Goal: Participate in discussion: Engage in conversation with other users on a specific topic

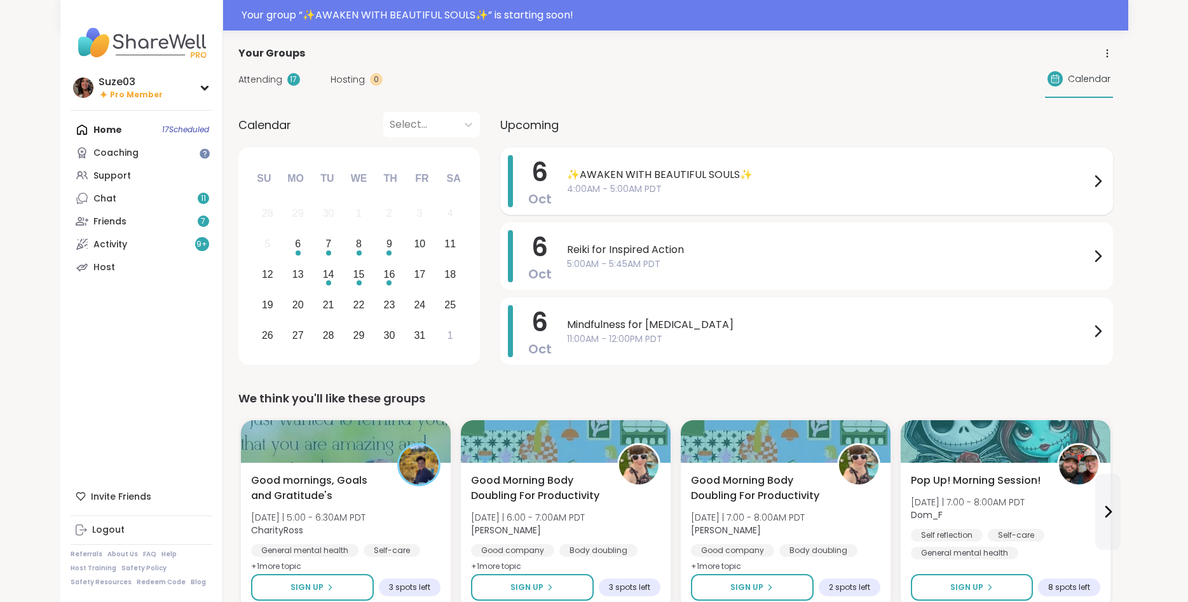
click at [1094, 178] on icon at bounding box center [1097, 181] width 15 height 15
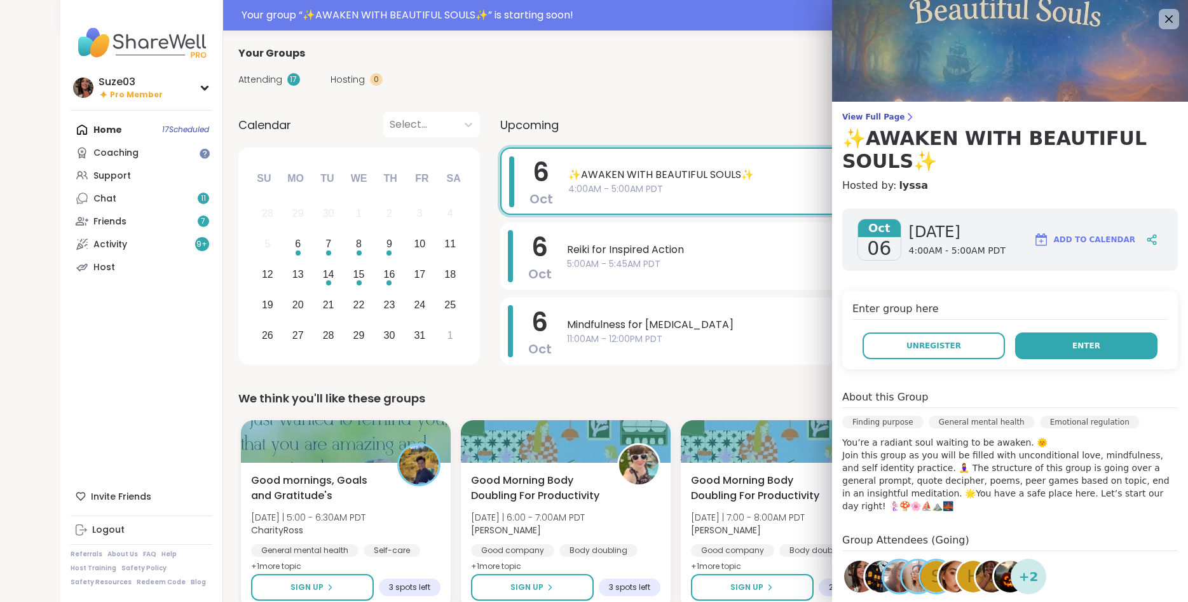
click at [1100, 342] on button "Enter" at bounding box center [1086, 346] width 142 height 27
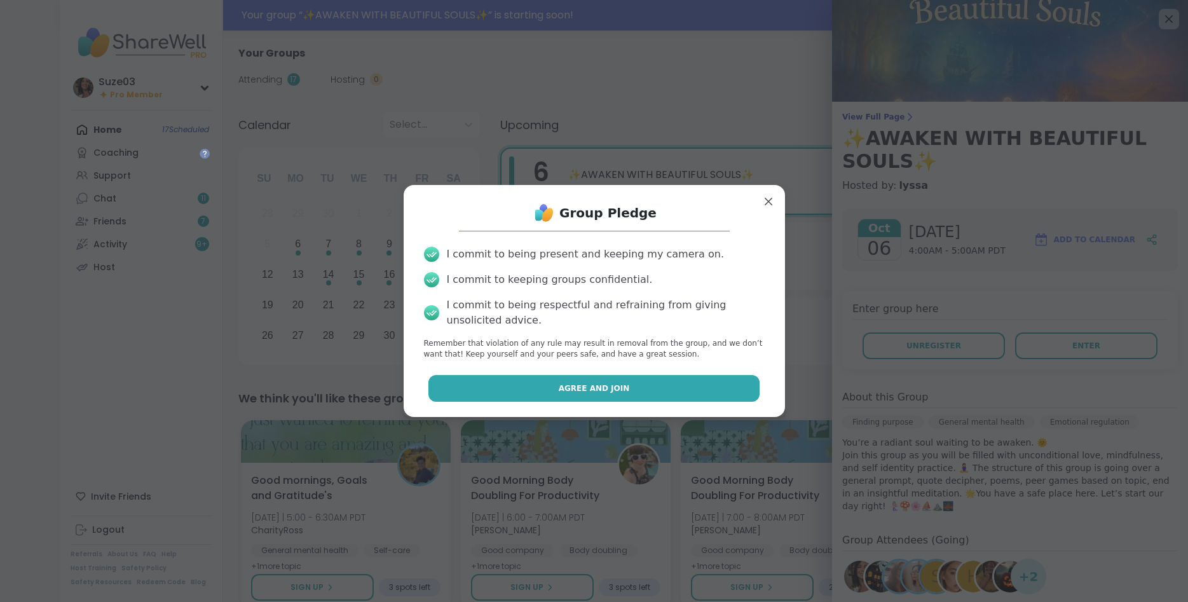
click at [625, 390] on button "Agree and Join" at bounding box center [594, 388] width 331 height 27
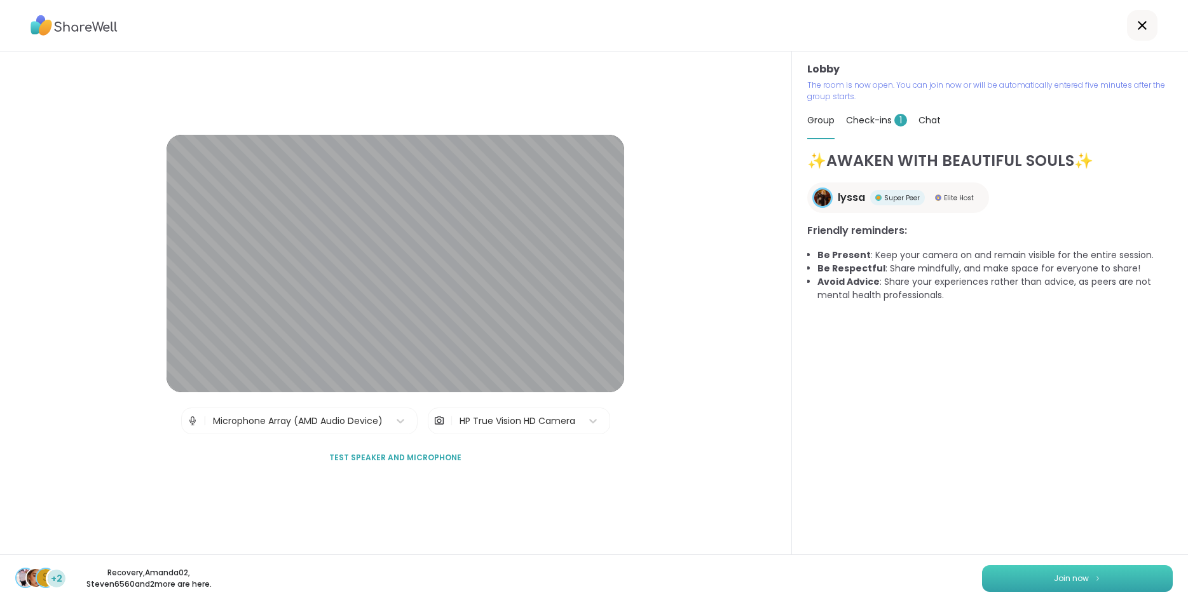
click at [1082, 577] on span "Join now" at bounding box center [1071, 578] width 35 height 11
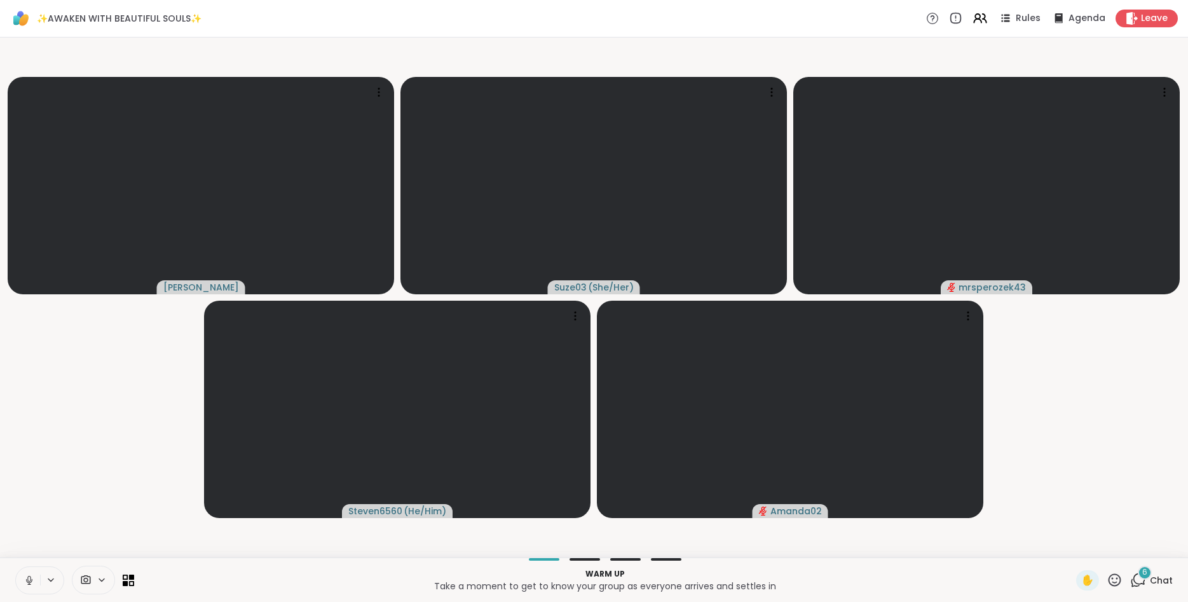
click at [1135, 574] on icon at bounding box center [1139, 580] width 16 height 16
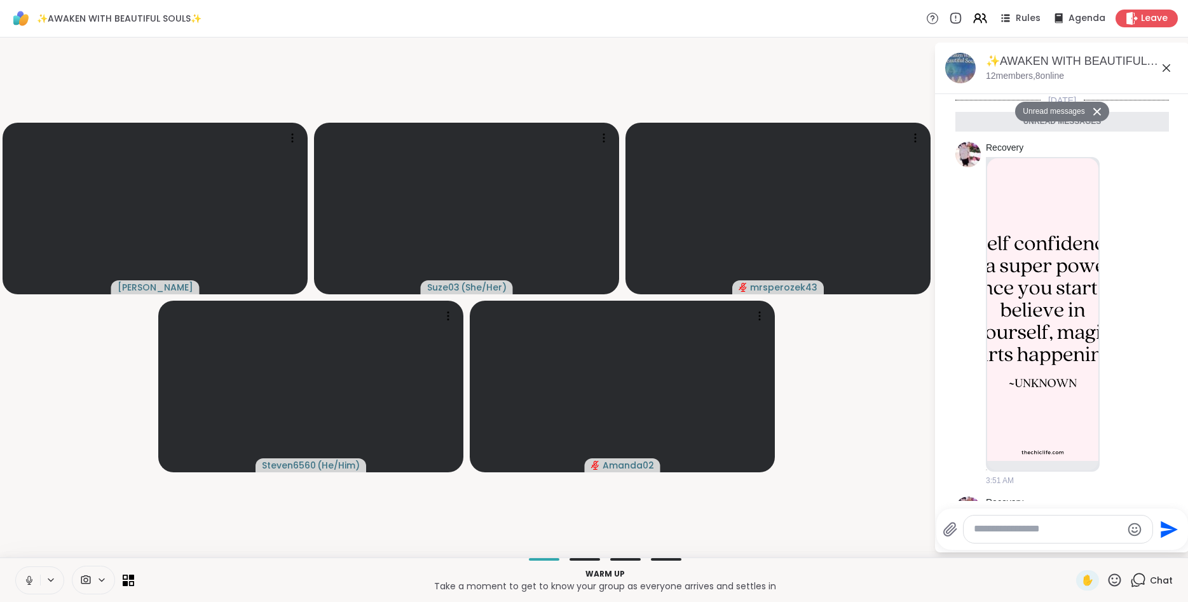
scroll to position [705, 0]
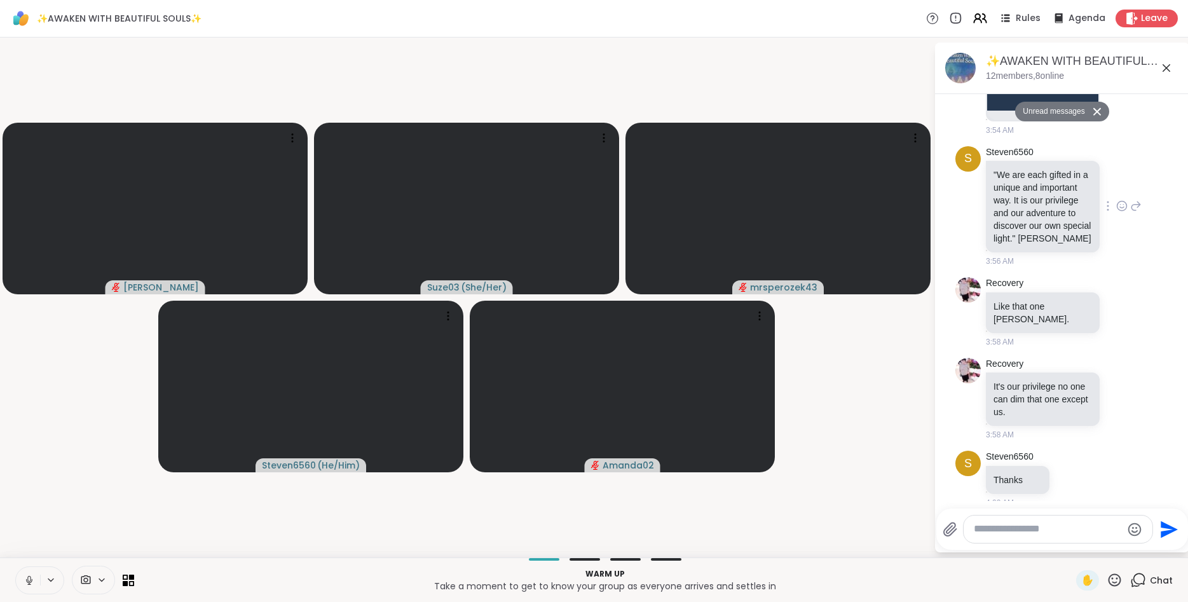
click at [1124, 202] on icon at bounding box center [1122, 206] width 11 height 13
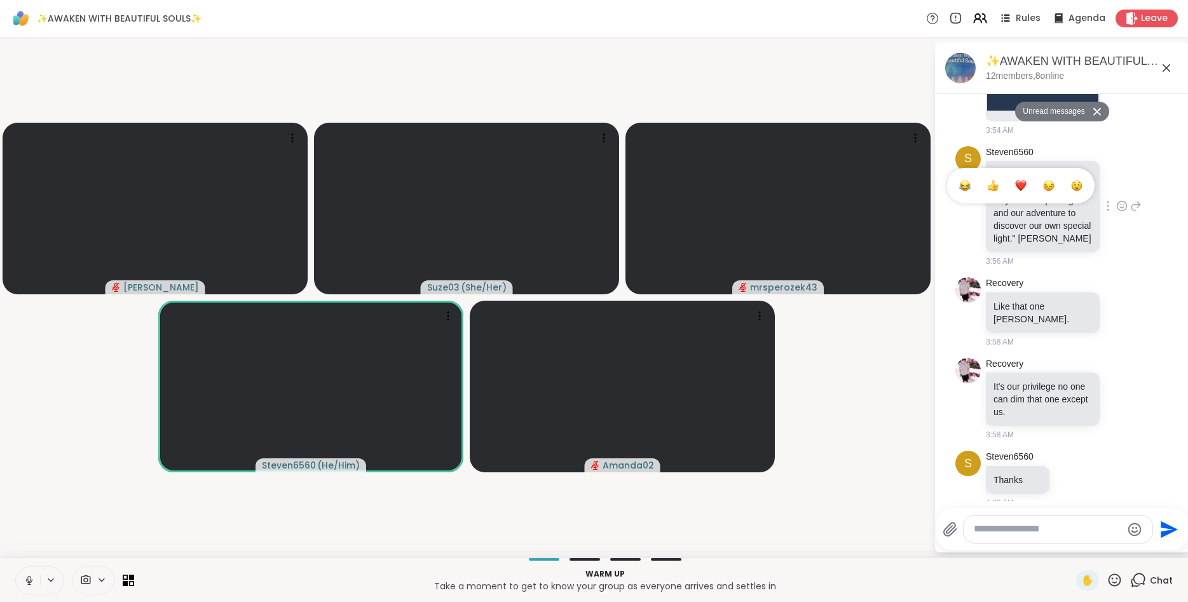
click at [995, 189] on div "Select Reaction: Thumbs up" at bounding box center [992, 185] width 11 height 11
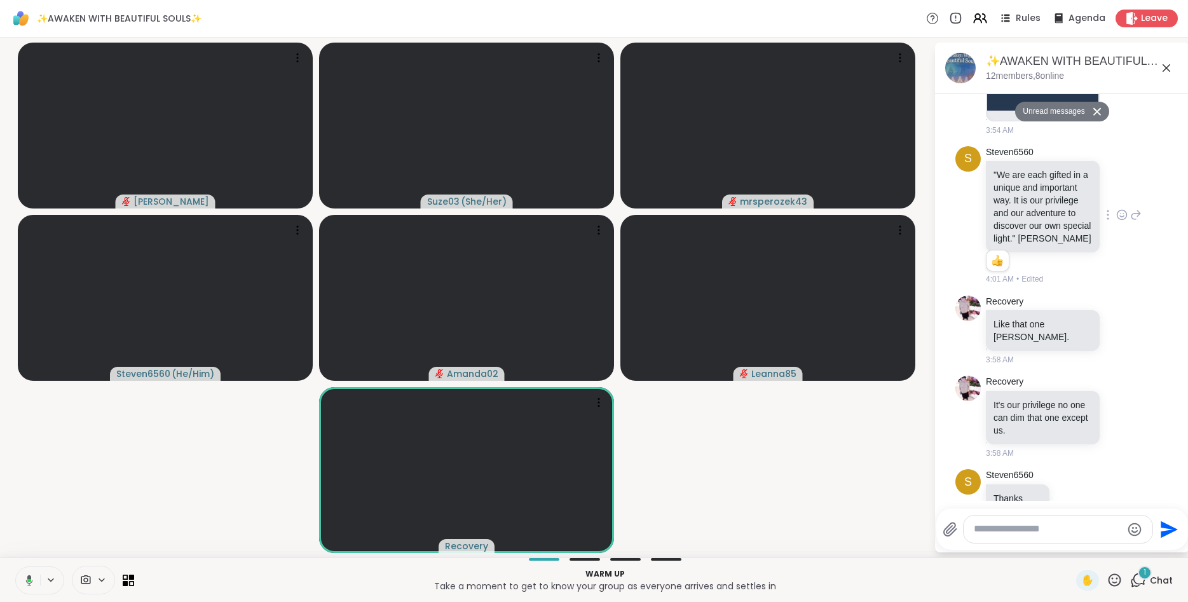
scroll to position [786, 0]
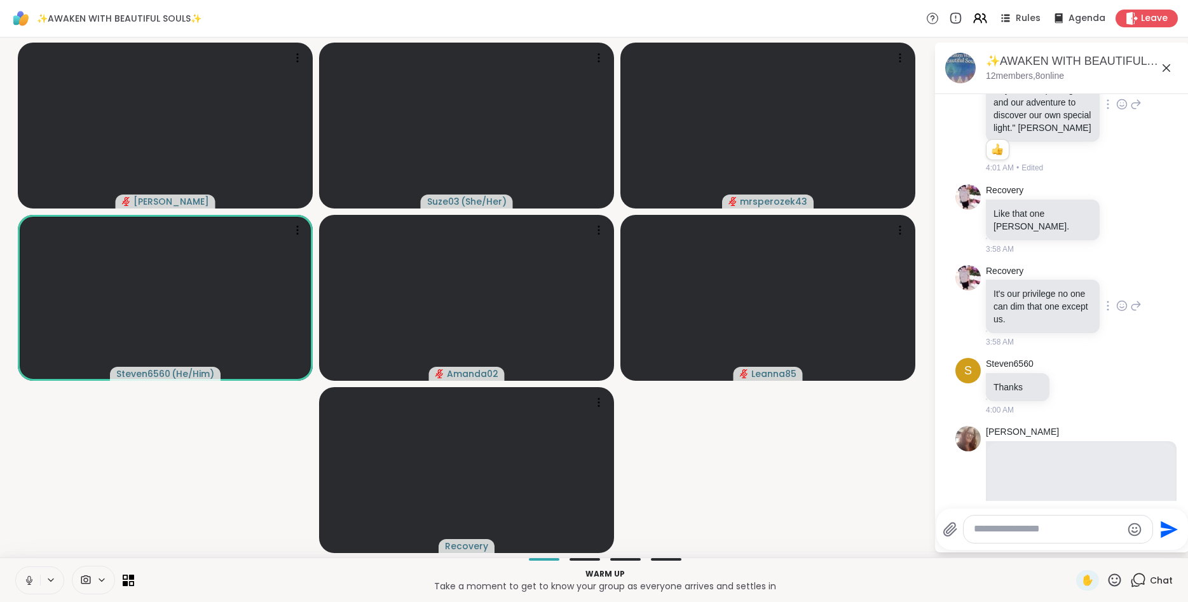
click at [1125, 299] on icon at bounding box center [1122, 305] width 11 height 13
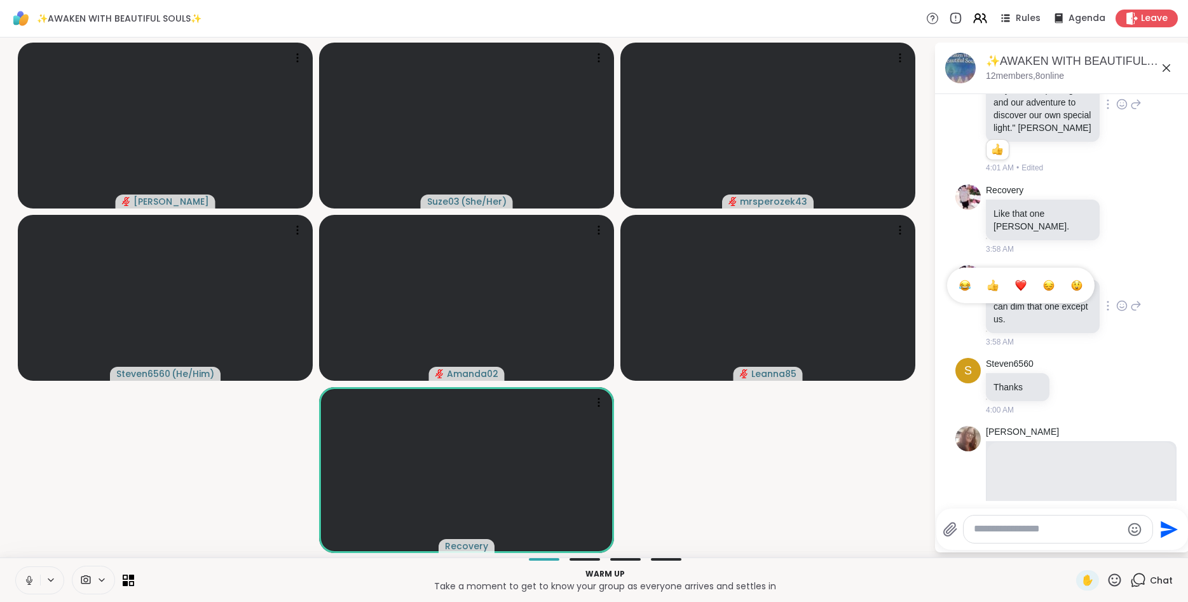
click at [993, 280] on div "Select Reaction: Thumbs up" at bounding box center [992, 285] width 11 height 11
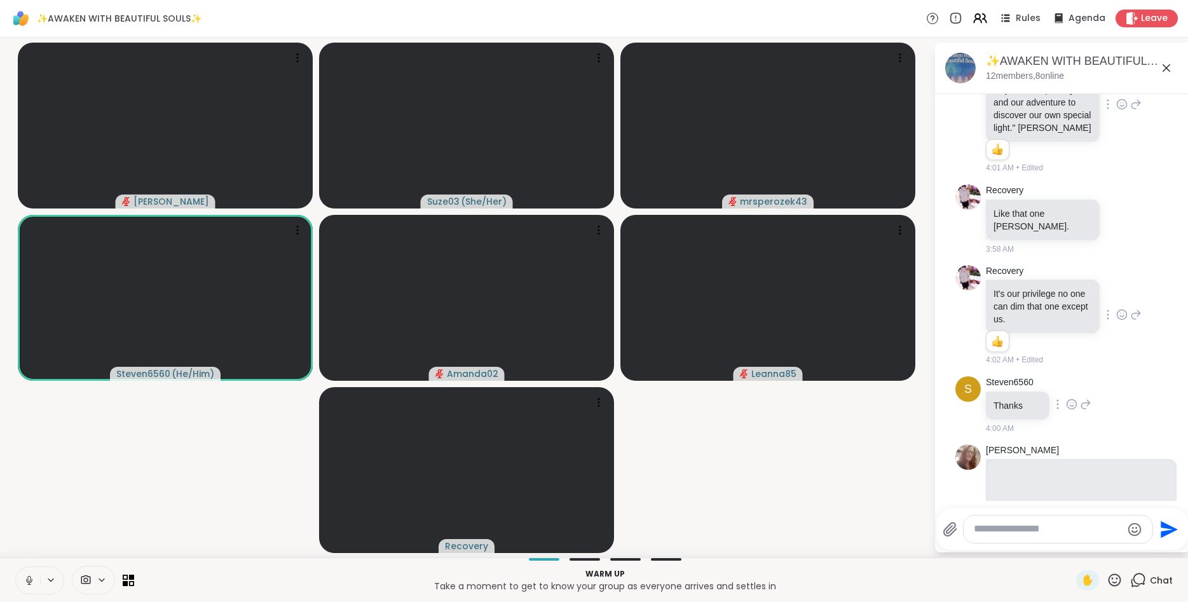
click at [1166, 391] on div "S Steven6560 Thanks 4:00 AM" at bounding box center [1063, 405] width 214 height 68
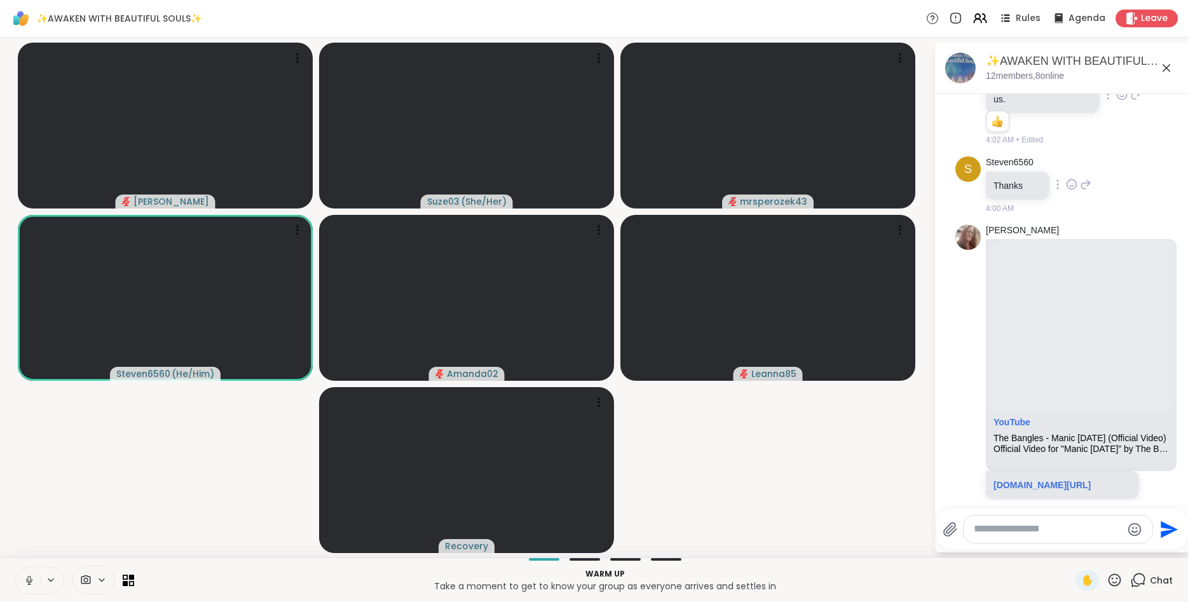
scroll to position [1024, 0]
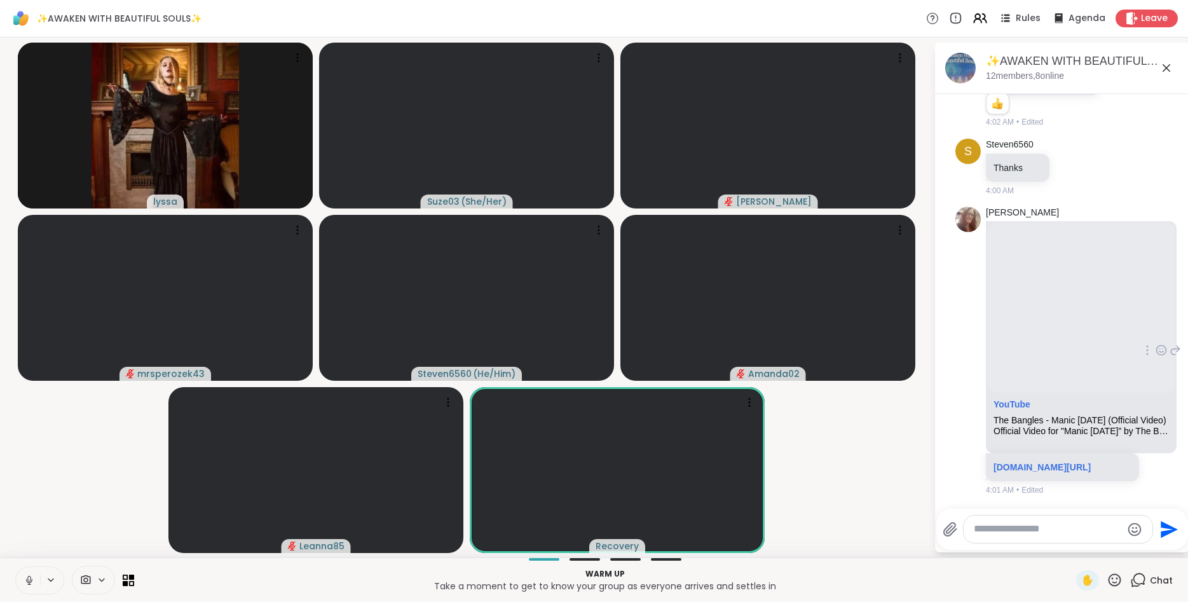
click at [1128, 461] on p "[DOMAIN_NAME][URL]" at bounding box center [1063, 467] width 138 height 13
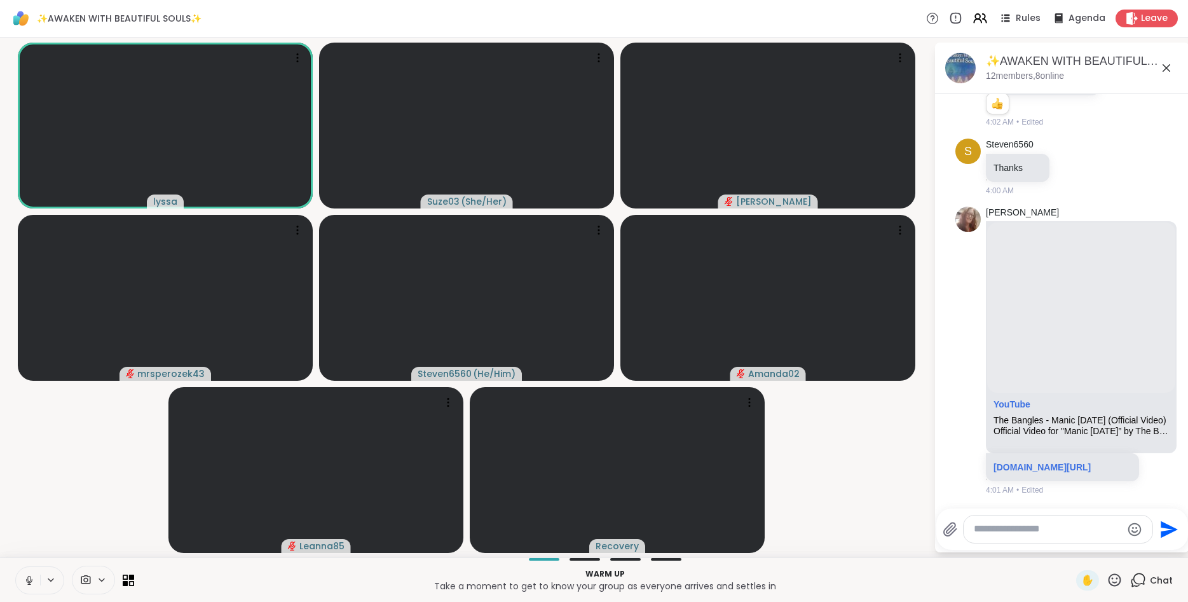
click at [31, 576] on icon at bounding box center [29, 580] width 11 height 11
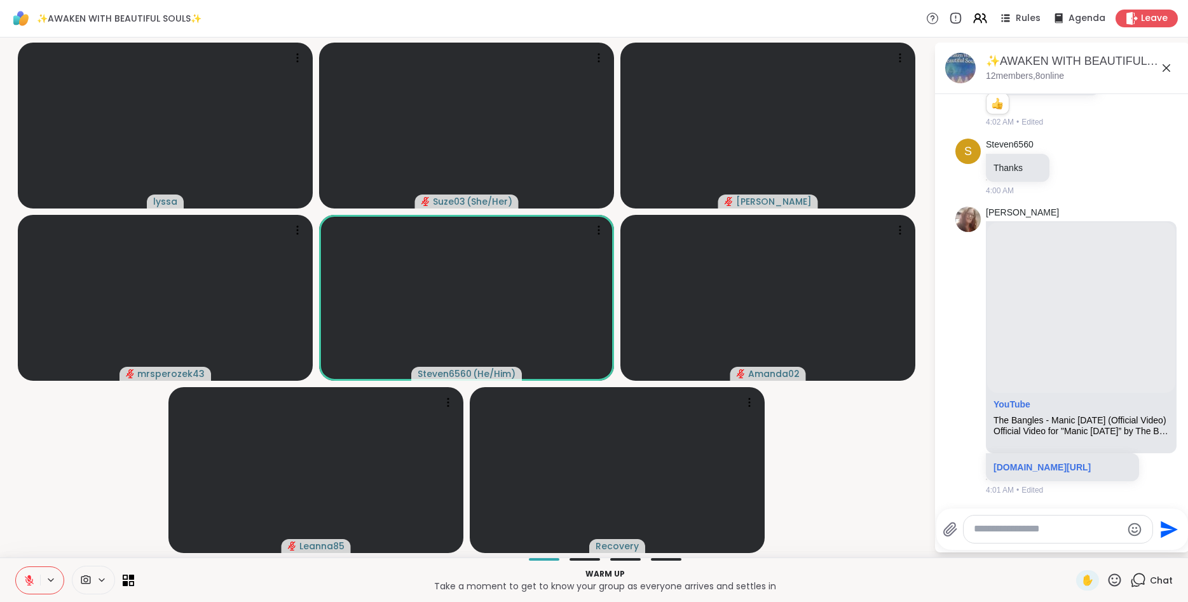
click at [31, 576] on icon at bounding box center [29, 580] width 11 height 11
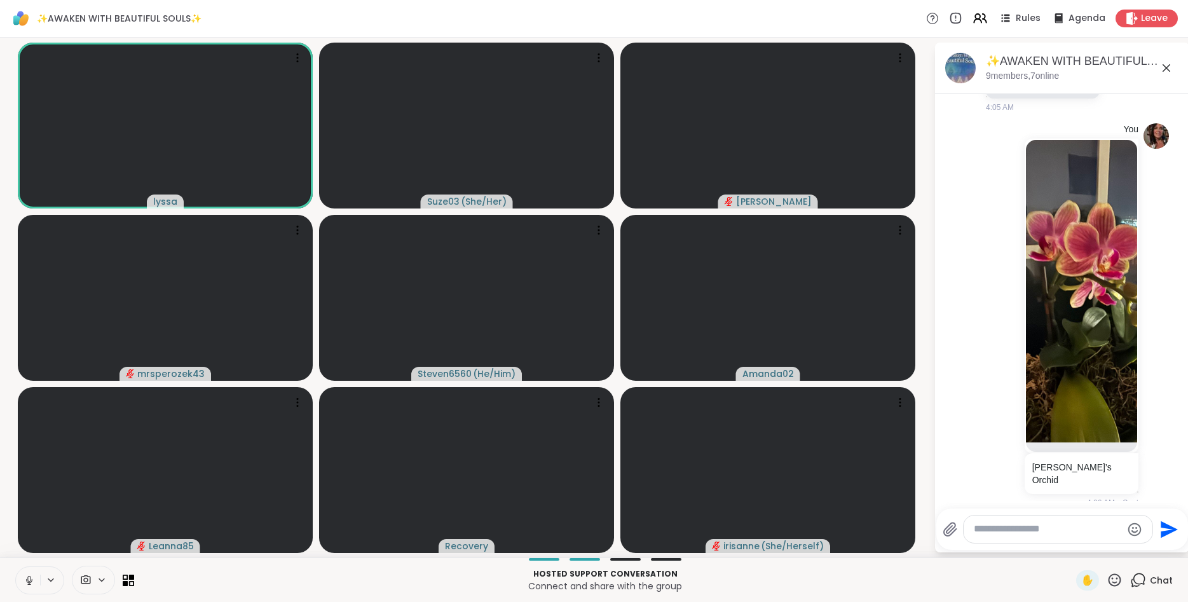
scroll to position [1567, 0]
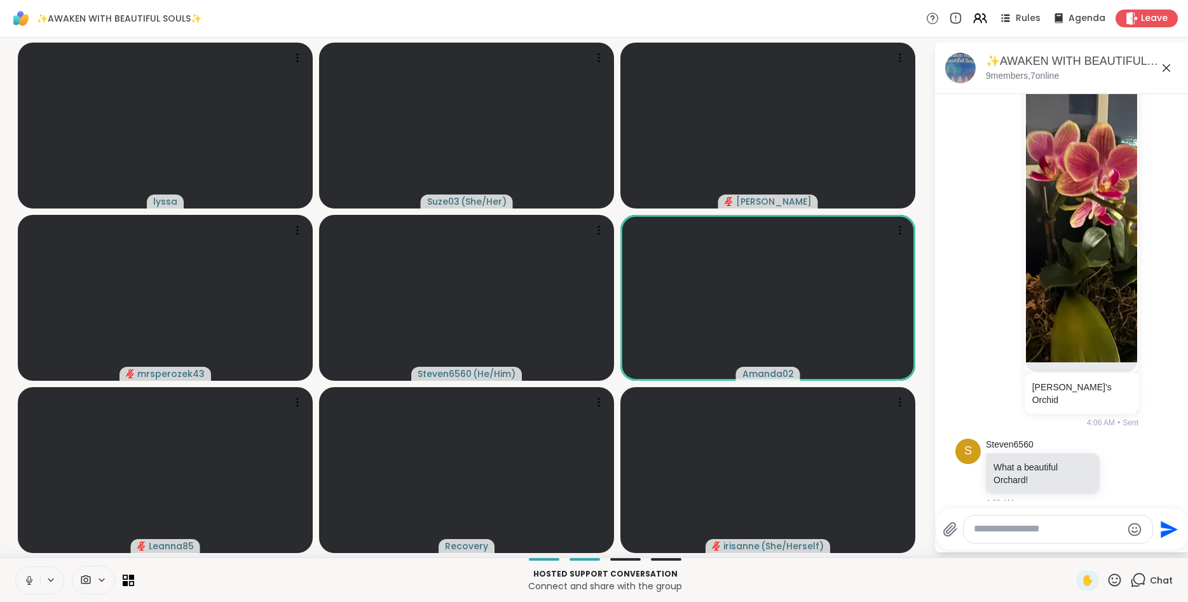
click at [1115, 581] on icon at bounding box center [1115, 580] width 16 height 16
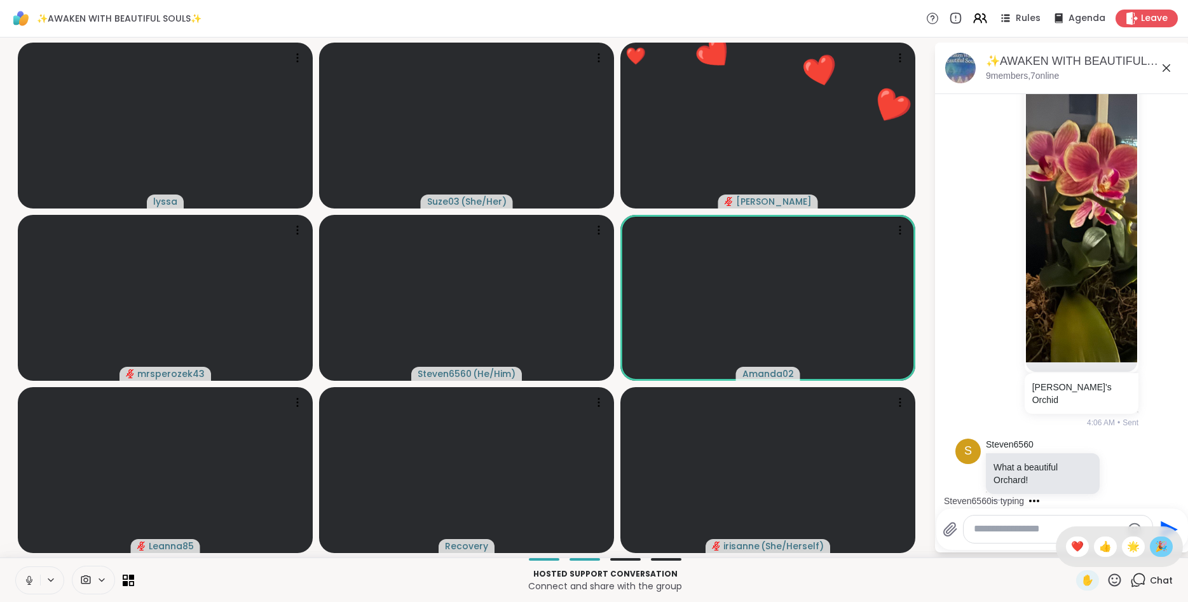
click at [1159, 545] on span "🎉" at bounding box center [1161, 546] width 13 height 15
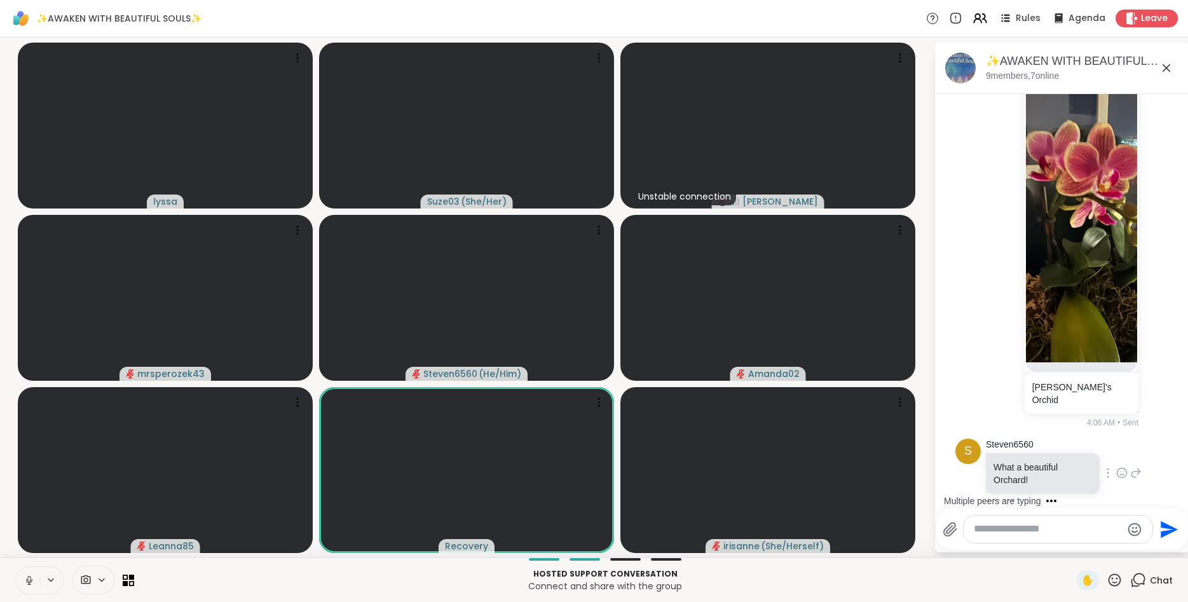
click at [1126, 467] on icon at bounding box center [1122, 473] width 11 height 13
click at [1136, 465] on icon at bounding box center [1136, 472] width 11 height 15
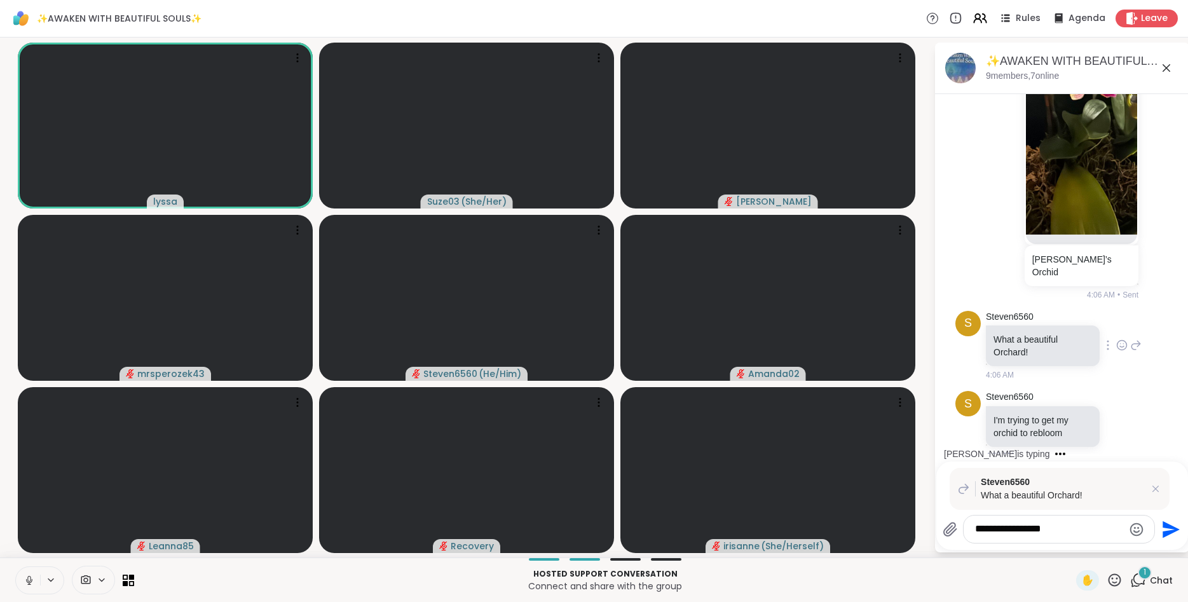
scroll to position [1789, 0]
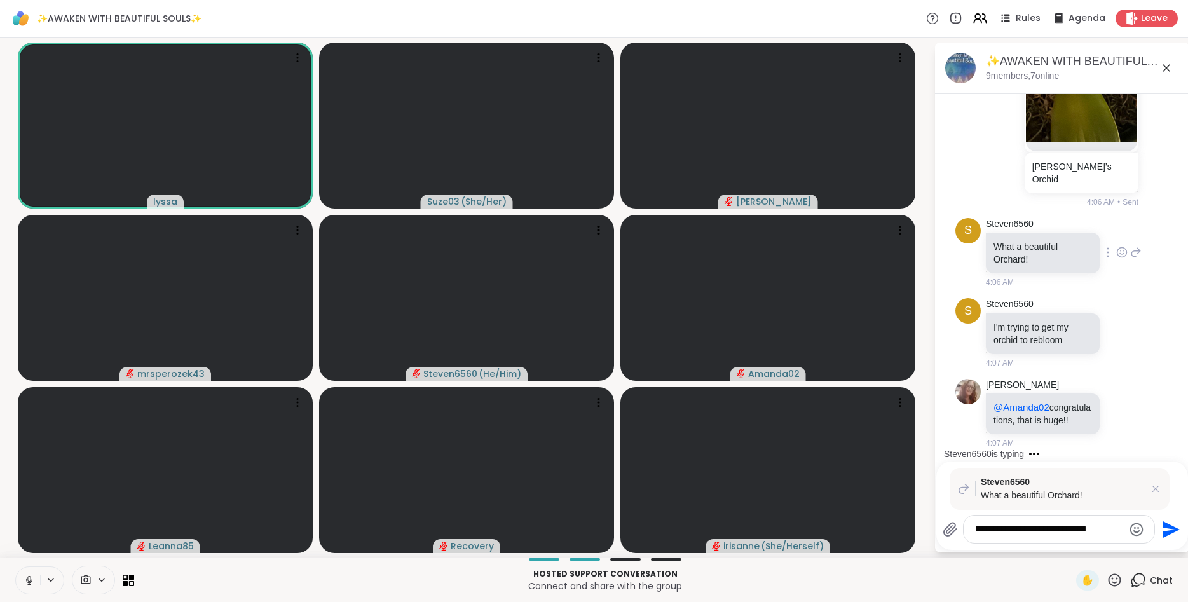
type textarea "**********"
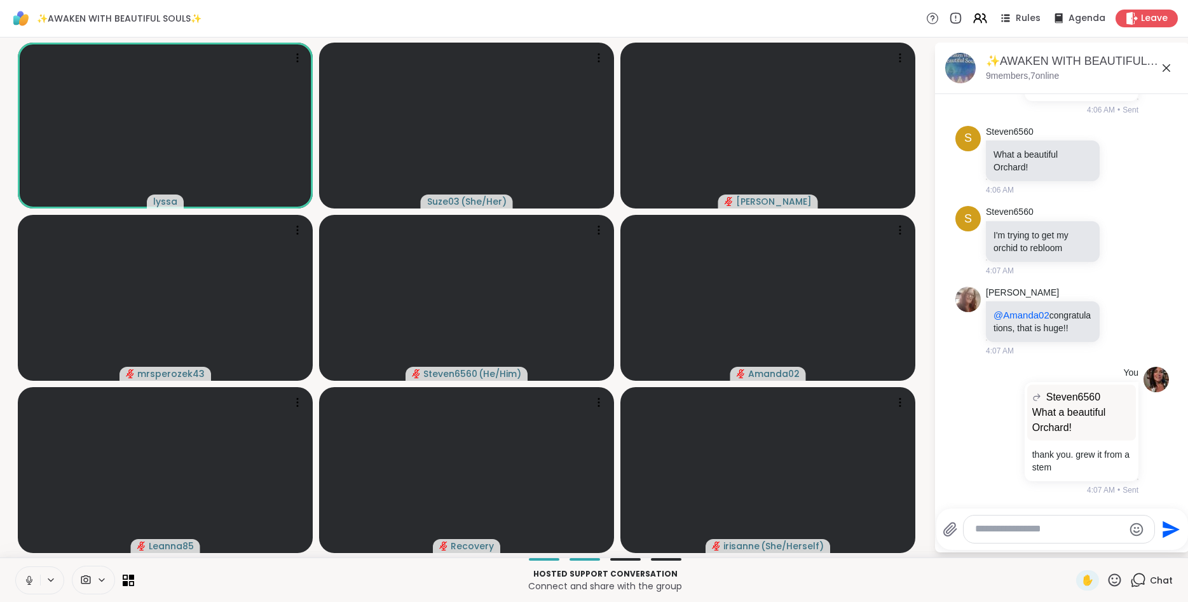
scroll to position [1961, 0]
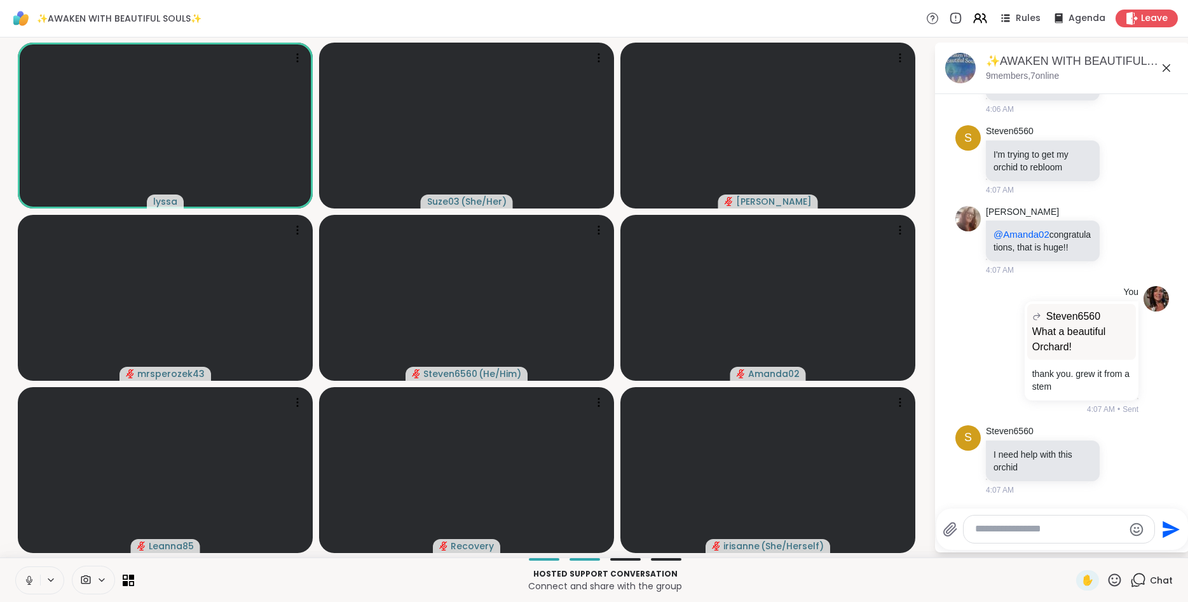
click at [30, 577] on icon at bounding box center [28, 579] width 3 height 6
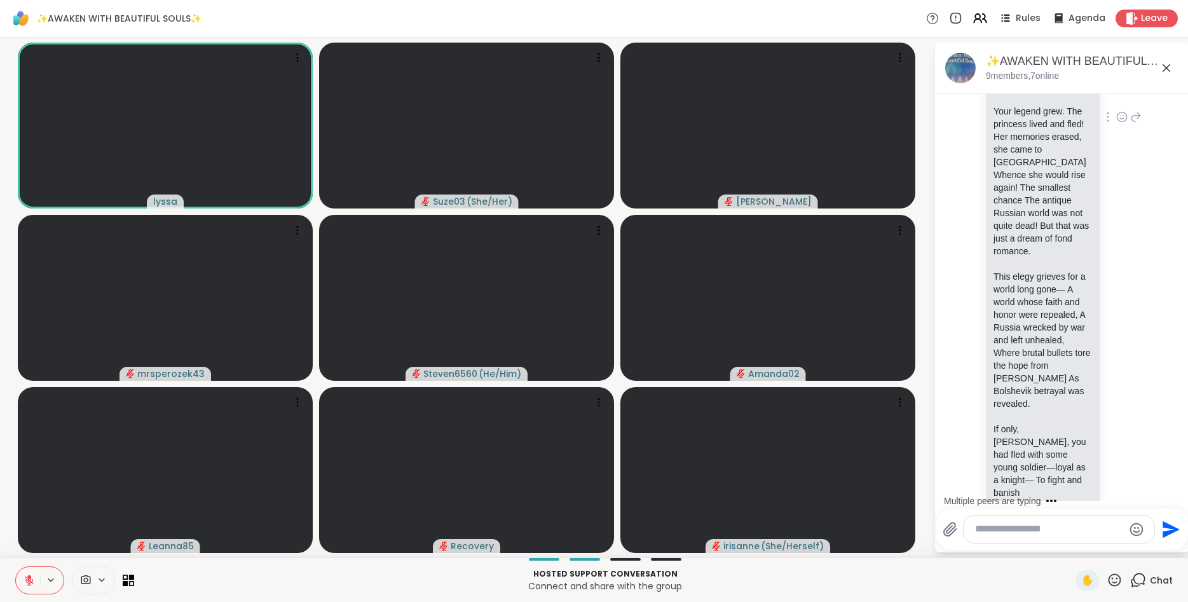
click at [1144, 252] on div "[PERSON_NAME] Martyred daughter of a [PERSON_NAME], You for whom St. [PERSON_NA…" at bounding box center [1063, 117] width 214 height 971
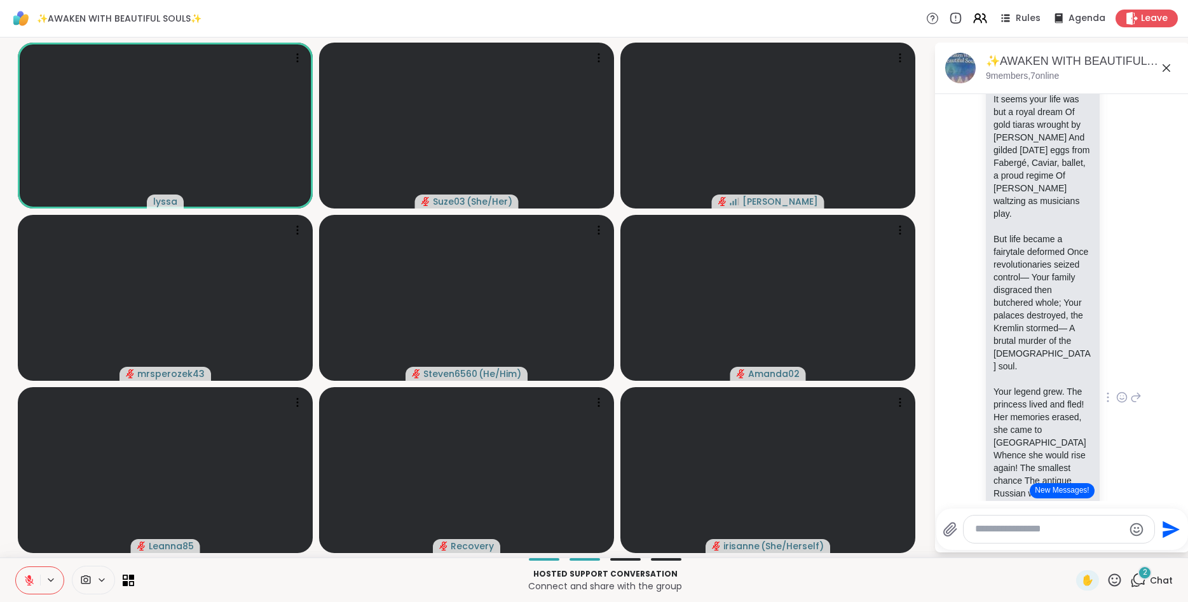
scroll to position [2589, 0]
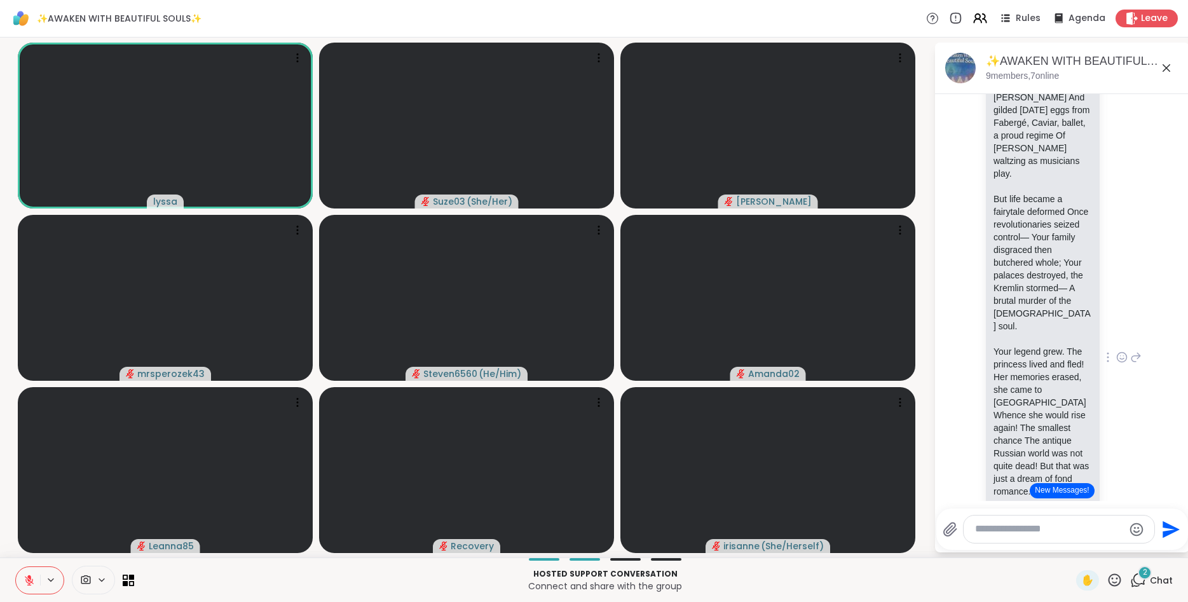
click at [1120, 351] on icon at bounding box center [1122, 357] width 11 height 13
click at [1028, 324] on button "Select Reaction: Heart" at bounding box center [1020, 336] width 25 height 25
click at [1120, 360] on icon at bounding box center [1122, 366] width 11 height 13
click at [1020, 340] on div "Select Reaction: Heart" at bounding box center [1020, 345] width 11 height 11
click at [1128, 351] on icon at bounding box center [1122, 357] width 11 height 13
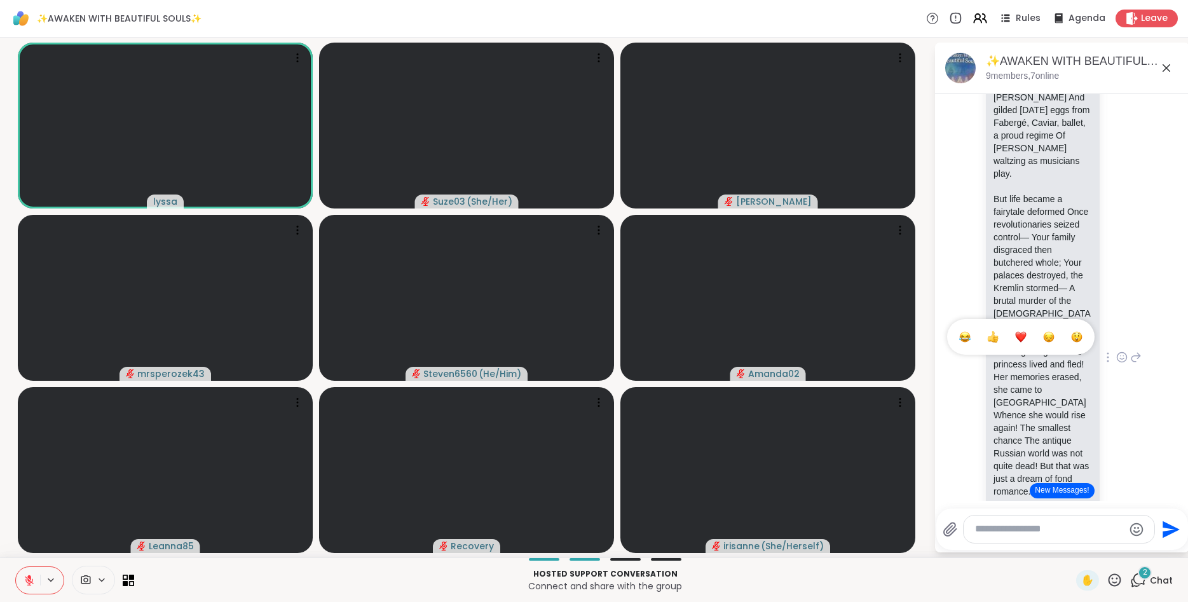
click at [993, 331] on div "Select Reaction: Thumbs up" at bounding box center [992, 336] width 11 height 11
click at [1121, 360] on icon at bounding box center [1122, 366] width 11 height 13
click at [1021, 340] on div "Select Reaction: Heart" at bounding box center [1020, 345] width 11 height 11
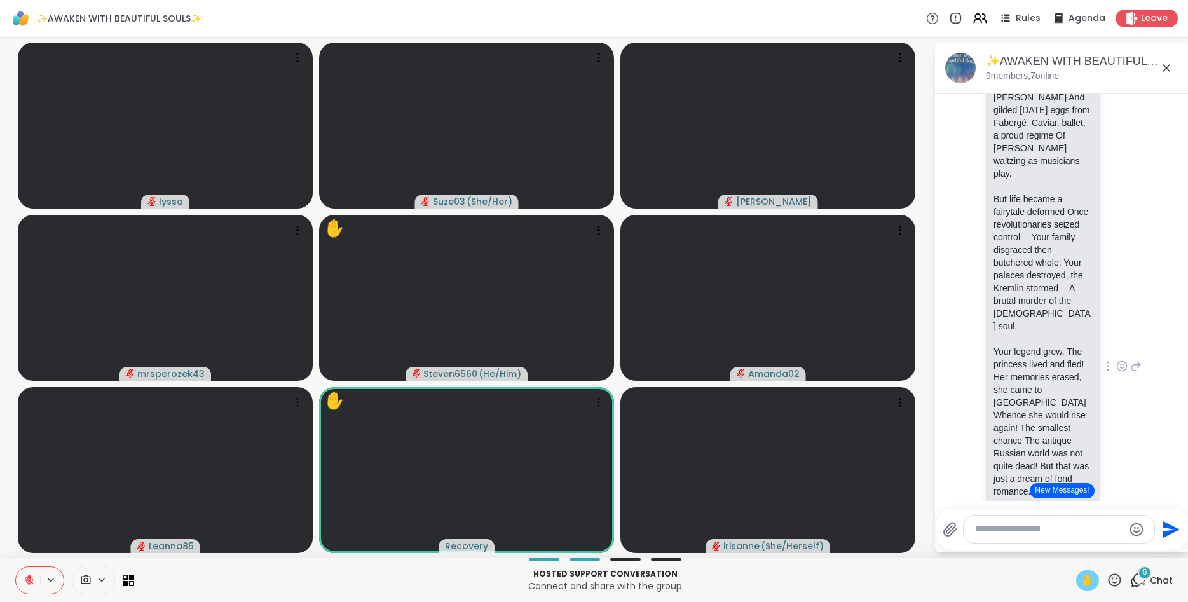
click at [1086, 578] on span "✋" at bounding box center [1088, 580] width 13 height 15
click at [1145, 421] on div "[PERSON_NAME] Martyred daughter of a [PERSON_NAME], You for whom St. [PERSON_NA…" at bounding box center [1063, 367] width 214 height 989
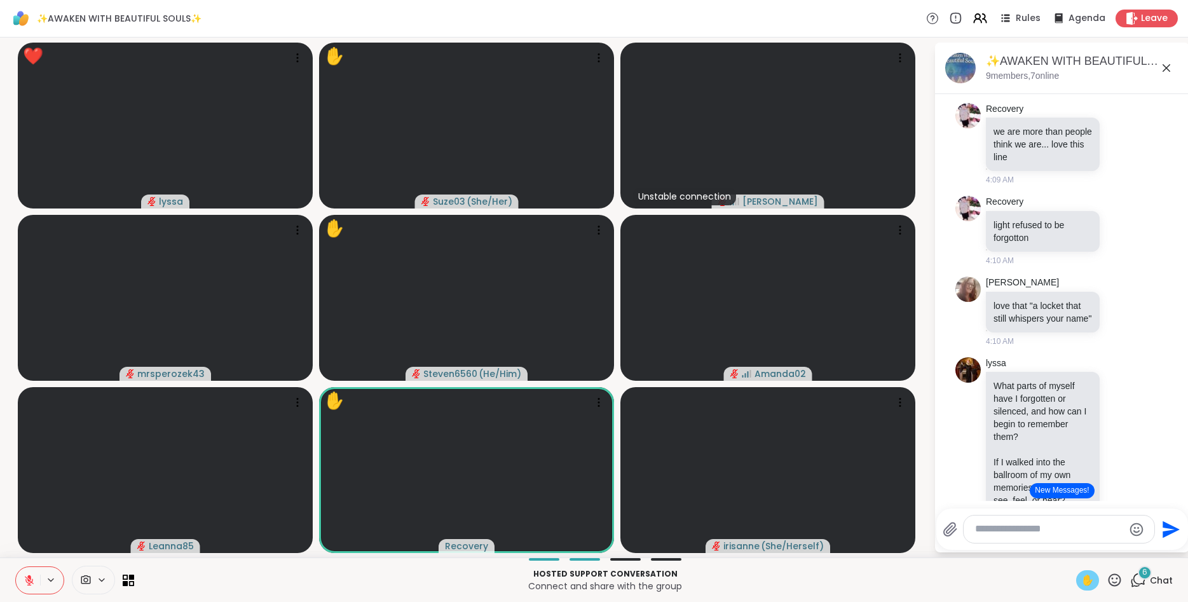
scroll to position [3511, 0]
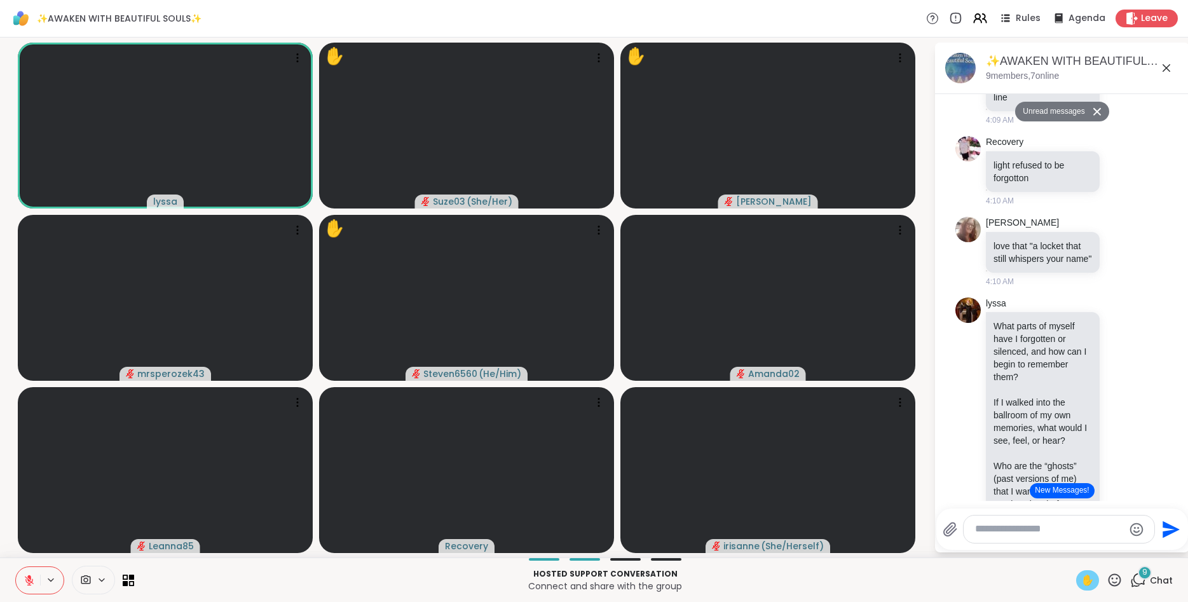
click at [1117, 578] on icon at bounding box center [1115, 580] width 13 height 13
click at [1160, 547] on span "🎉" at bounding box center [1161, 546] width 13 height 15
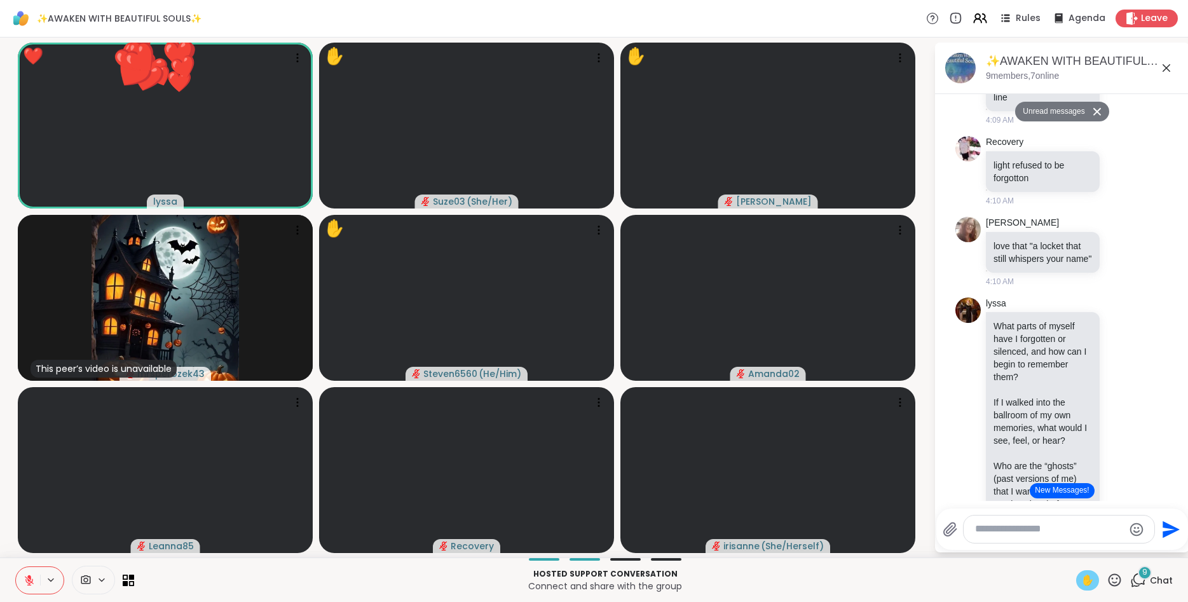
click at [32, 576] on icon at bounding box center [29, 580] width 11 height 11
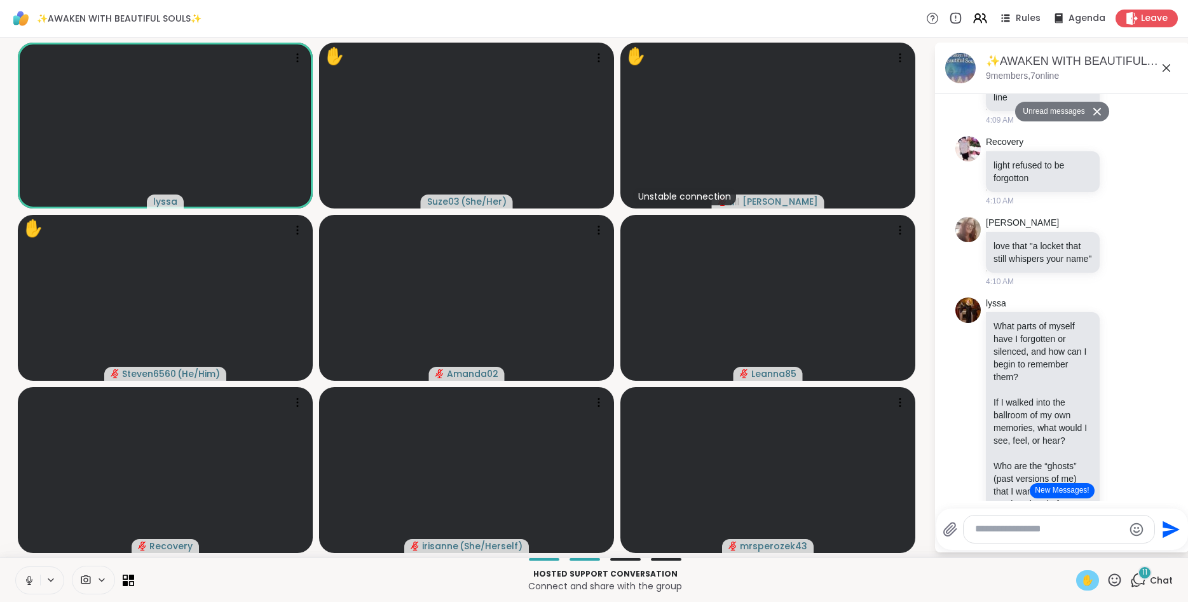
click at [1083, 579] on span "✋" at bounding box center [1088, 580] width 13 height 15
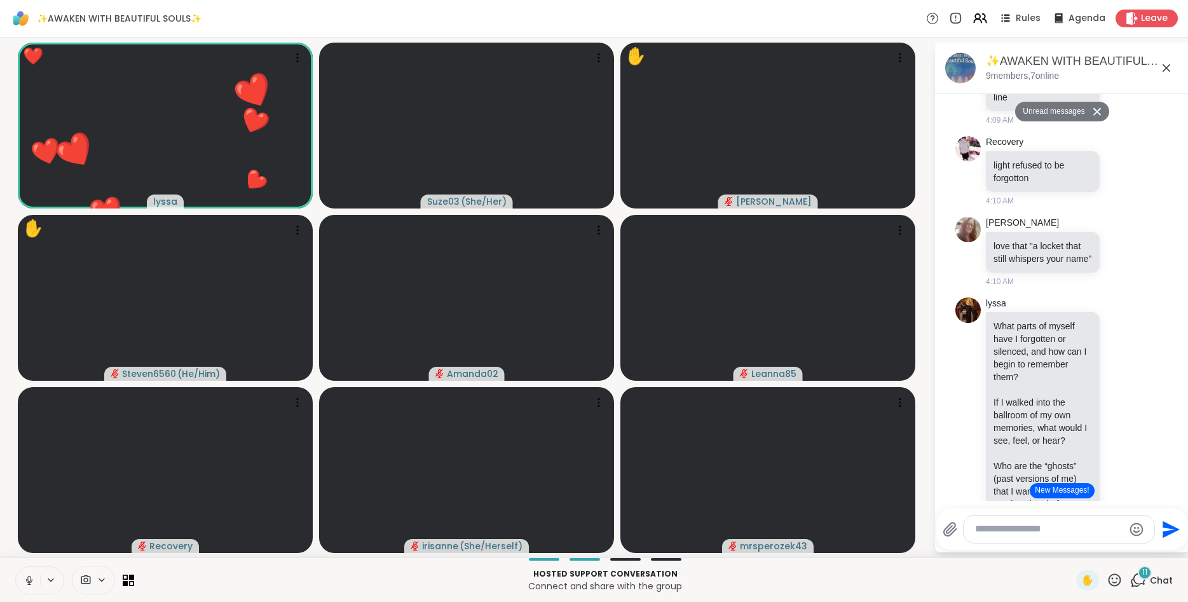
click at [29, 577] on icon at bounding box center [28, 579] width 3 height 6
drag, startPoint x: 1185, startPoint y: 97, endPoint x: 1132, endPoint y: 230, distance: 143.2
click at [1132, 298] on div "lyssa What parts of myself have I forgotten or silenced, and how can I begin to…" at bounding box center [1064, 422] width 156 height 249
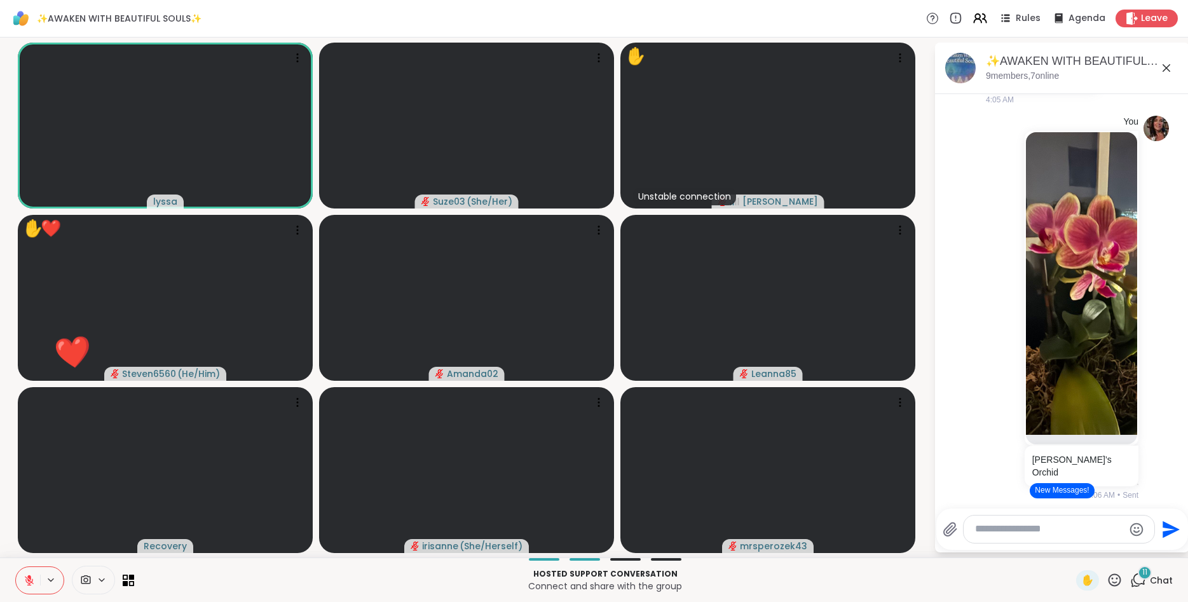
scroll to position [1468, 0]
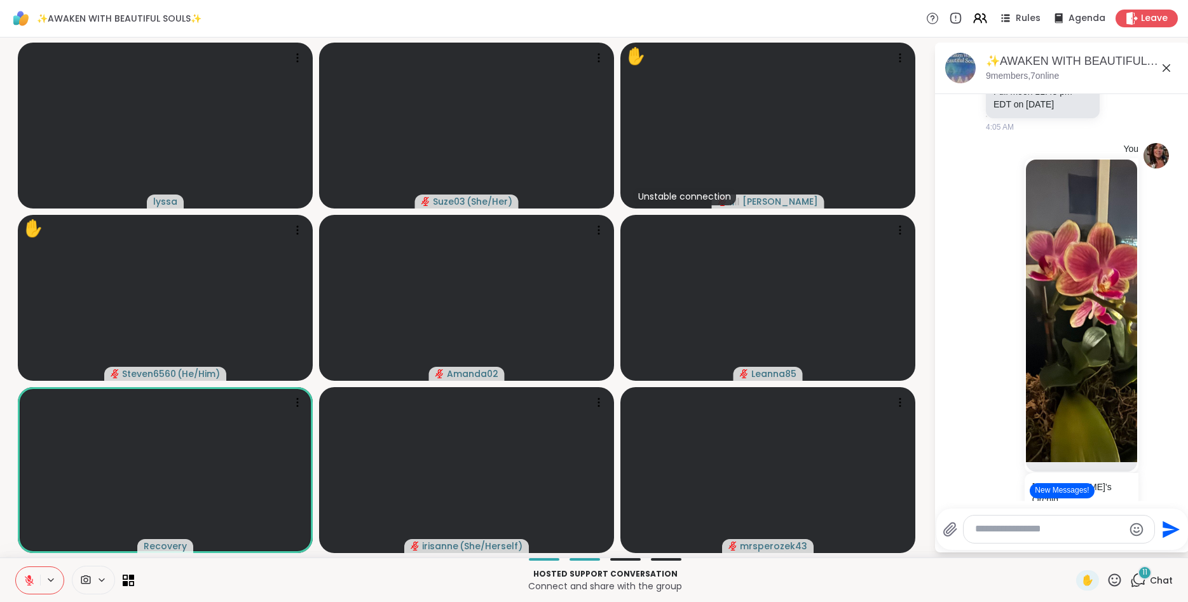
click at [36, 574] on button at bounding box center [28, 580] width 24 height 27
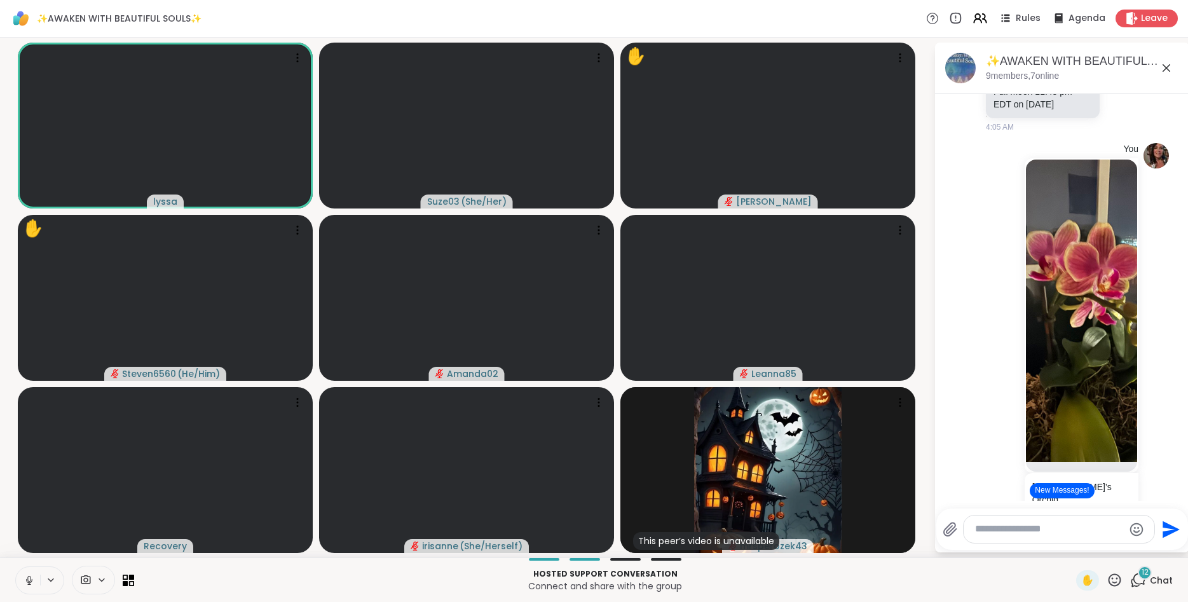
click at [30, 577] on icon at bounding box center [28, 579] width 3 height 6
click at [1115, 578] on icon at bounding box center [1115, 580] width 16 height 16
click at [1071, 542] on span "❤️" at bounding box center [1077, 546] width 13 height 15
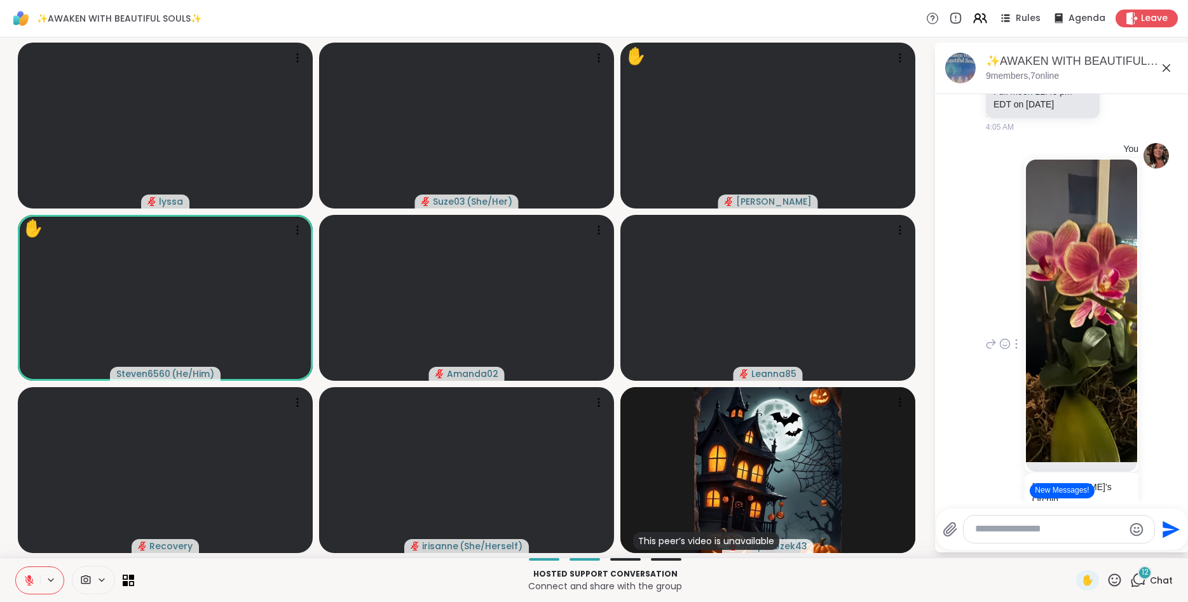
click at [959, 456] on div "You [PERSON_NAME]’s Orchid 2 2 2 4:19 AM • Edited" at bounding box center [1063, 344] width 214 height 413
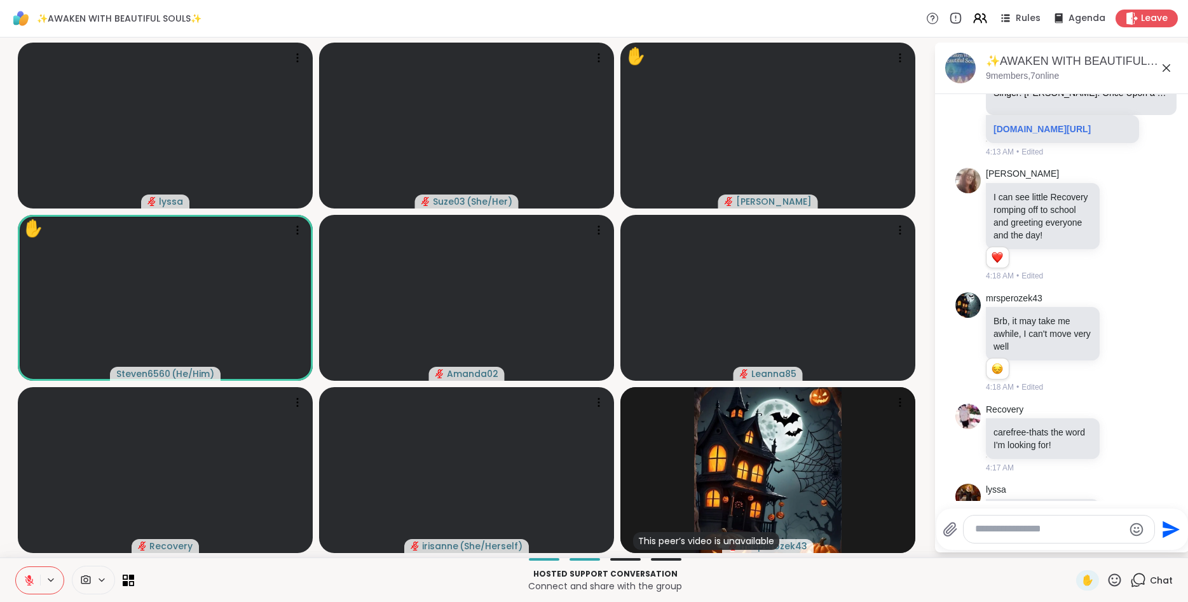
scroll to position [4921, 0]
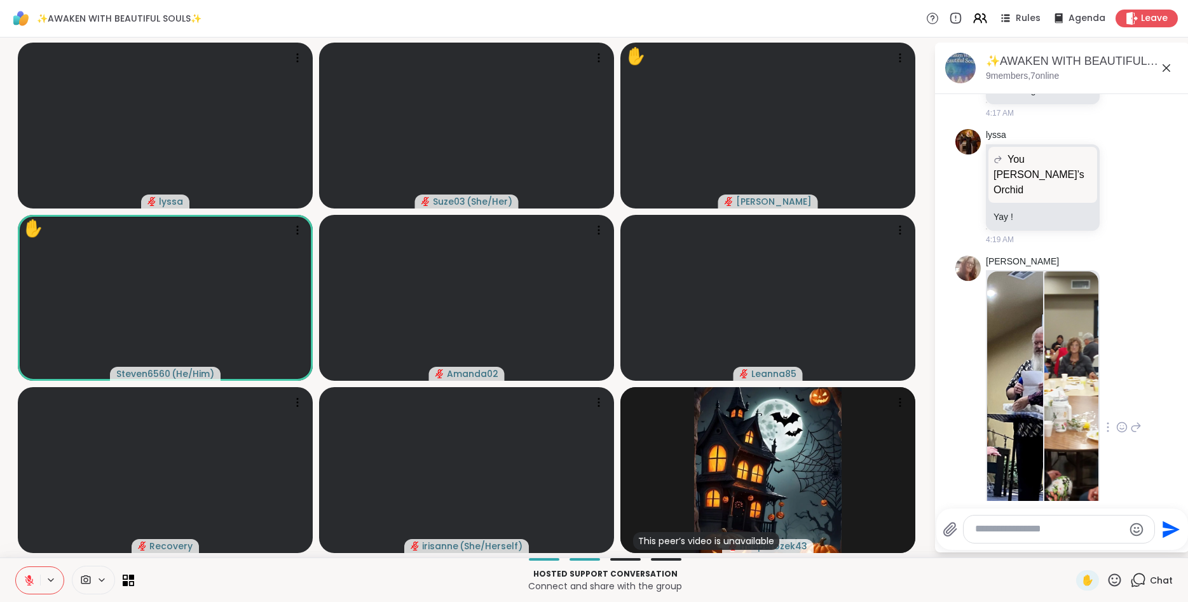
click at [1074, 280] on img at bounding box center [1073, 423] width 56 height 303
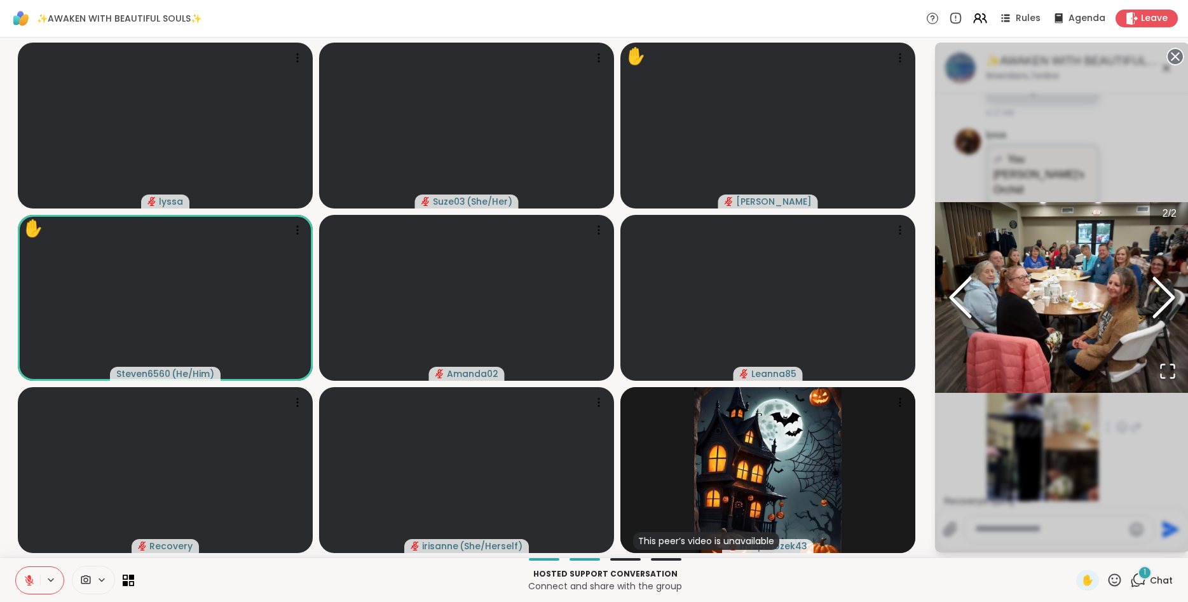
scroll to position [5014, 0]
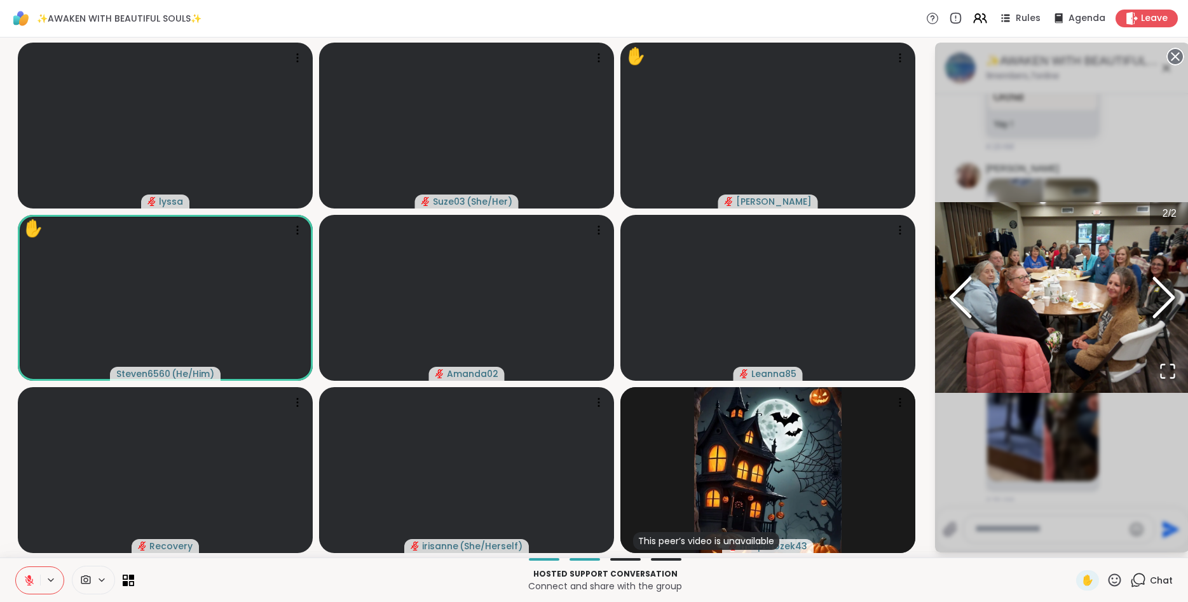
click at [1176, 294] on icon "Next Slide" at bounding box center [1164, 297] width 38 height 76
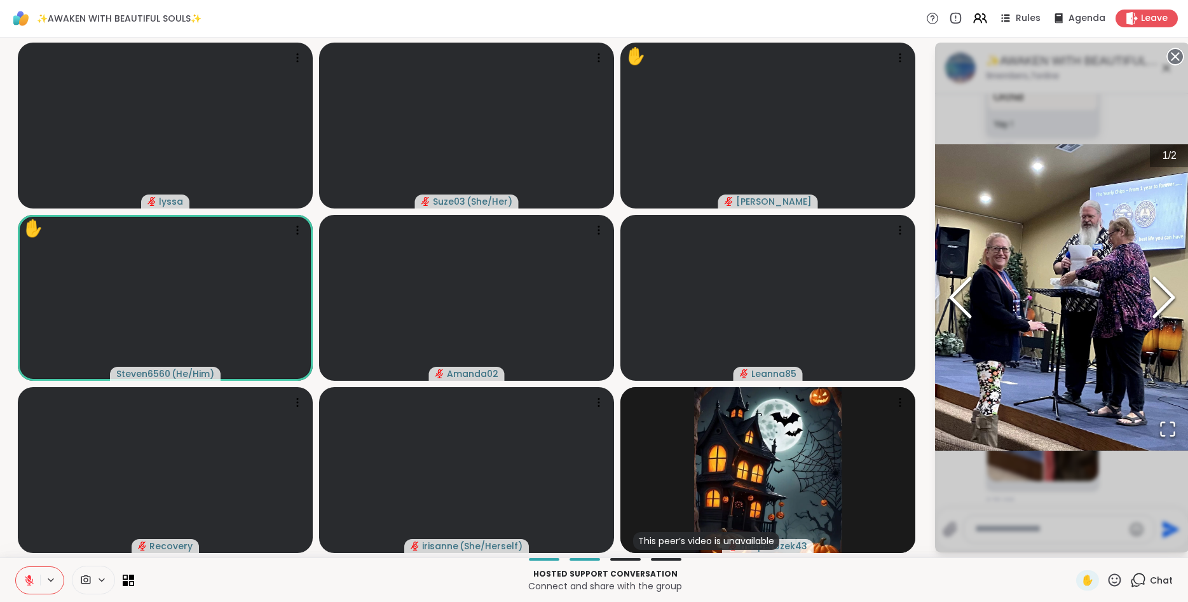
click at [1118, 579] on icon at bounding box center [1115, 580] width 13 height 13
click at [1164, 548] on span "🎉" at bounding box center [1161, 546] width 13 height 15
click at [1116, 577] on icon at bounding box center [1115, 580] width 16 height 16
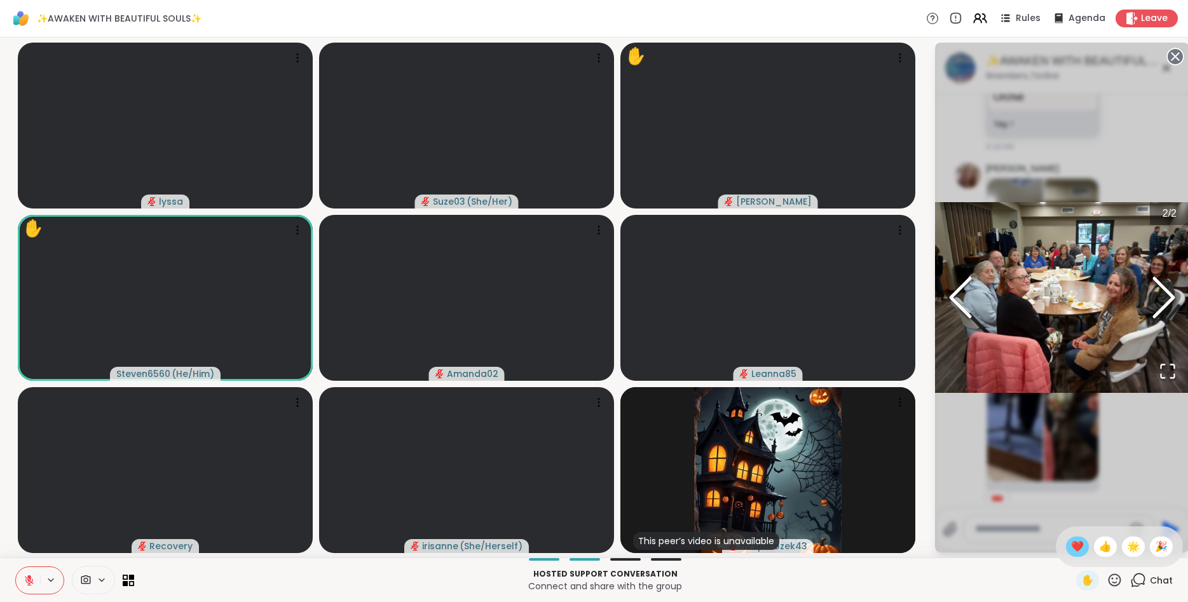
click at [1072, 537] on div "❤️" at bounding box center [1077, 547] width 23 height 20
click at [1178, 52] on circle at bounding box center [1175, 56] width 15 height 15
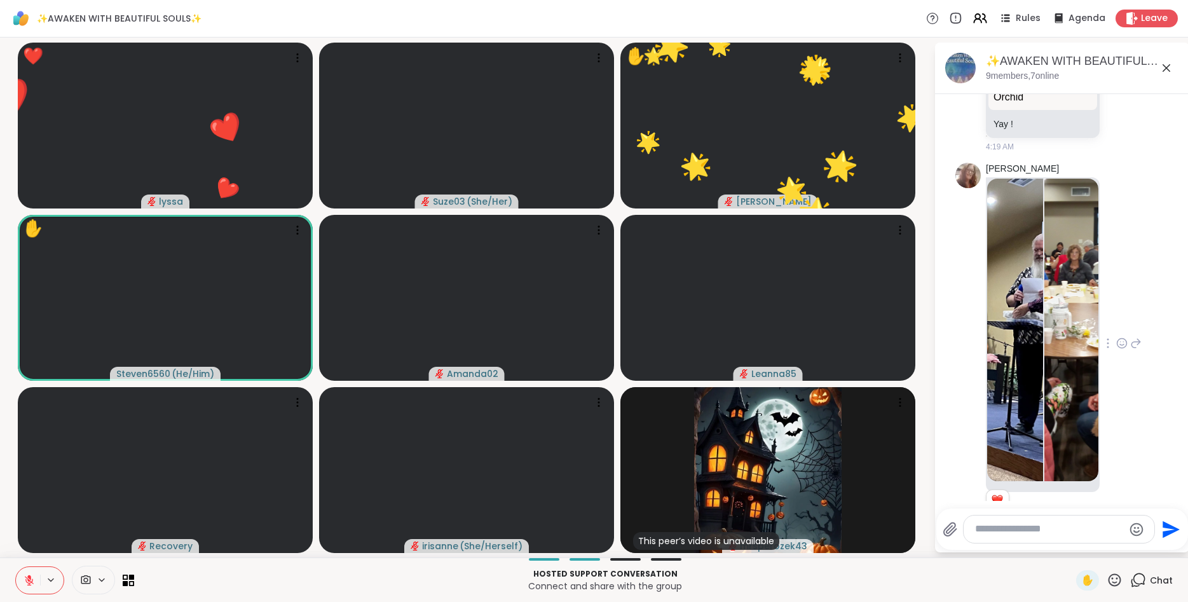
click at [1126, 337] on icon at bounding box center [1122, 343] width 11 height 13
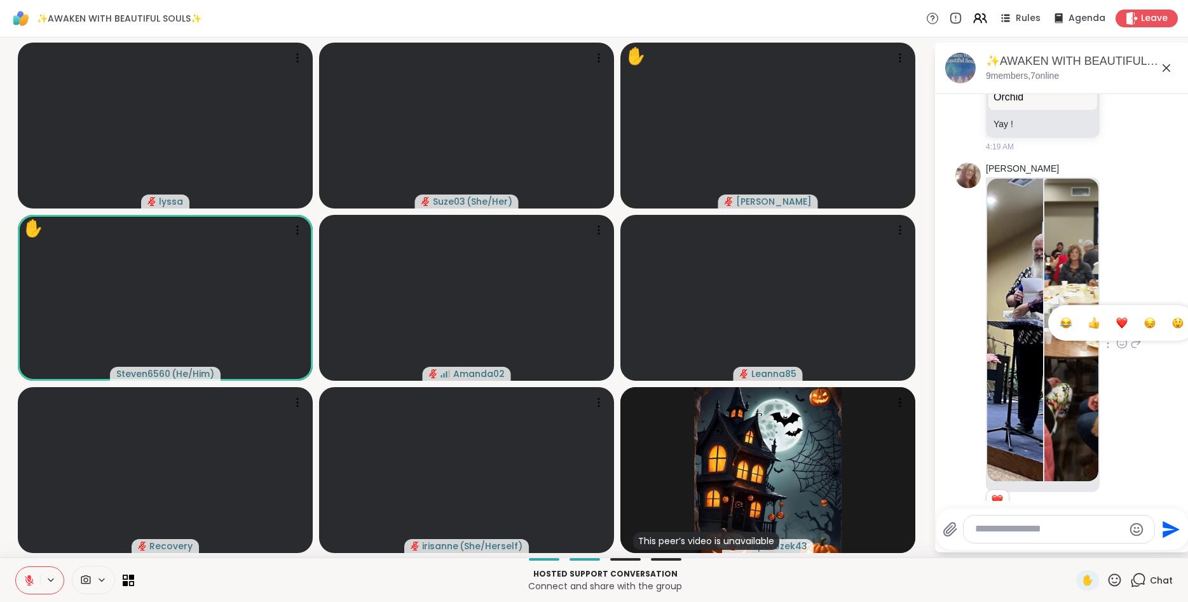
click at [1123, 317] on div "Select Reaction: Heart" at bounding box center [1122, 322] width 11 height 11
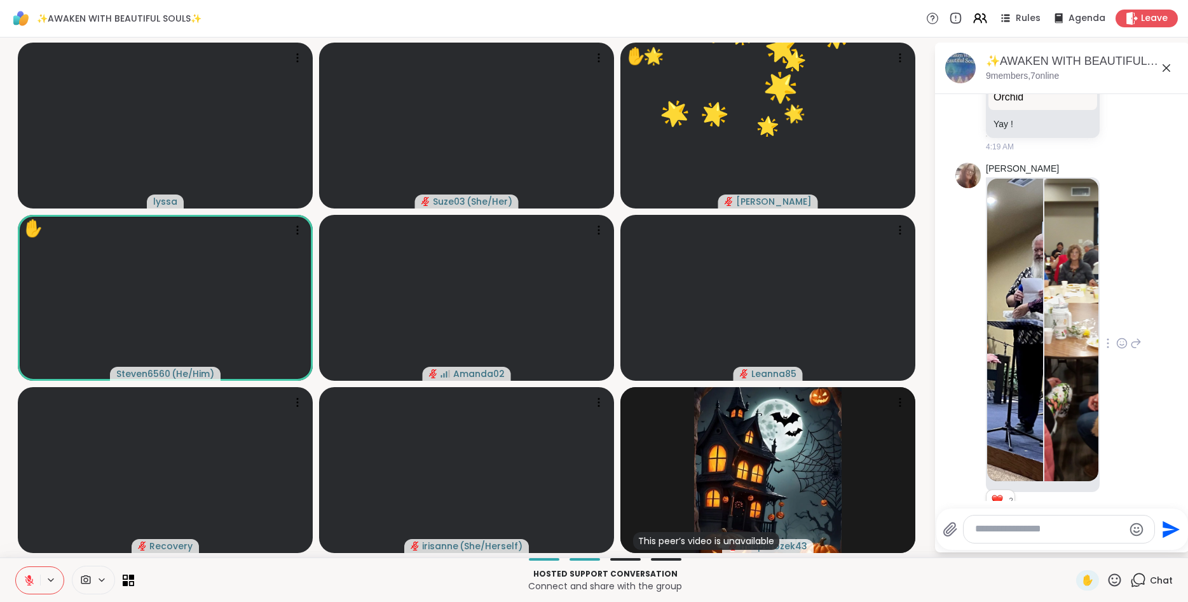
click at [1120, 577] on icon at bounding box center [1115, 580] width 13 height 13
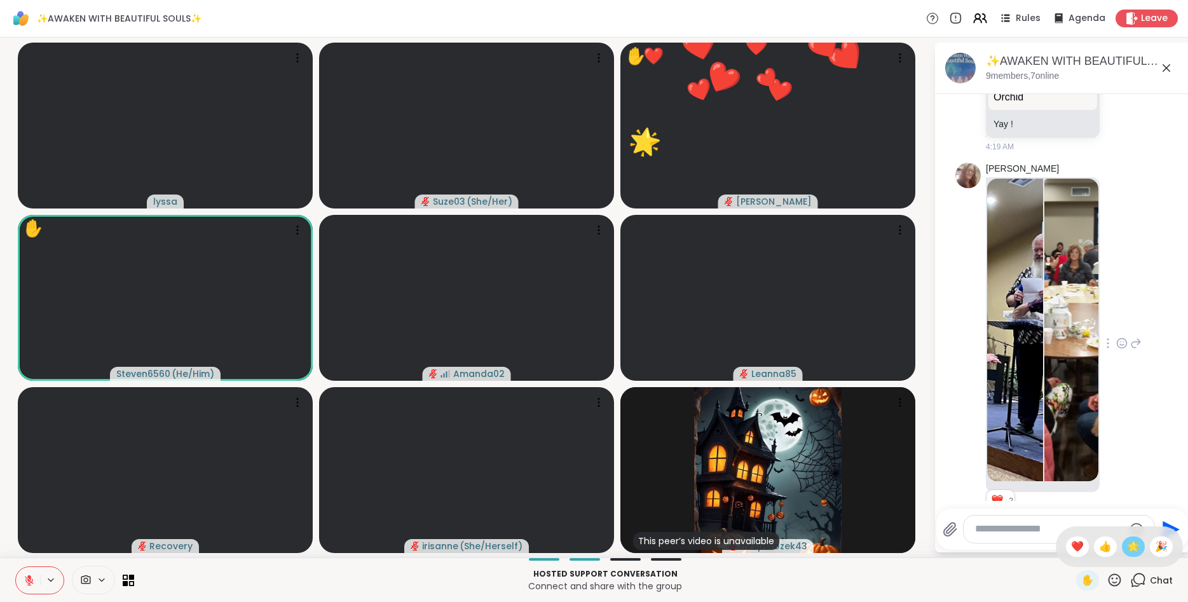
click at [1132, 543] on span "🌟" at bounding box center [1133, 546] width 13 height 15
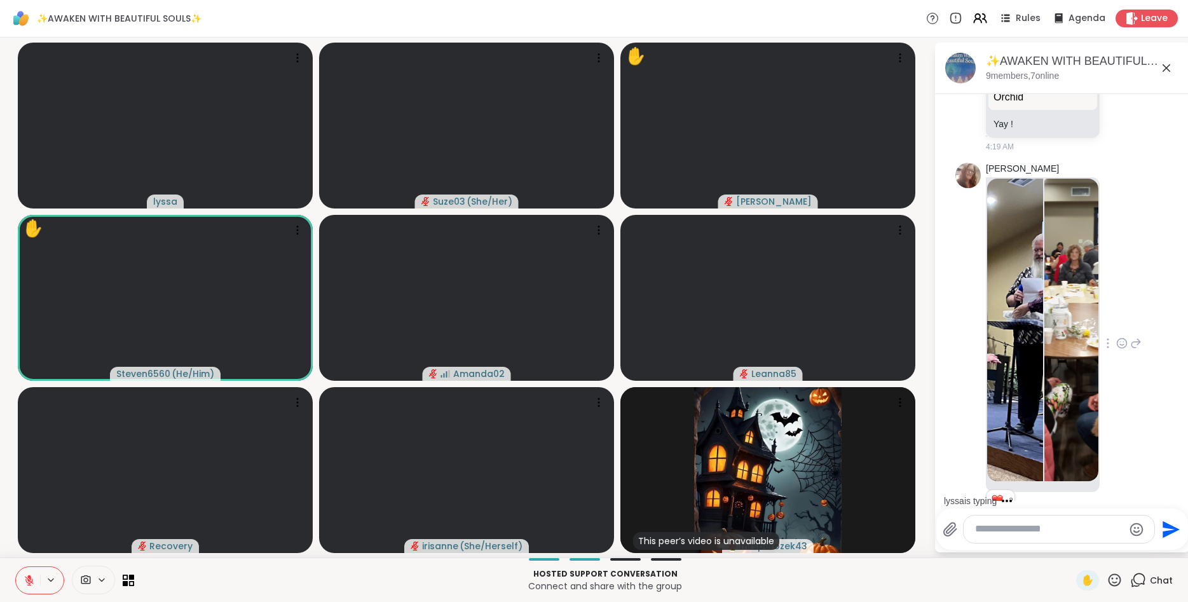
click at [1116, 574] on icon at bounding box center [1115, 580] width 13 height 13
click at [1139, 544] on span "🌟" at bounding box center [1133, 546] width 13 height 15
click at [1117, 578] on icon at bounding box center [1115, 580] width 16 height 16
click at [1132, 546] on span "🌟" at bounding box center [1133, 546] width 13 height 15
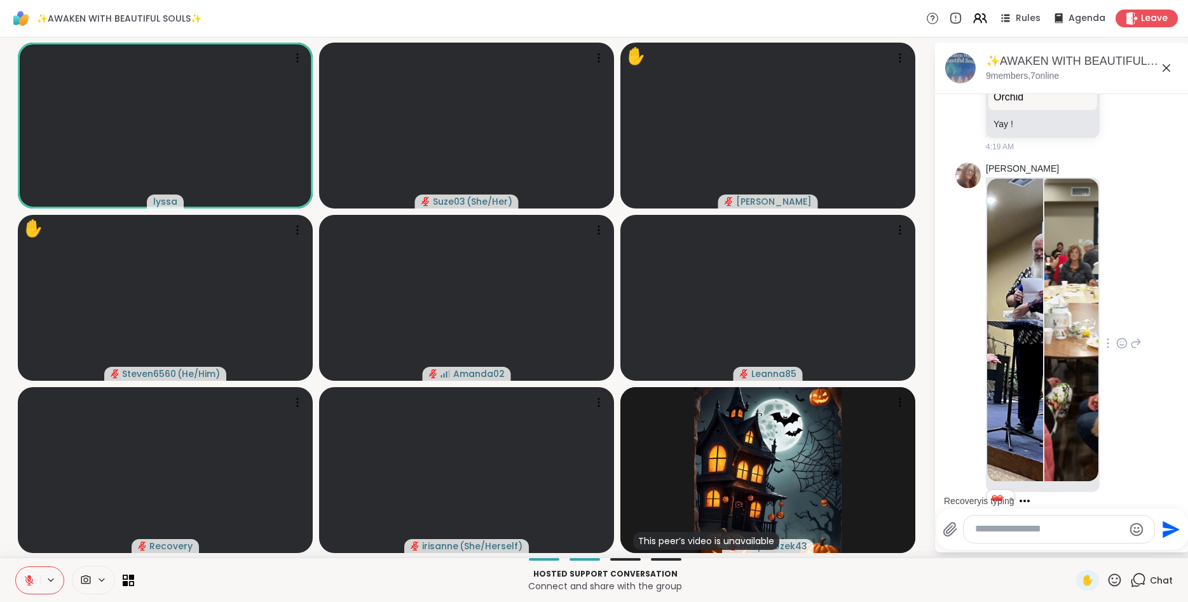
click at [1113, 577] on icon at bounding box center [1115, 580] width 16 height 16
click at [1080, 549] on span "❤️" at bounding box center [1077, 546] width 13 height 15
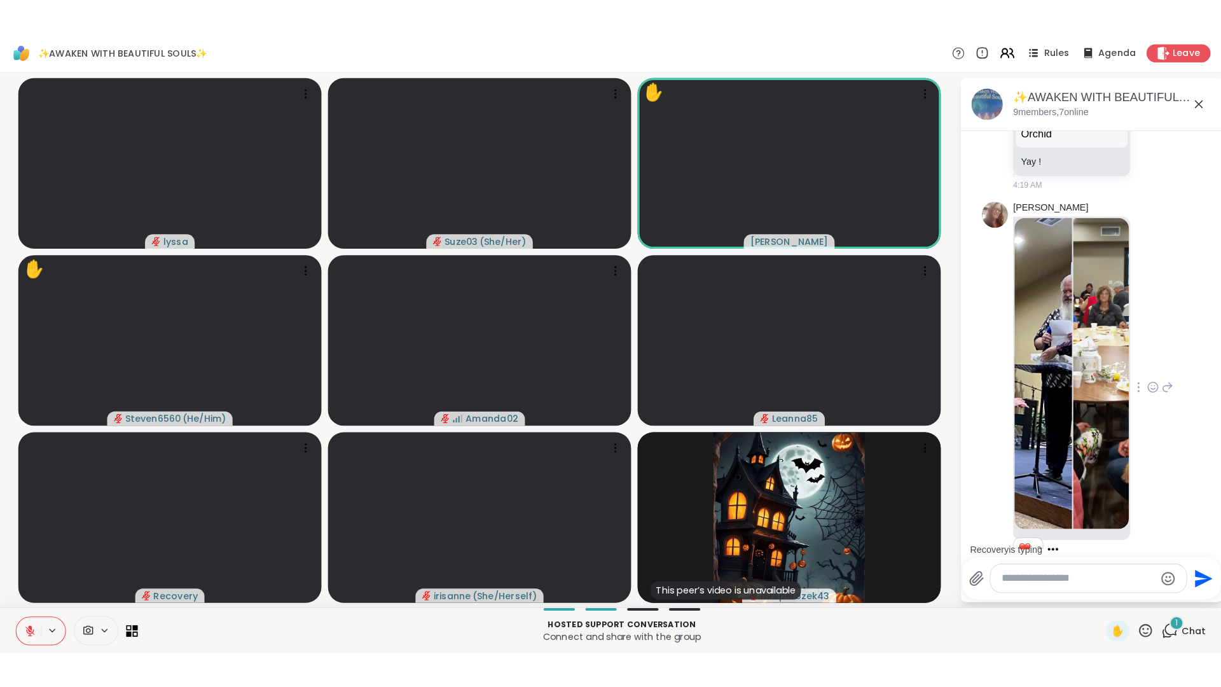
scroll to position [5139, 0]
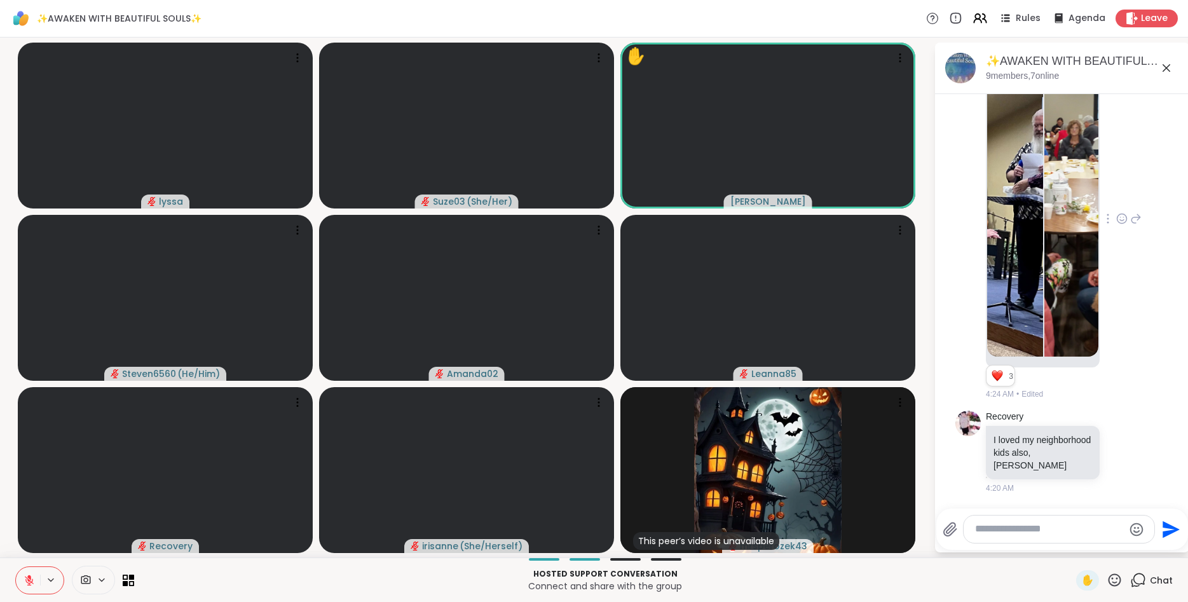
click at [1117, 576] on icon at bounding box center [1115, 580] width 16 height 16
click at [1073, 548] on span "❤️" at bounding box center [1077, 546] width 13 height 15
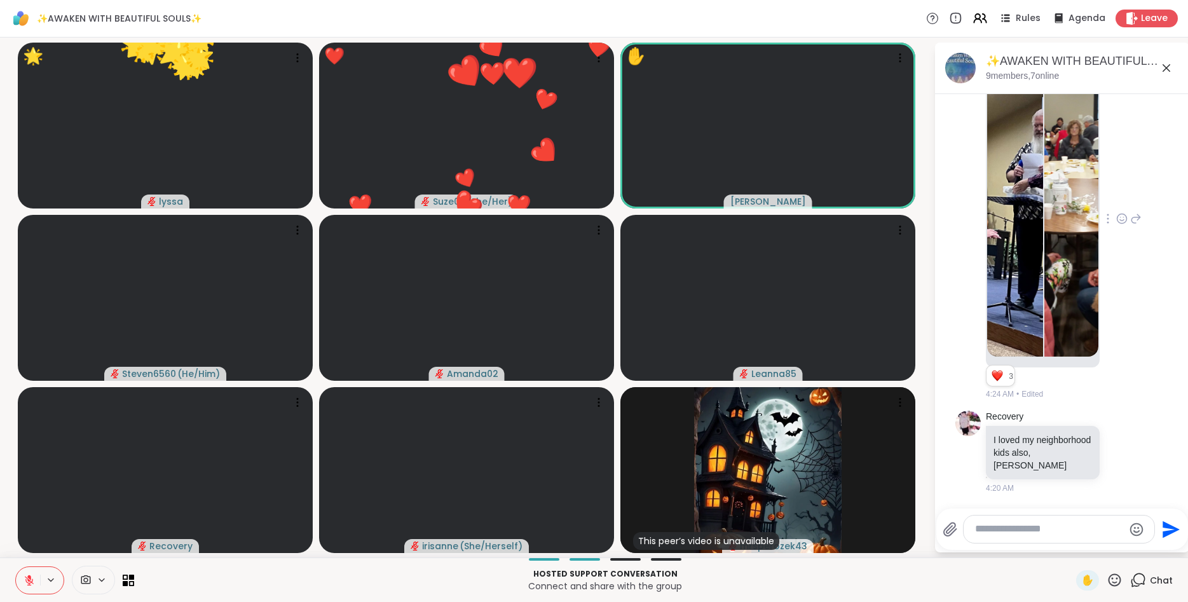
click at [1054, 159] on img at bounding box center [1073, 205] width 56 height 303
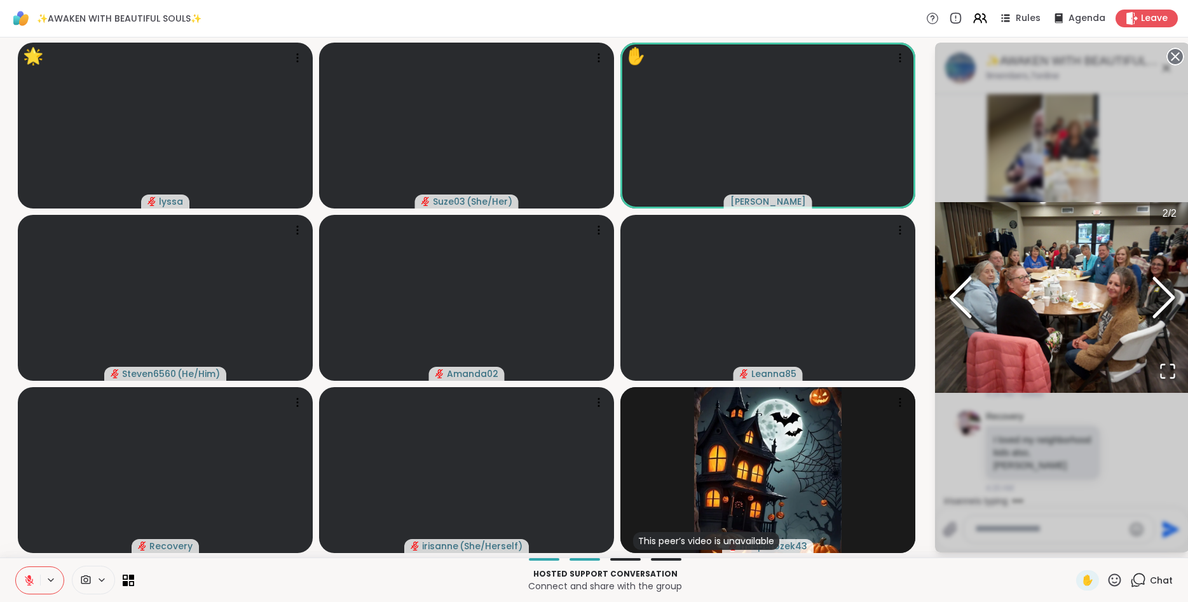
click at [1166, 366] on icon "Open Fullscreen" at bounding box center [1168, 371] width 18 height 18
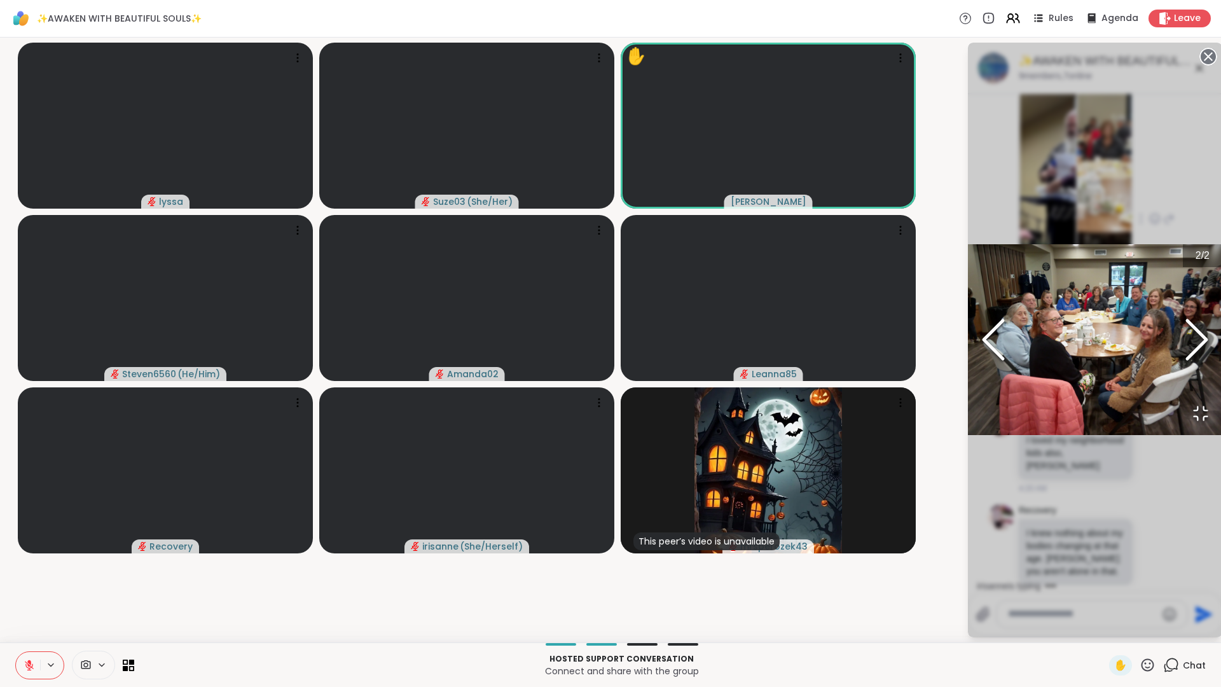
scroll to position [5054, 0]
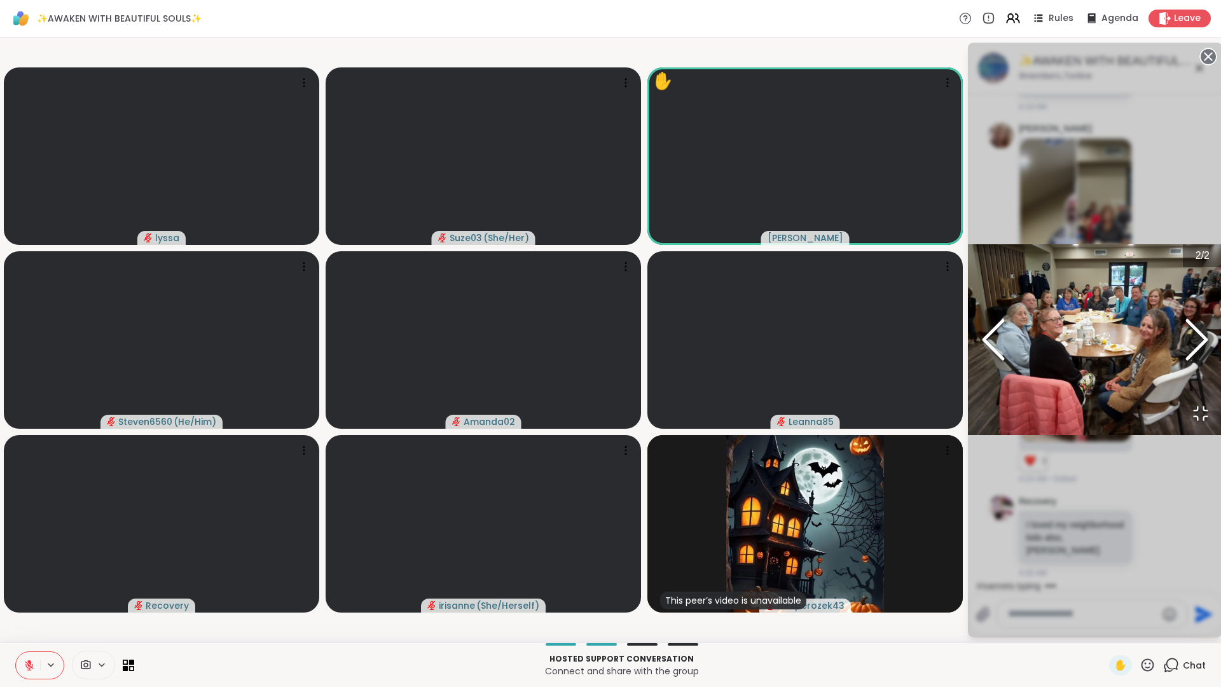
click at [1178, 341] on icon "Next Slide" at bounding box center [1197, 339] width 38 height 76
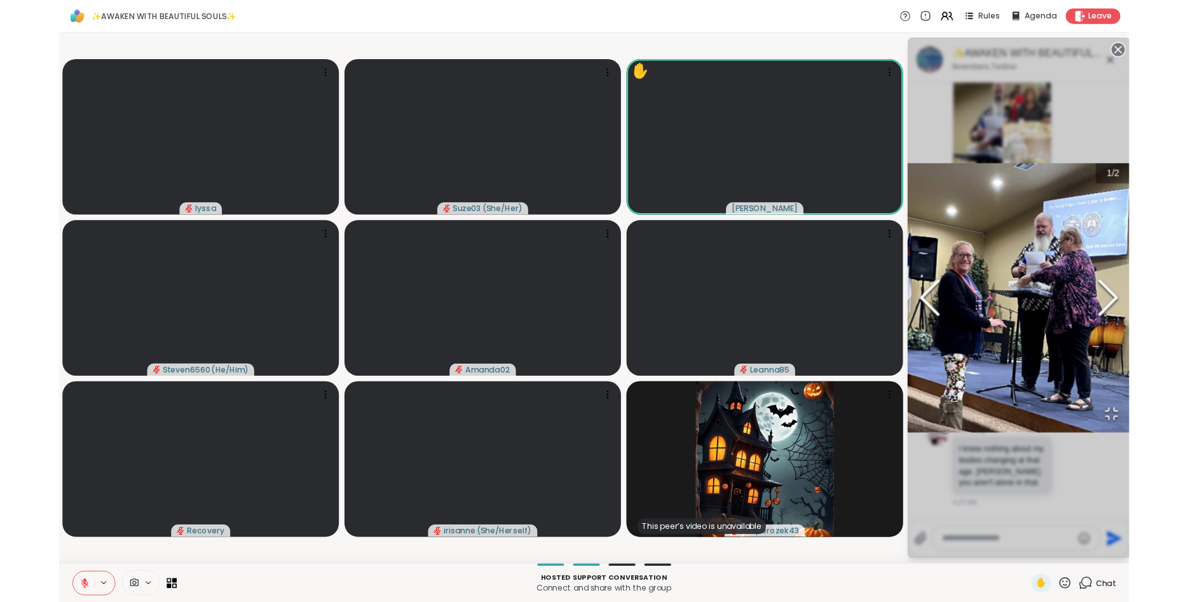
scroll to position [5178, 0]
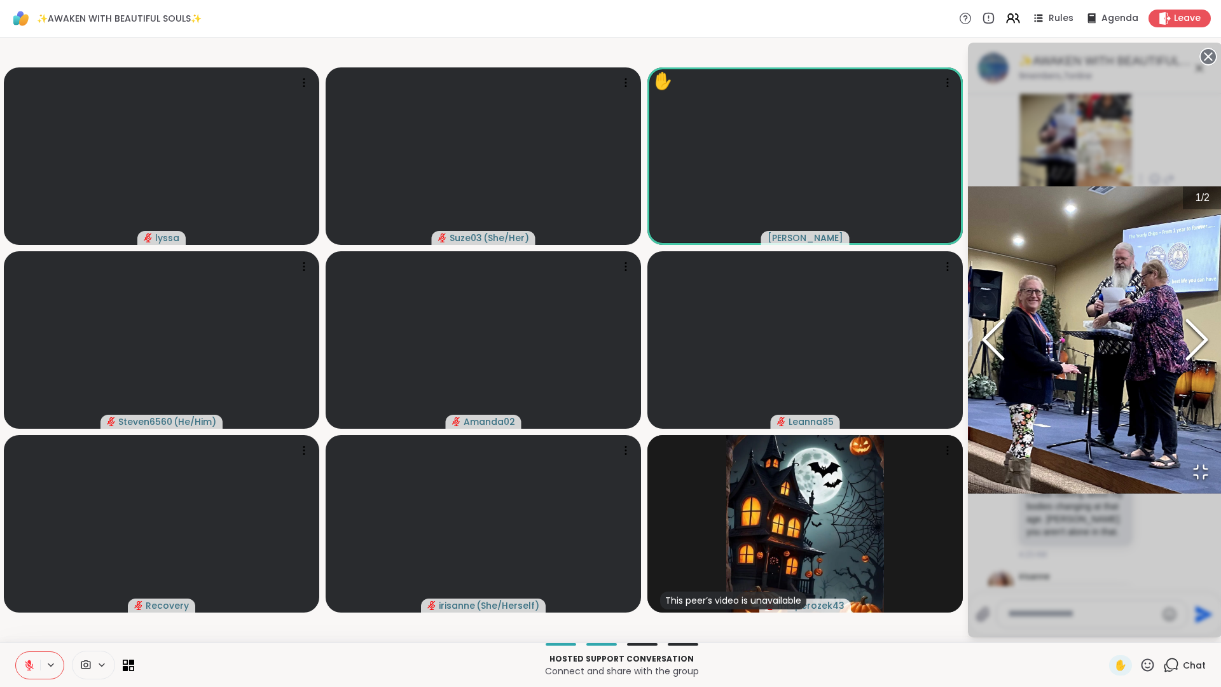
click at [1188, 481] on icon "Open Fullscreen" at bounding box center [1201, 472] width 18 height 18
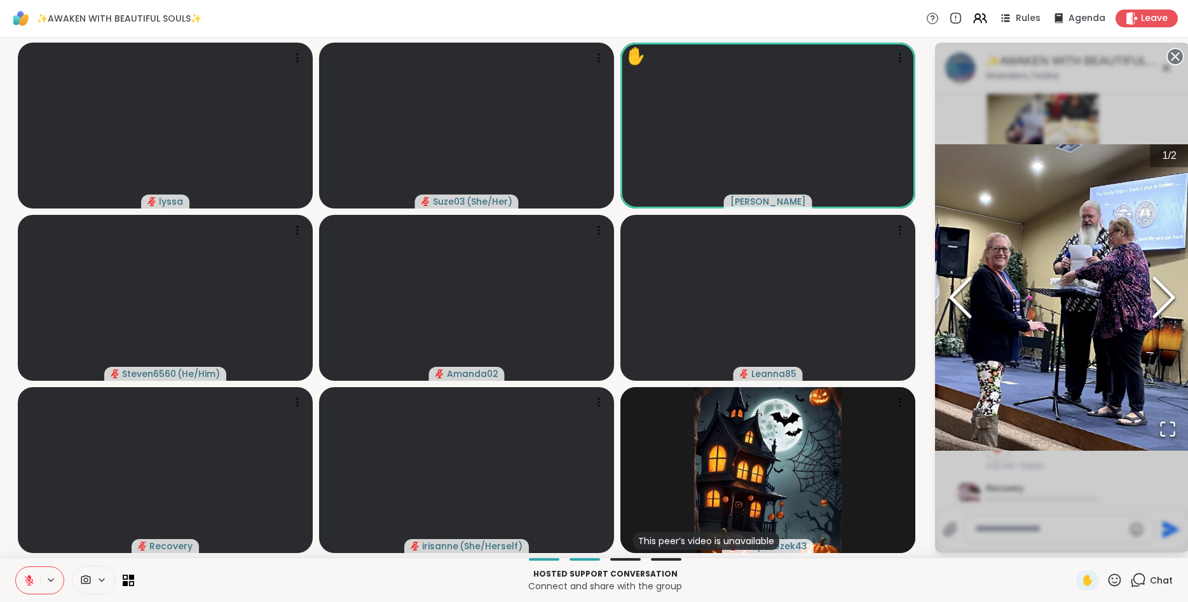
click at [1175, 54] on circle at bounding box center [1175, 56] width 15 height 15
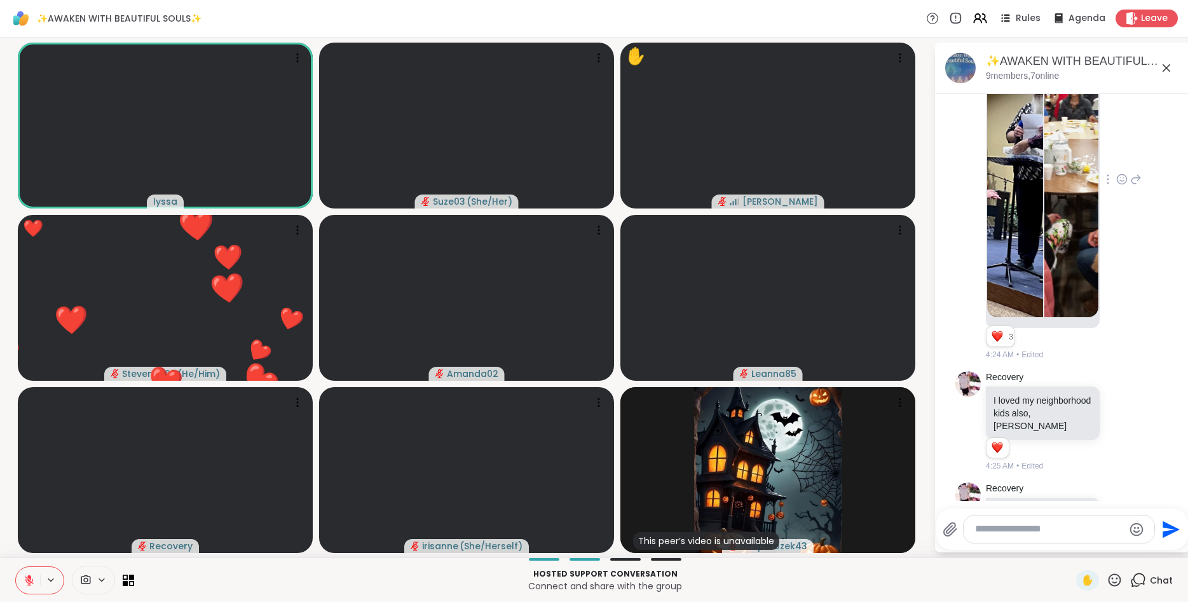
click at [34, 579] on icon at bounding box center [29, 580] width 11 height 11
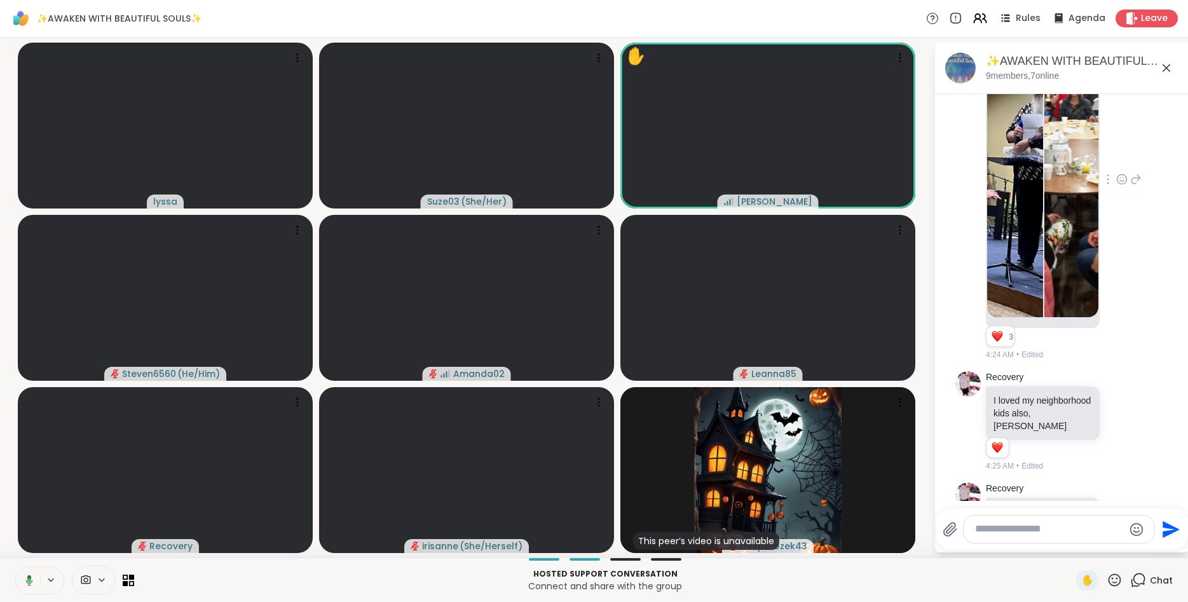
click at [34, 580] on button at bounding box center [27, 580] width 26 height 27
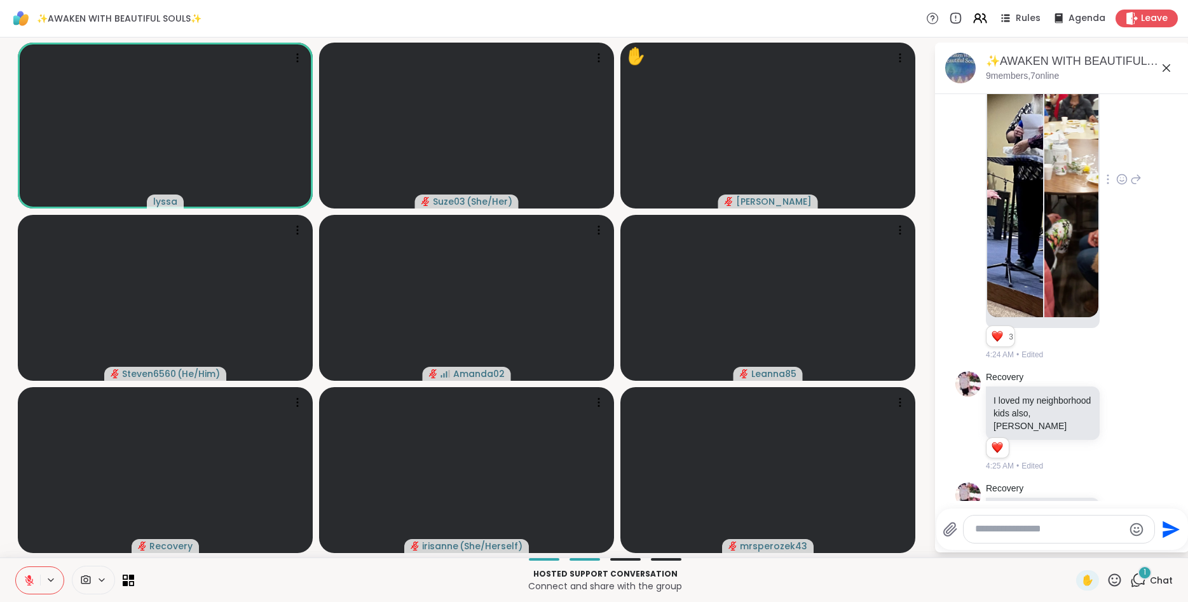
scroll to position [5672, 0]
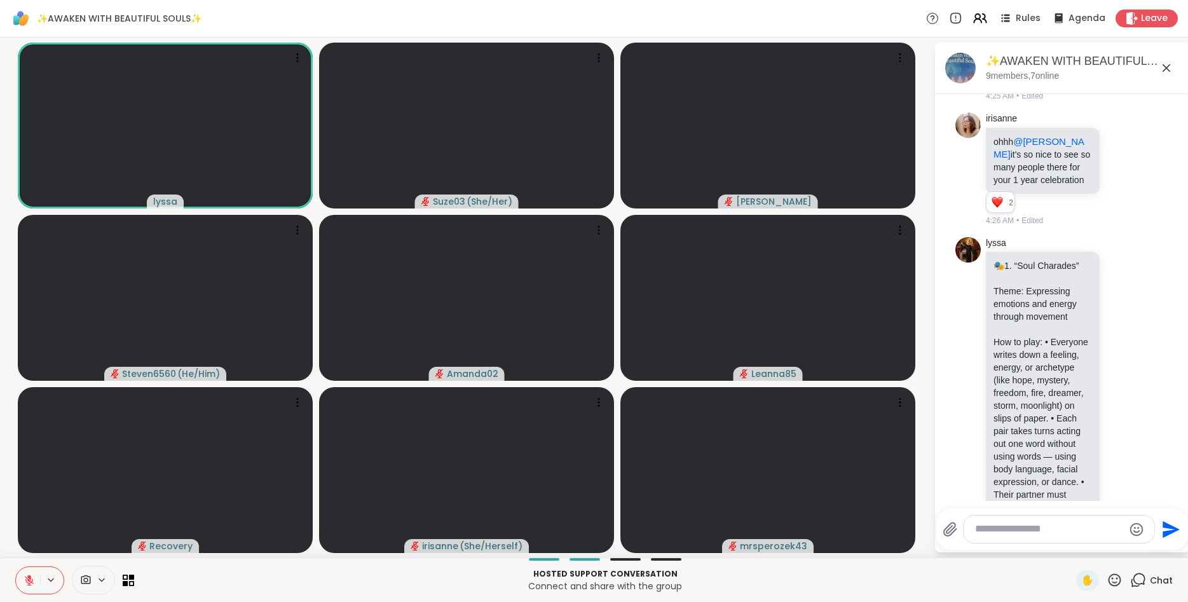
click at [34, 580] on icon at bounding box center [29, 580] width 11 height 11
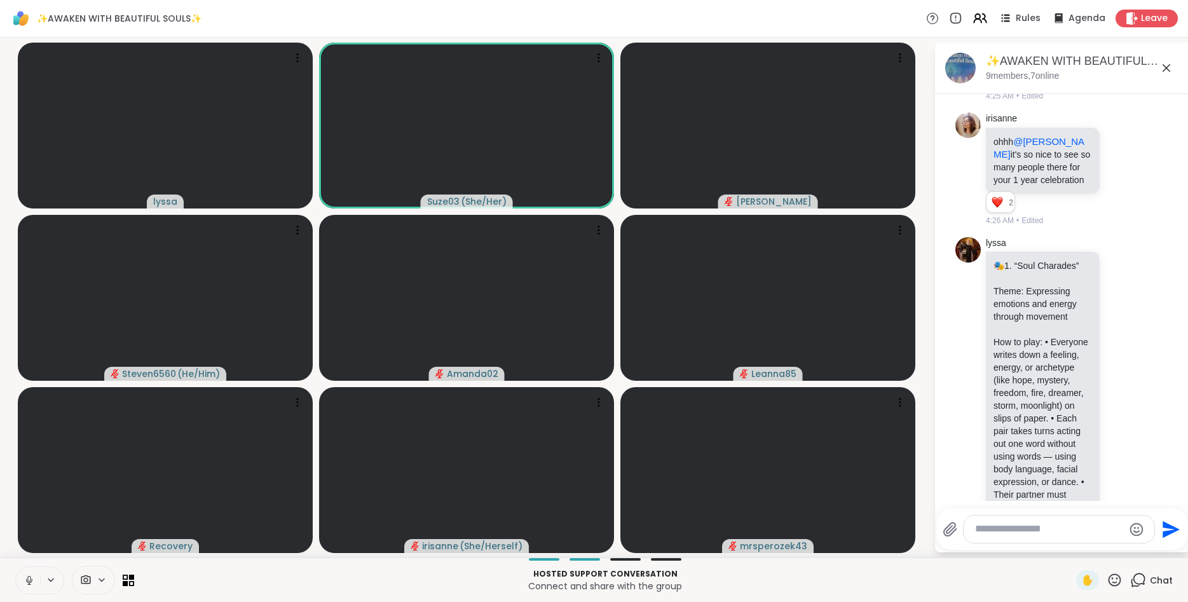
click at [34, 580] on button at bounding box center [28, 580] width 24 height 27
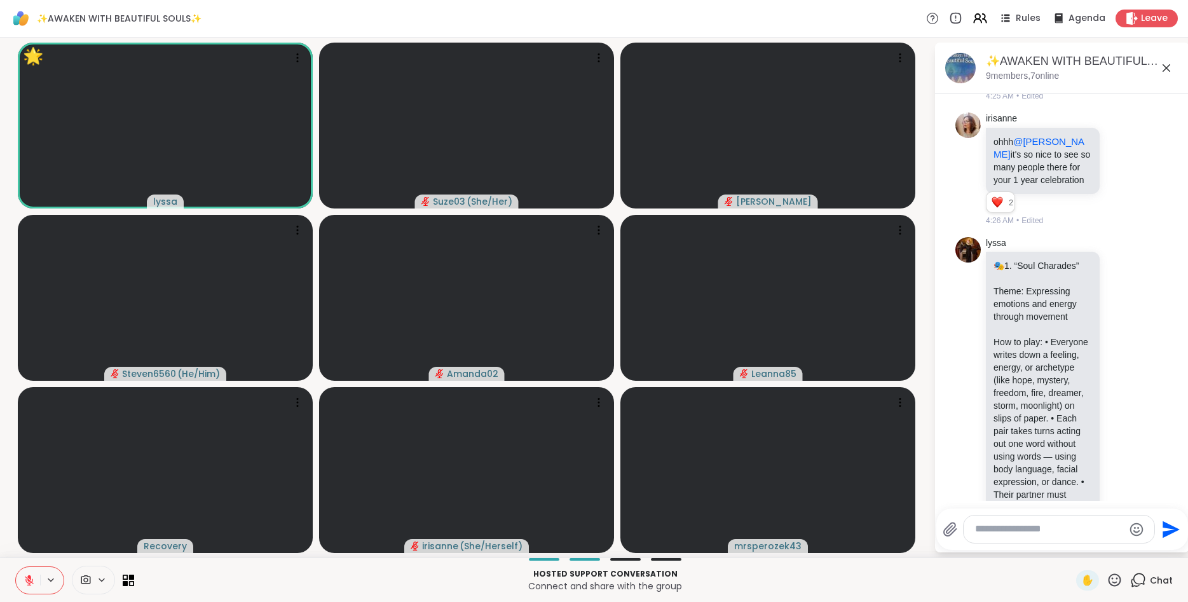
click at [1112, 581] on icon at bounding box center [1115, 580] width 16 height 16
click at [1074, 546] on span "❤️" at bounding box center [1077, 546] width 13 height 15
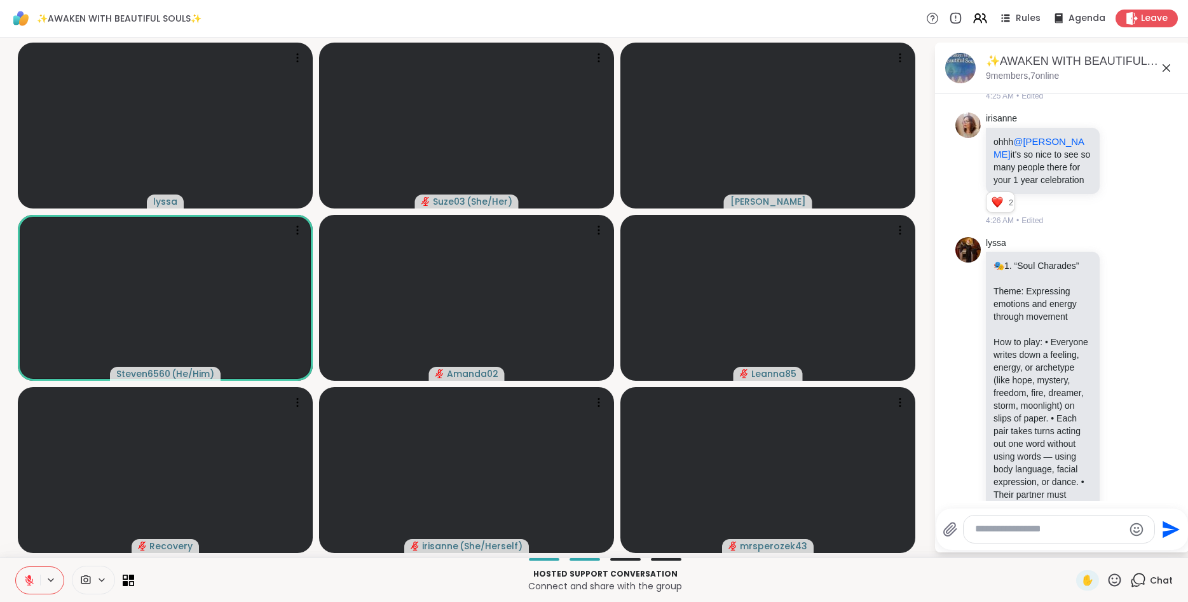
click at [30, 584] on icon at bounding box center [29, 580] width 11 height 11
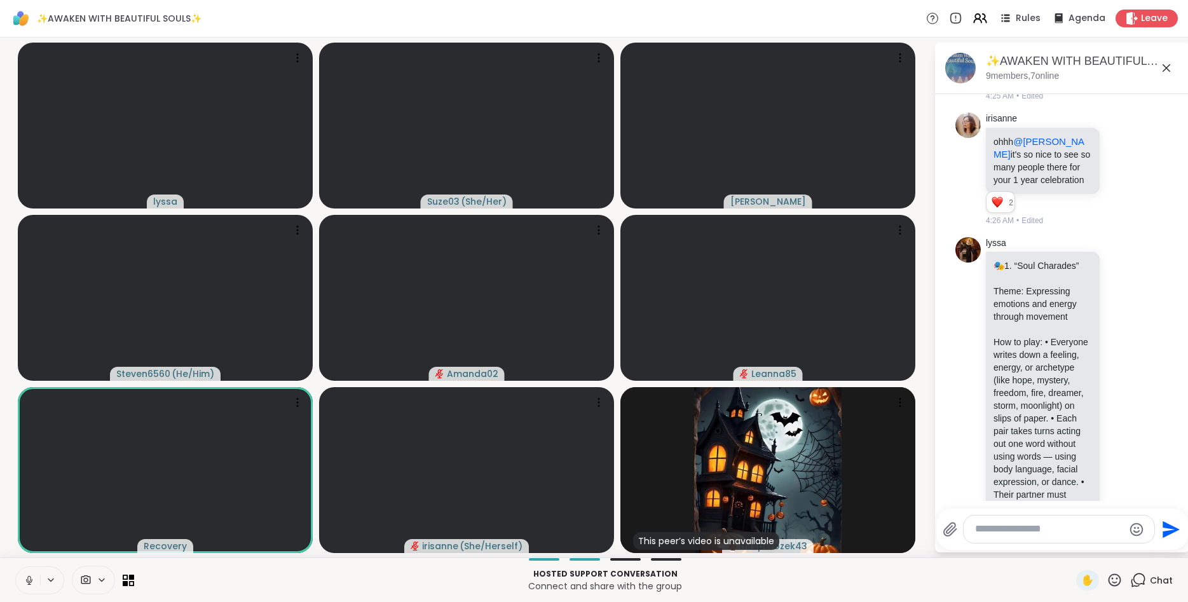
click at [1113, 579] on icon at bounding box center [1115, 580] width 13 height 13
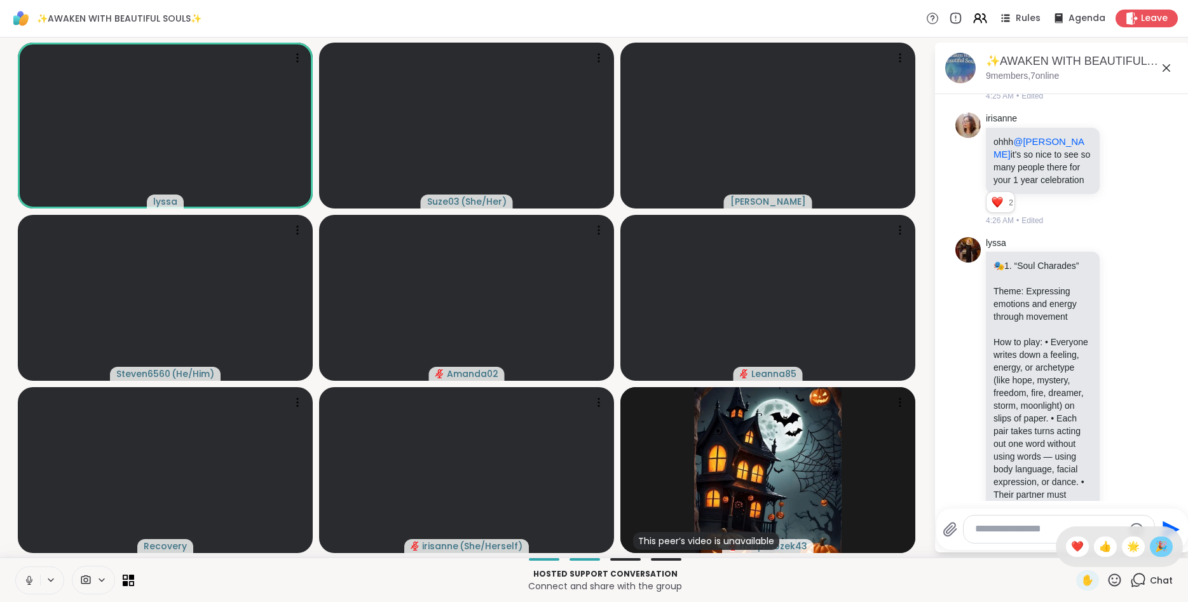
click at [1161, 547] on span "🎉" at bounding box center [1161, 546] width 13 height 15
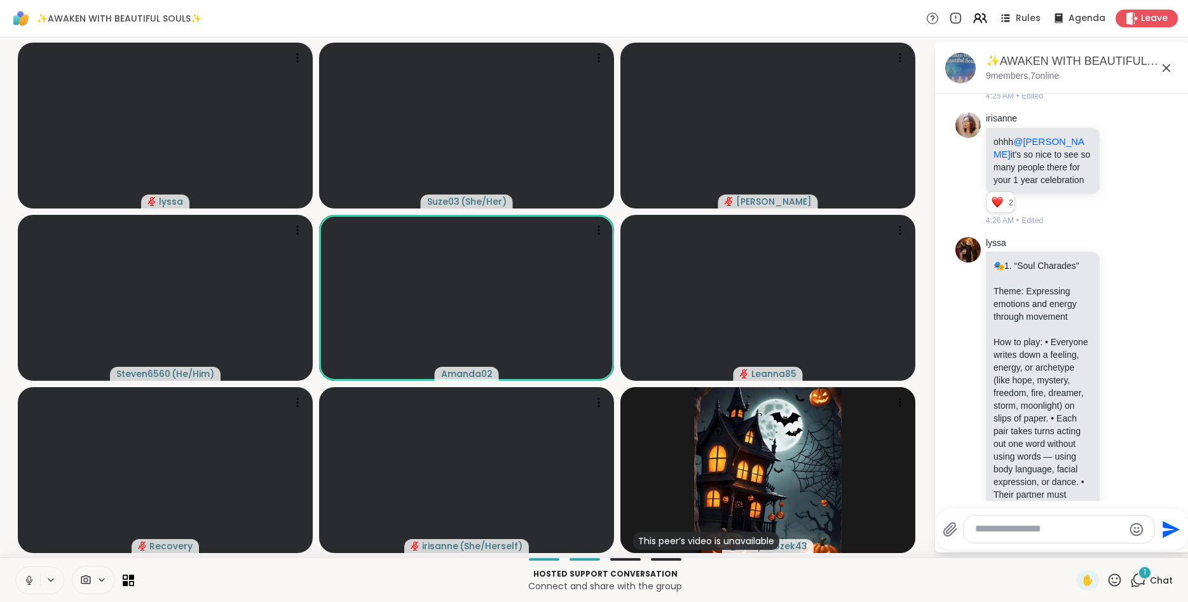
scroll to position [5740, 0]
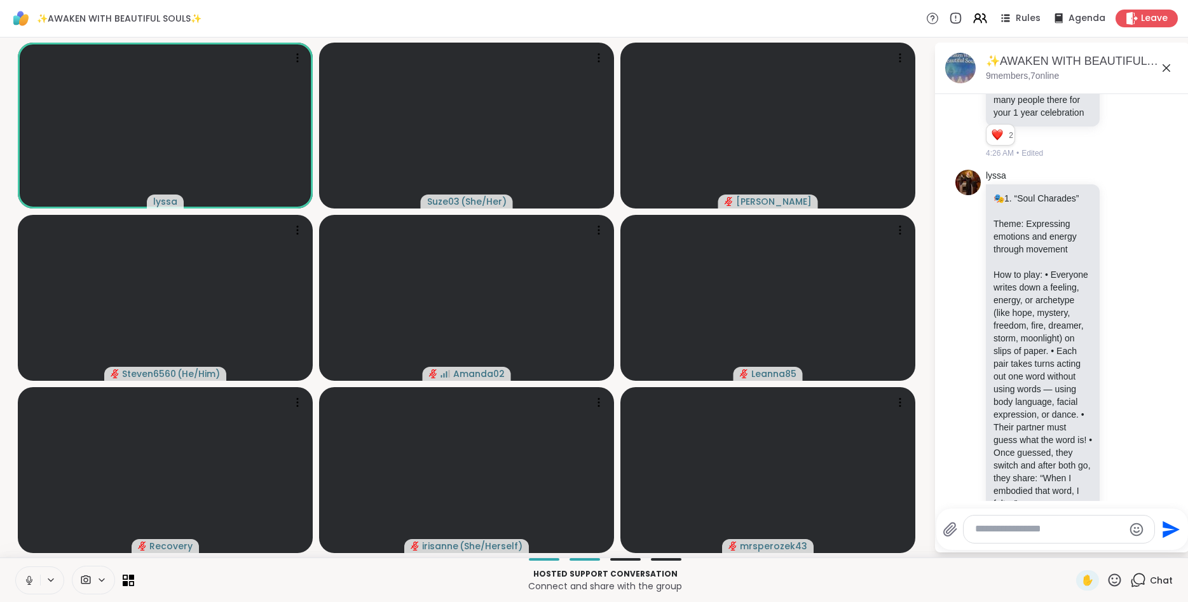
click at [25, 578] on icon at bounding box center [29, 580] width 11 height 11
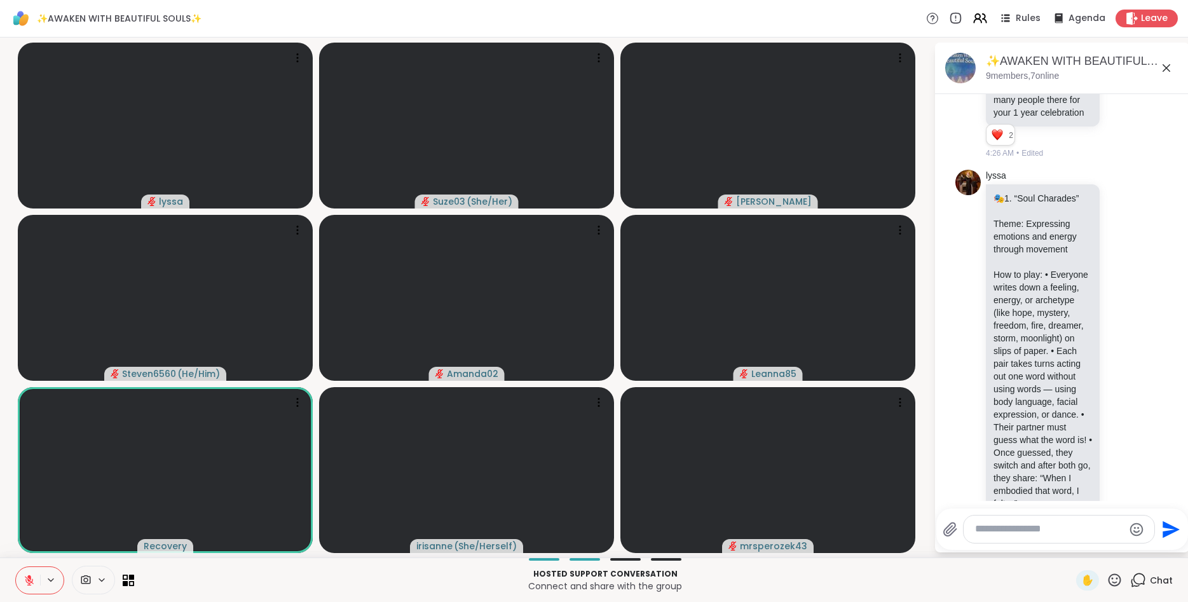
click at [25, 578] on icon at bounding box center [29, 580] width 11 height 11
click at [1117, 577] on icon at bounding box center [1115, 580] width 16 height 16
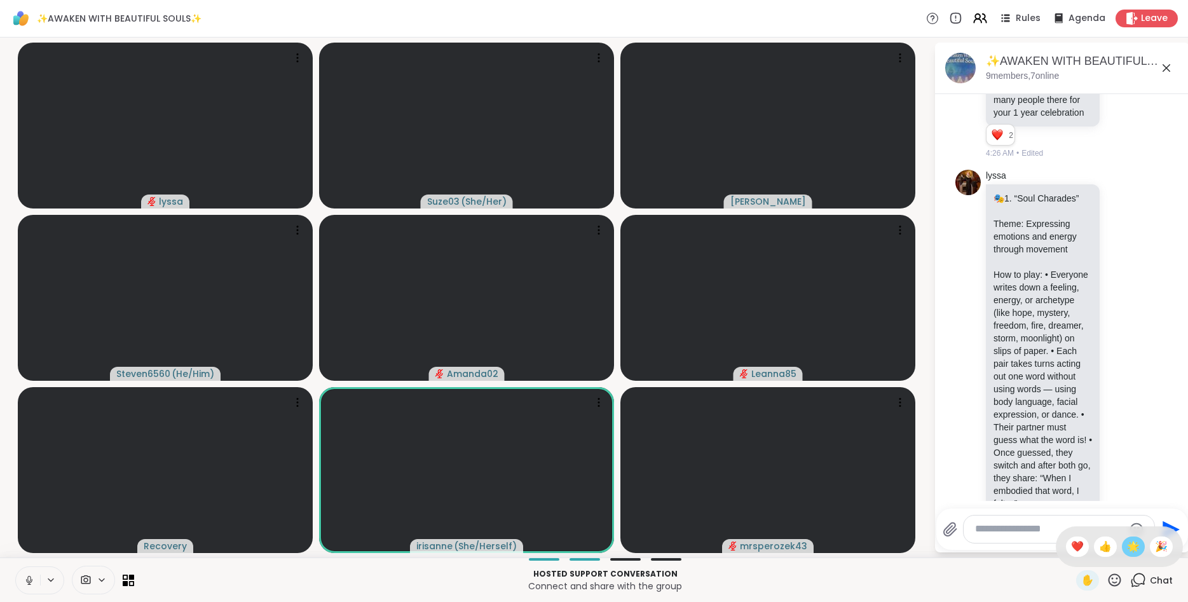
click at [1130, 547] on span "🌟" at bounding box center [1133, 546] width 13 height 15
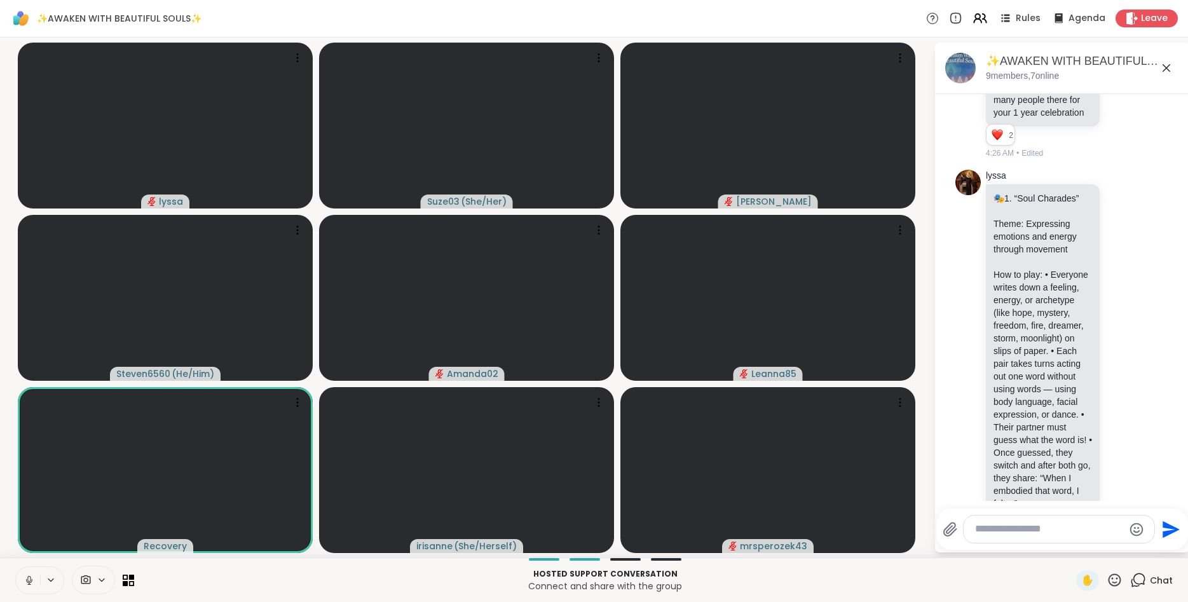
click at [27, 575] on icon at bounding box center [29, 580] width 11 height 11
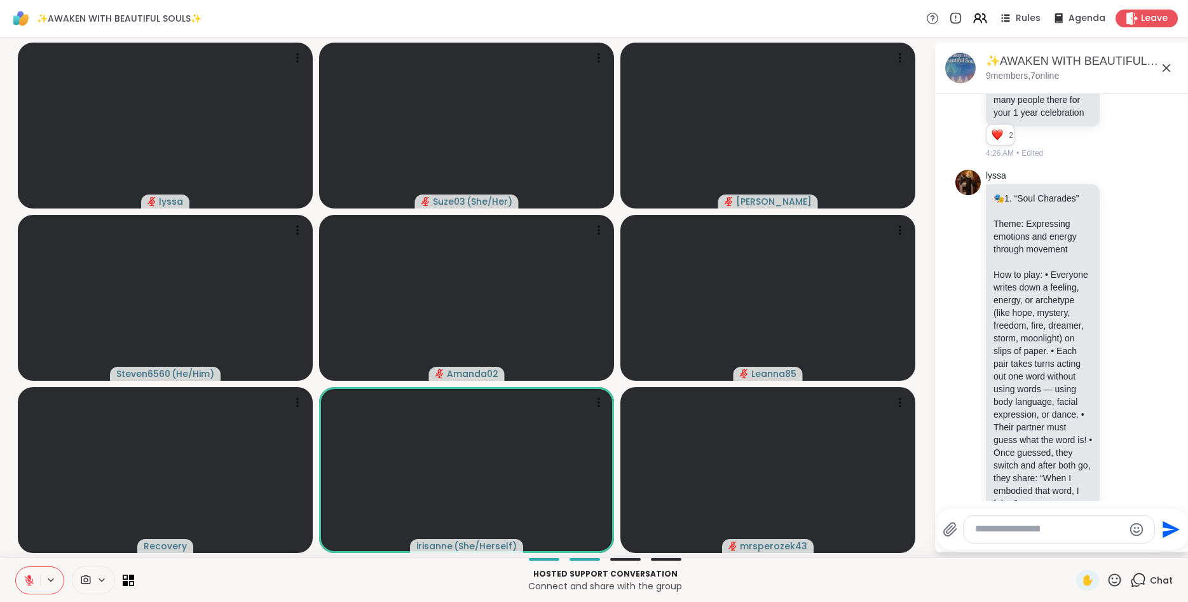
click at [26, 581] on icon at bounding box center [29, 580] width 9 height 9
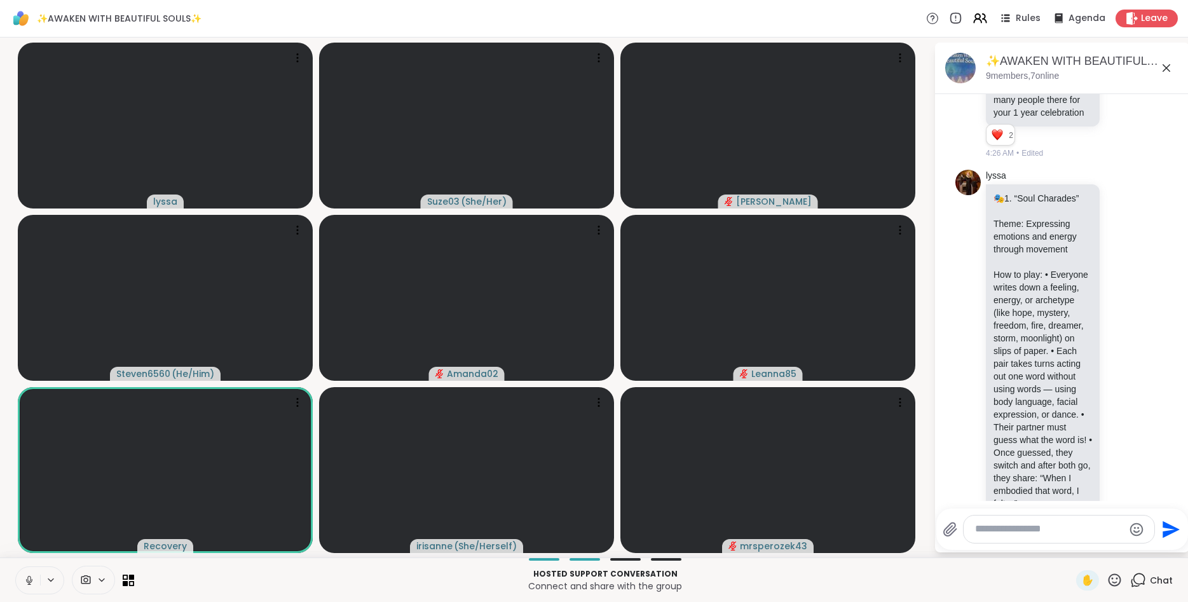
click at [1120, 580] on icon at bounding box center [1115, 580] width 16 height 16
click at [1133, 549] on span "🌟" at bounding box center [1133, 546] width 13 height 15
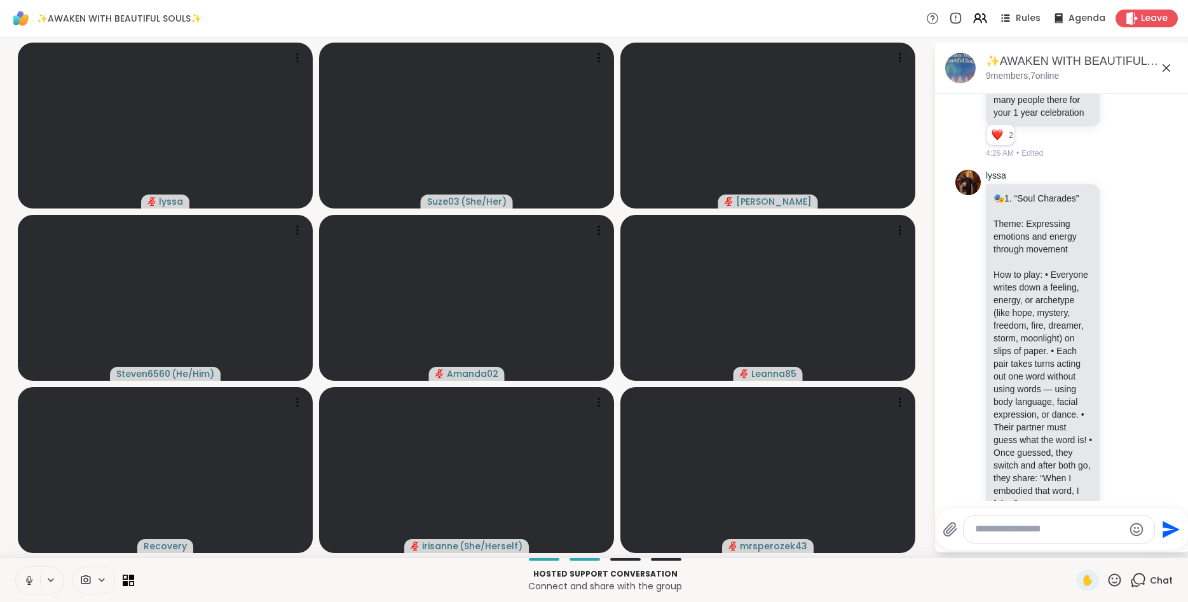
click at [1113, 579] on icon at bounding box center [1115, 580] width 13 height 13
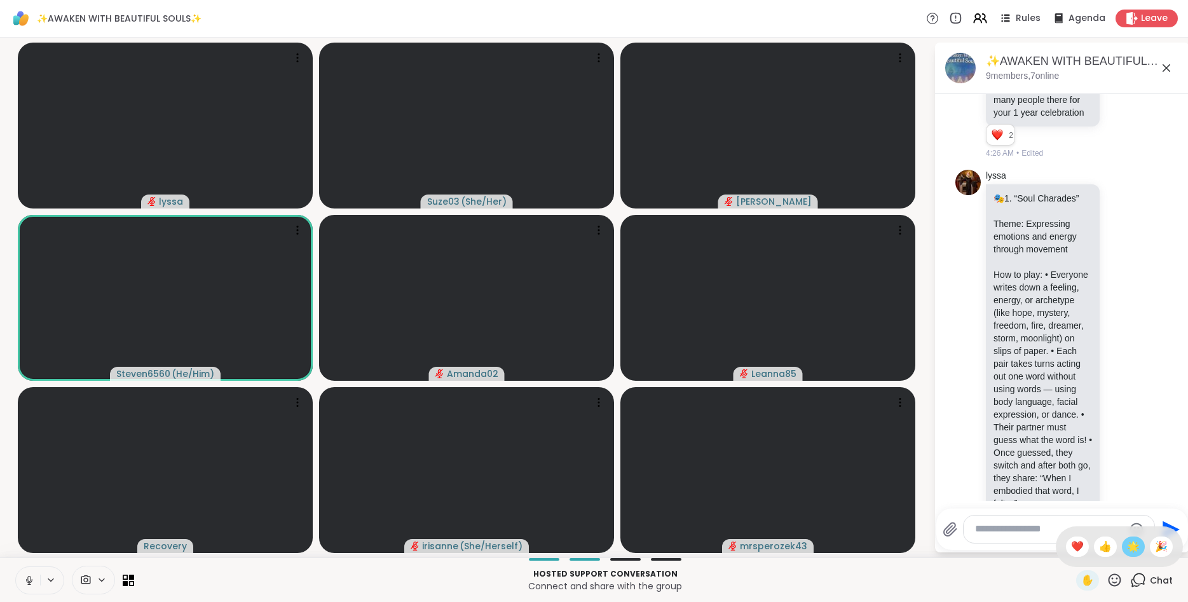
click at [1131, 545] on span "🌟" at bounding box center [1133, 546] width 13 height 15
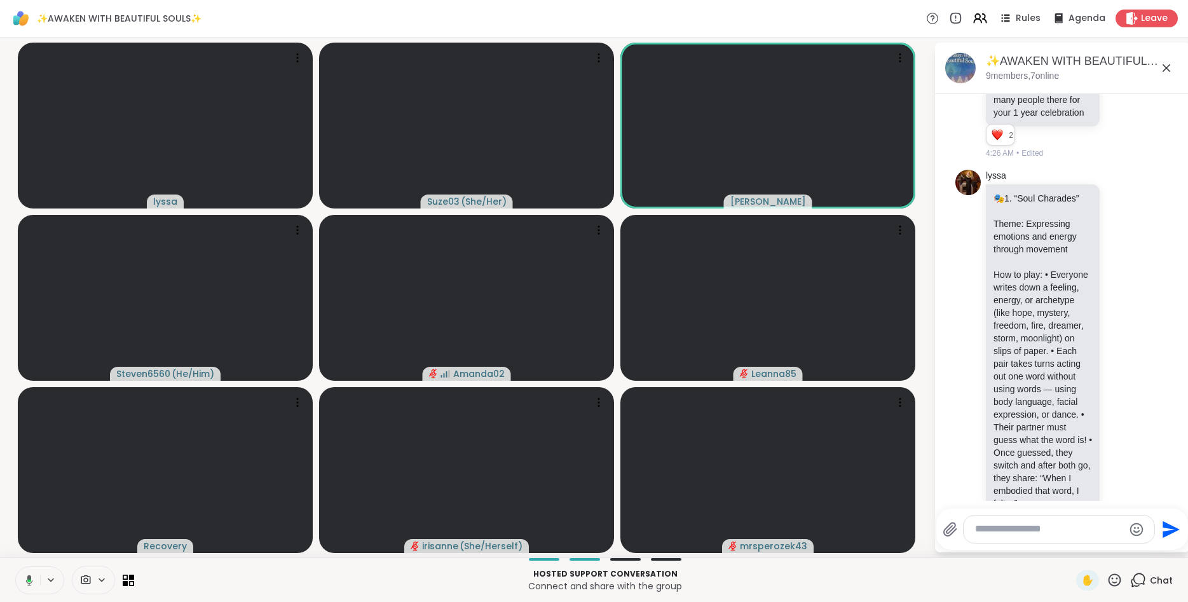
click at [1116, 584] on icon at bounding box center [1115, 580] width 16 height 16
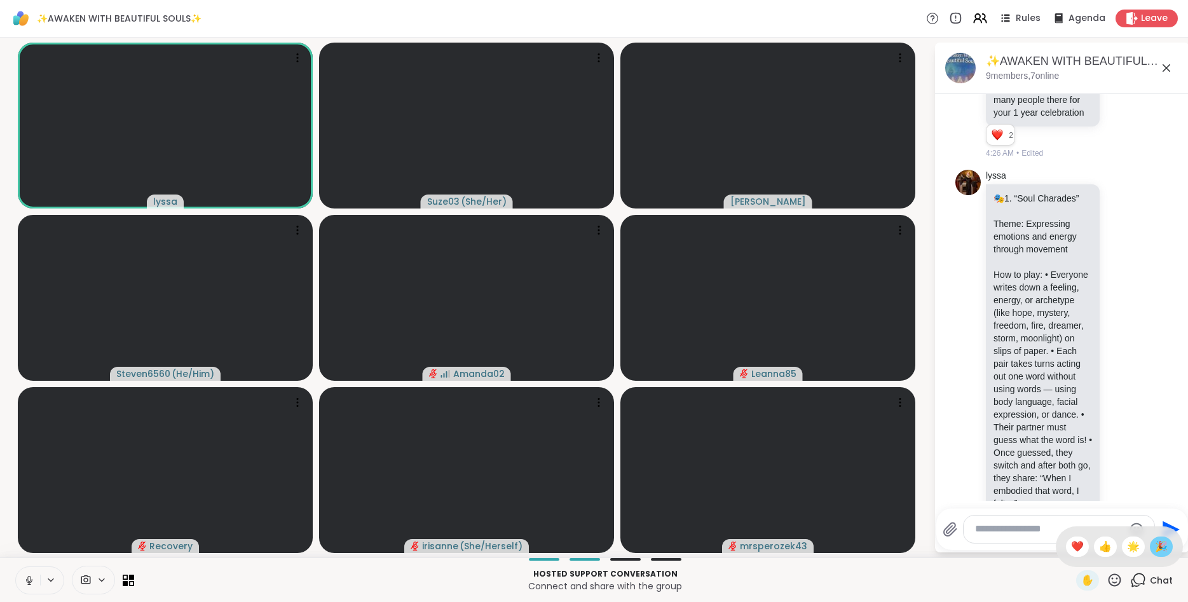
click at [1160, 547] on span "🎉" at bounding box center [1161, 546] width 13 height 15
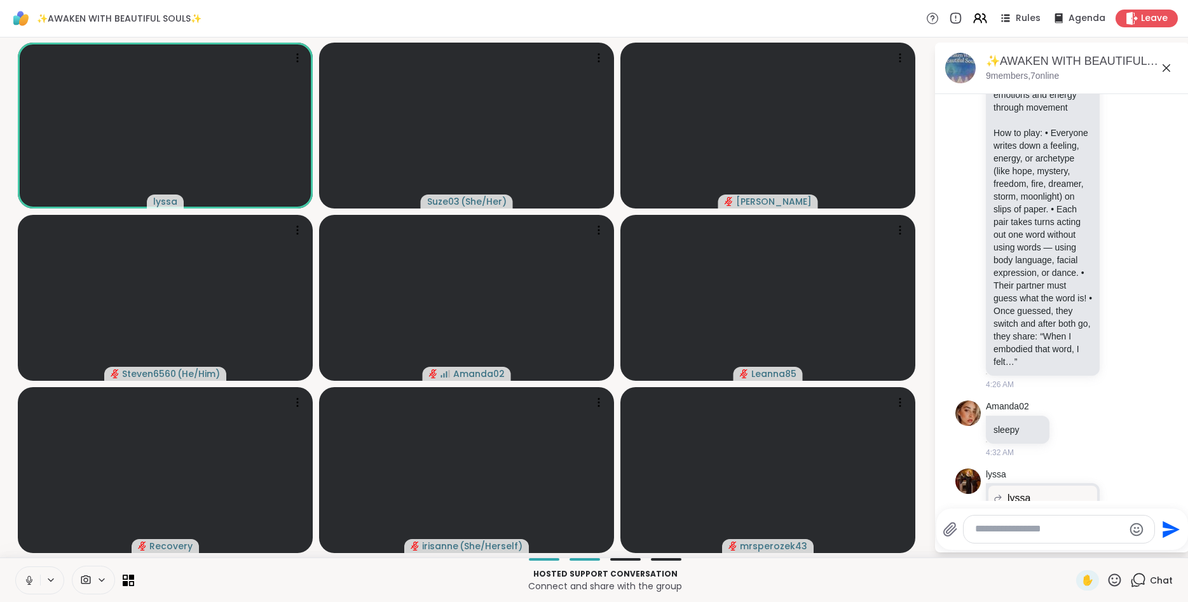
click at [1020, 506] on p "[URL][DOMAIN_NAME]" at bounding box center [1043, 521] width 99 height 31
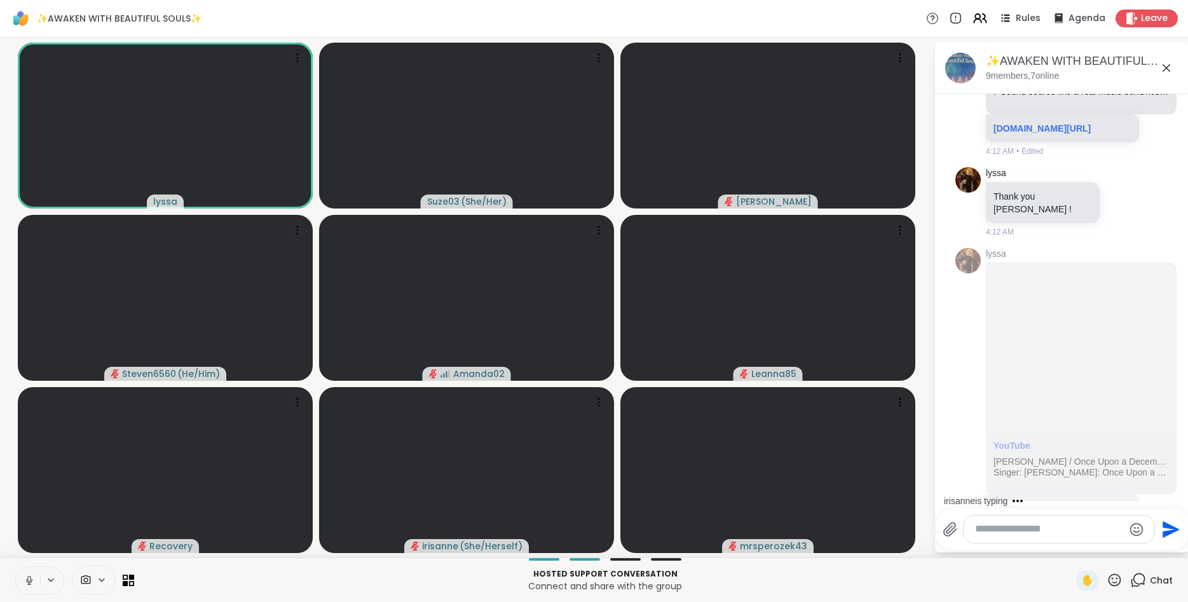
click at [1167, 71] on icon at bounding box center [1166, 67] width 15 height 15
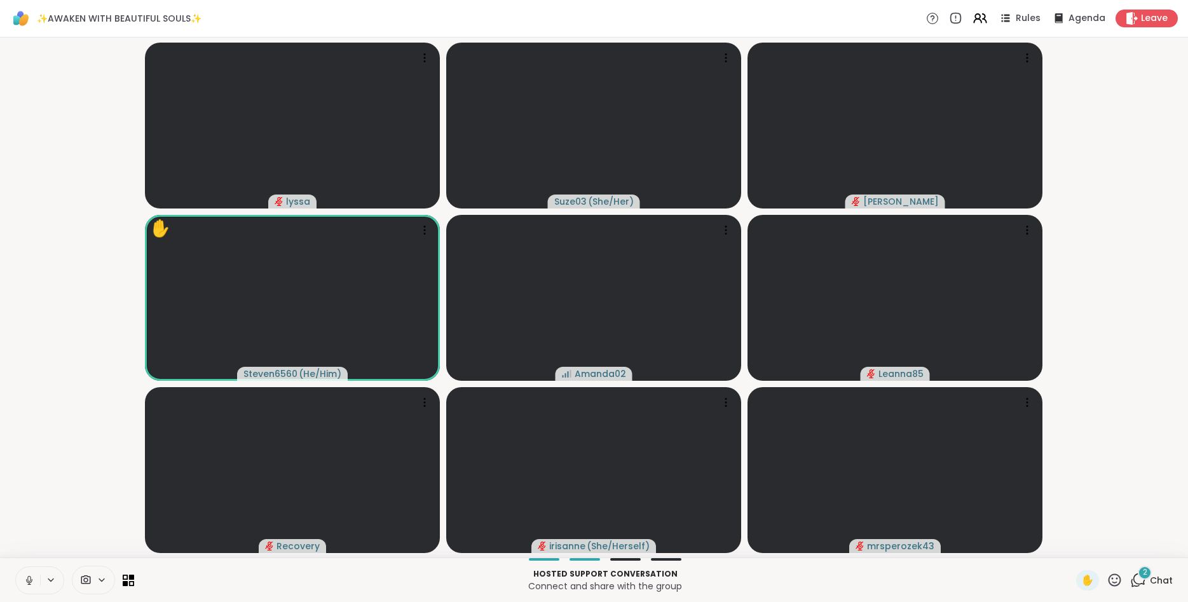
click at [34, 578] on icon at bounding box center [29, 580] width 11 height 11
click at [1120, 579] on icon at bounding box center [1115, 580] width 16 height 16
click at [1076, 551] on span "❤️" at bounding box center [1077, 546] width 13 height 15
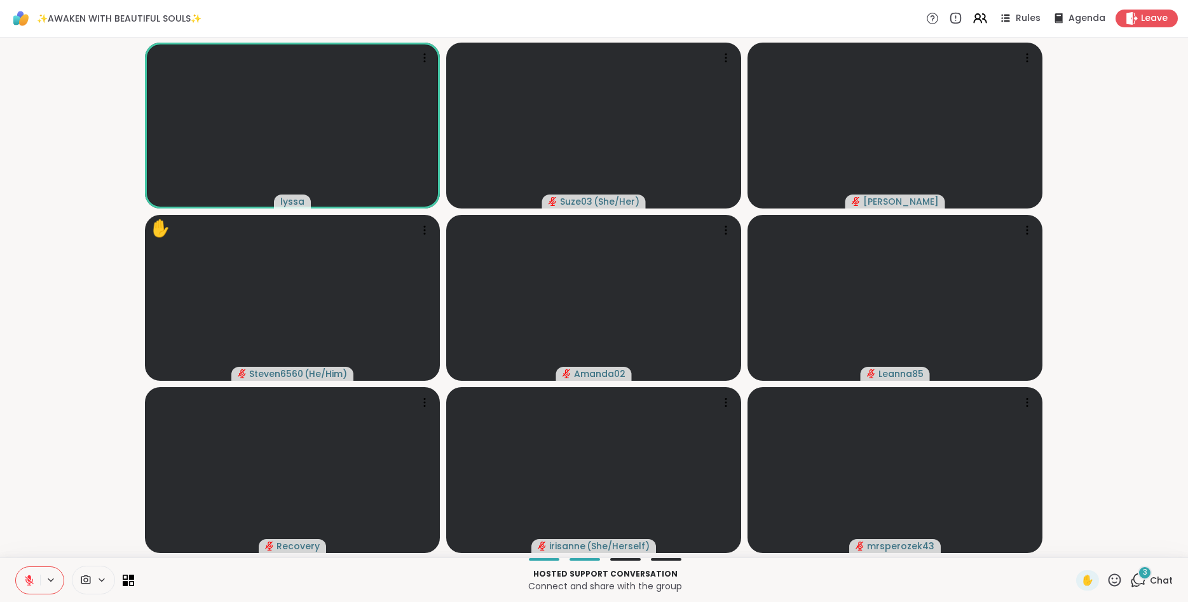
click at [1118, 578] on icon at bounding box center [1115, 580] width 13 height 13
click at [1138, 574] on icon at bounding box center [1139, 580] width 16 height 16
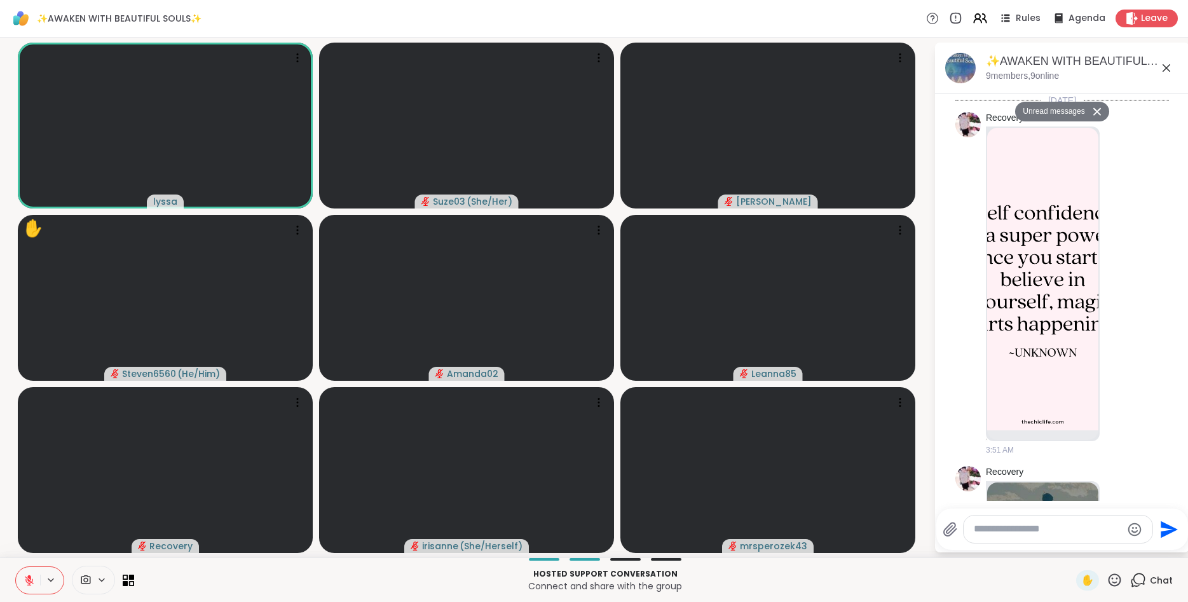
scroll to position [7473, 0]
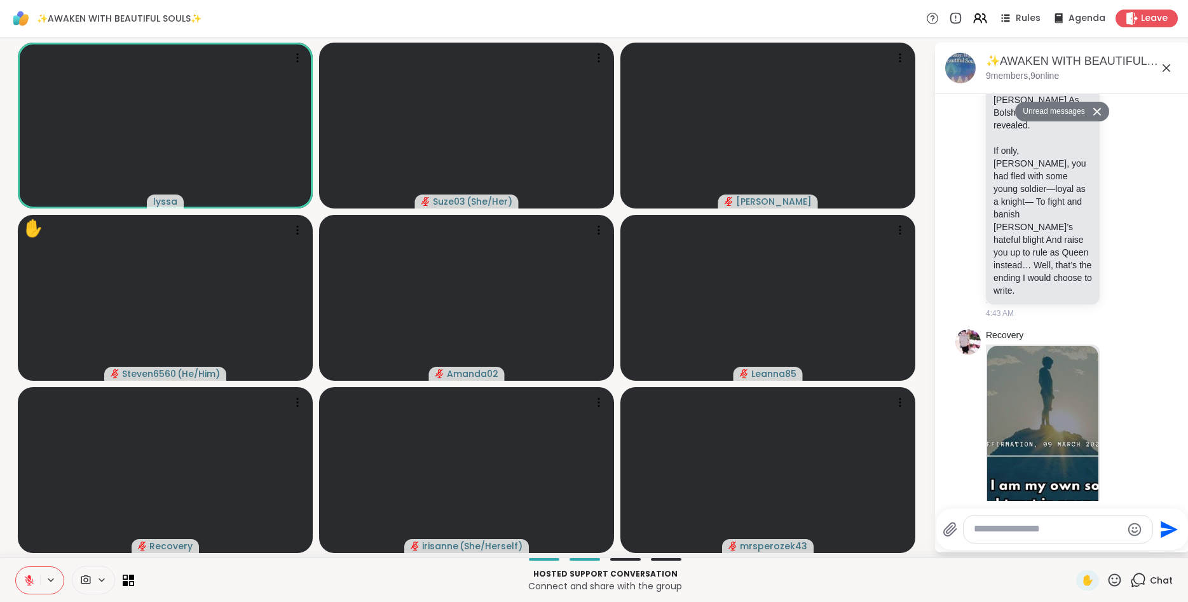
click at [1039, 525] on textarea "Type your message" at bounding box center [1048, 529] width 148 height 13
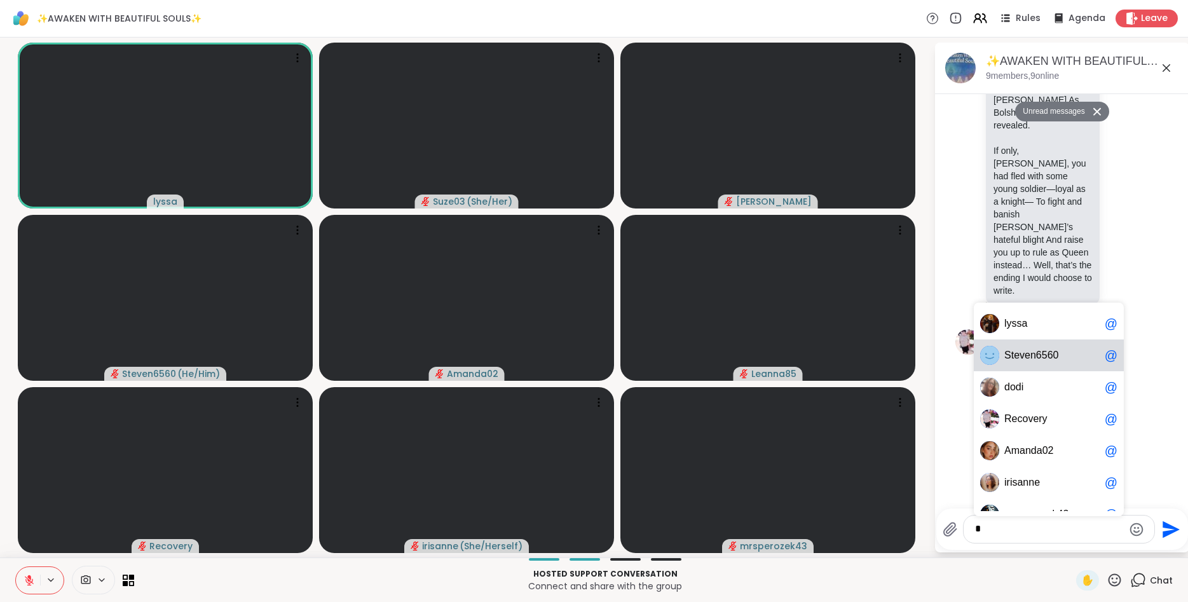
click at [1038, 355] on span "6" at bounding box center [1039, 355] width 6 height 13
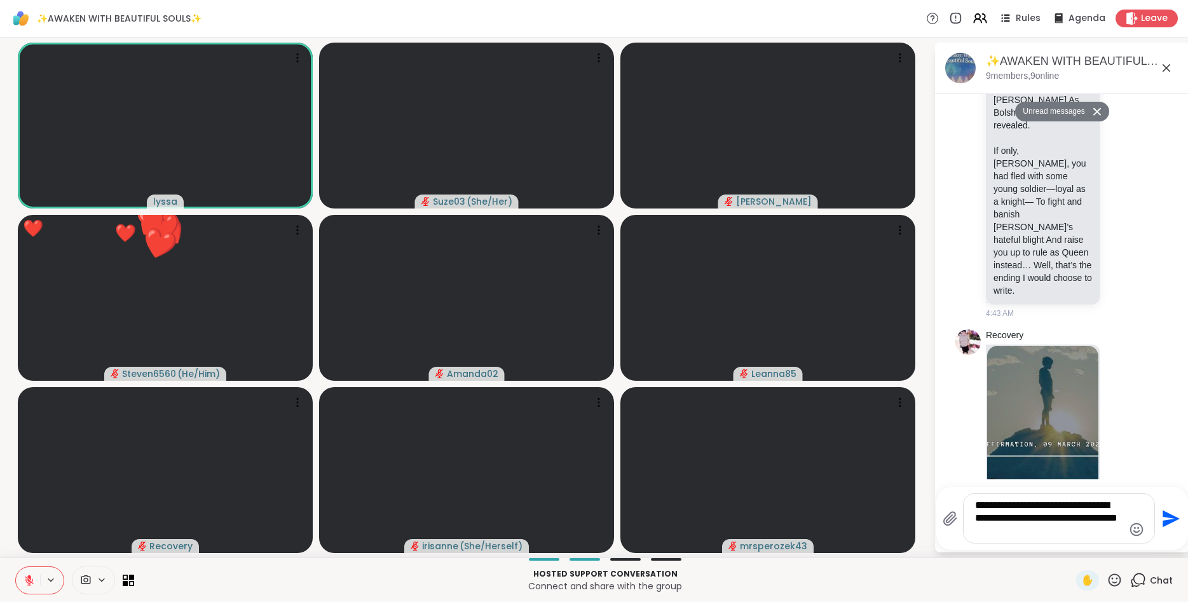
type textarea "**********"
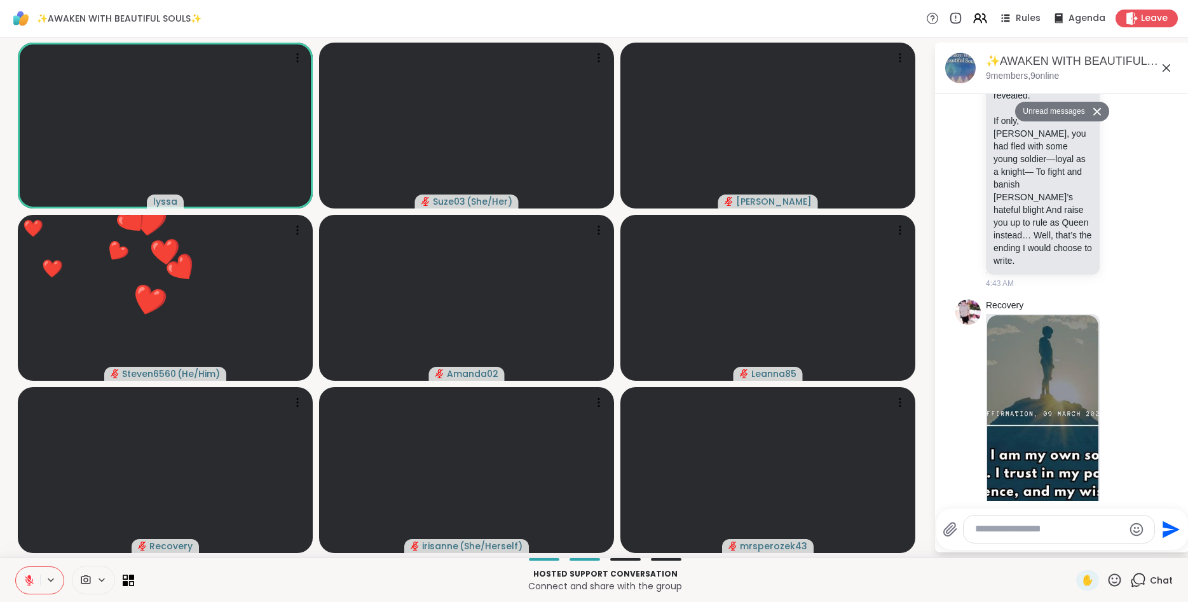
scroll to position [7549, 0]
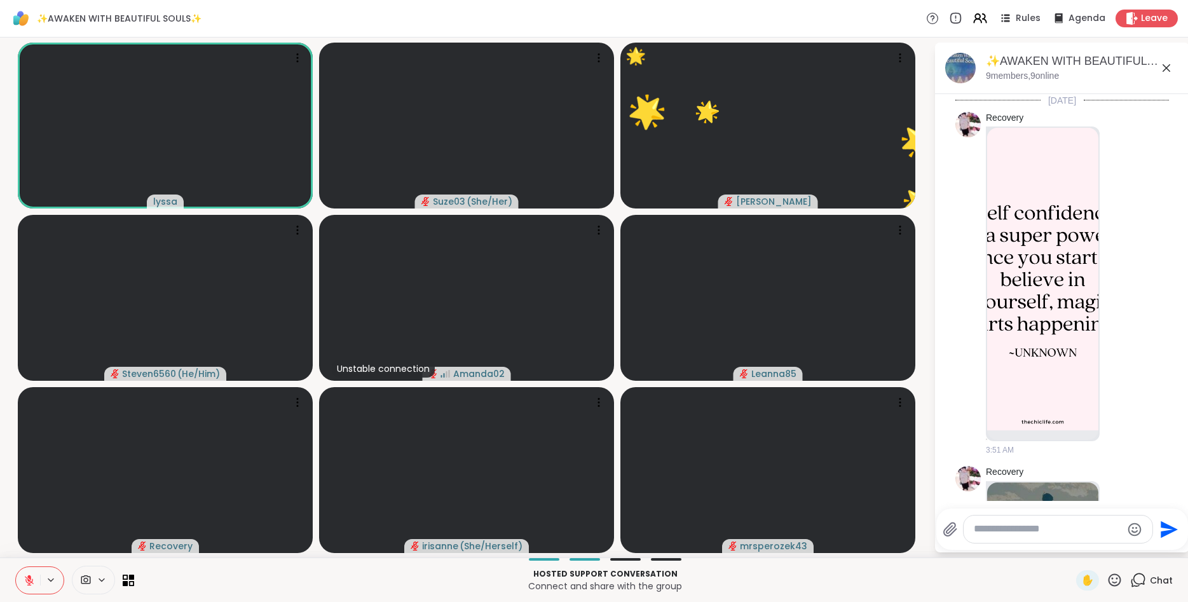
scroll to position [7549, 0]
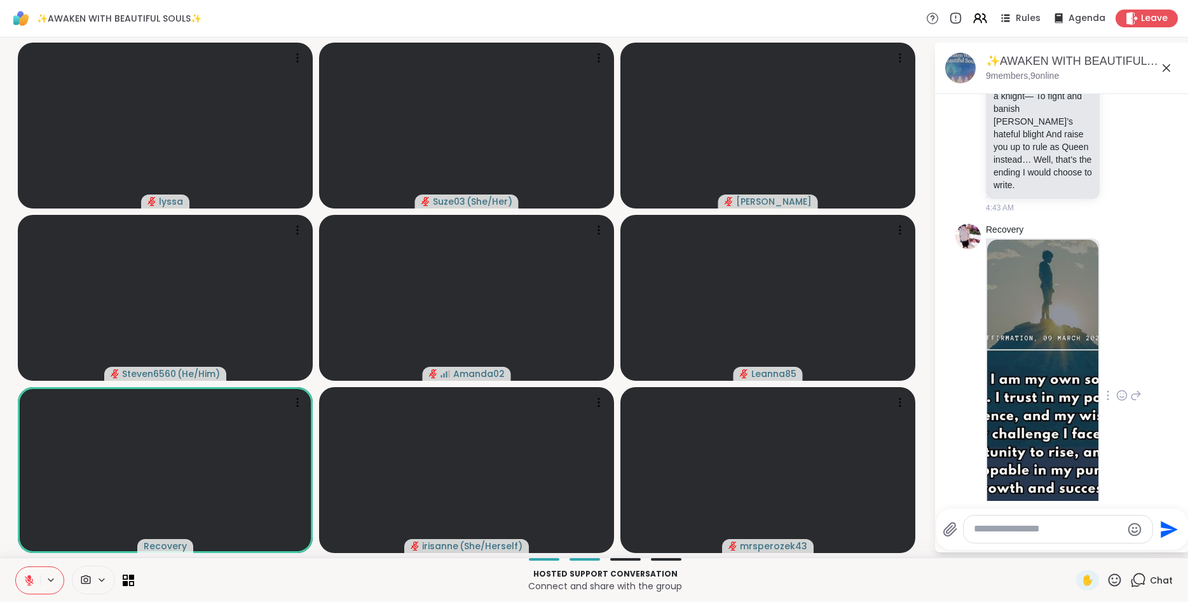
click at [1073, 240] on img at bounding box center [1042, 391] width 111 height 303
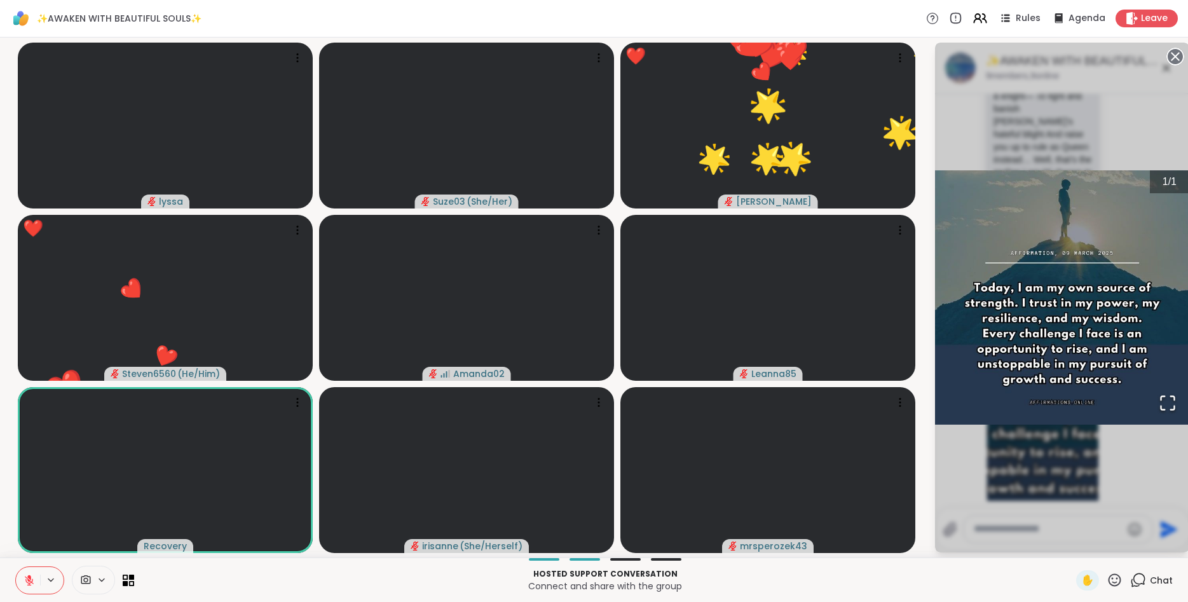
click at [1118, 577] on icon at bounding box center [1115, 580] width 16 height 16
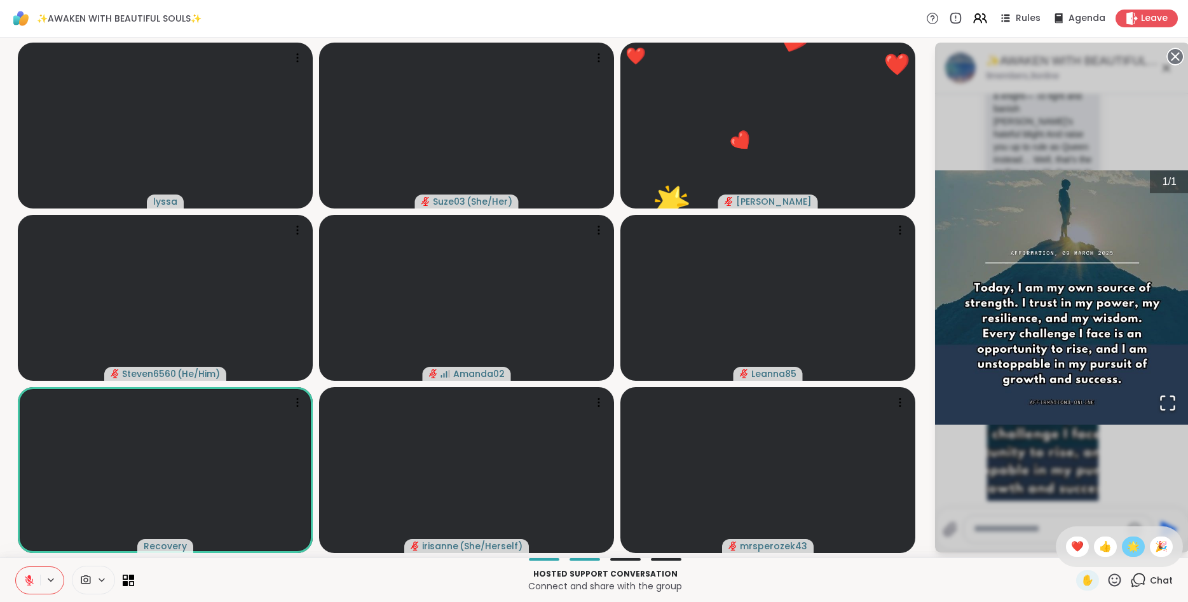
click at [1136, 550] on span "🌟" at bounding box center [1133, 546] width 13 height 15
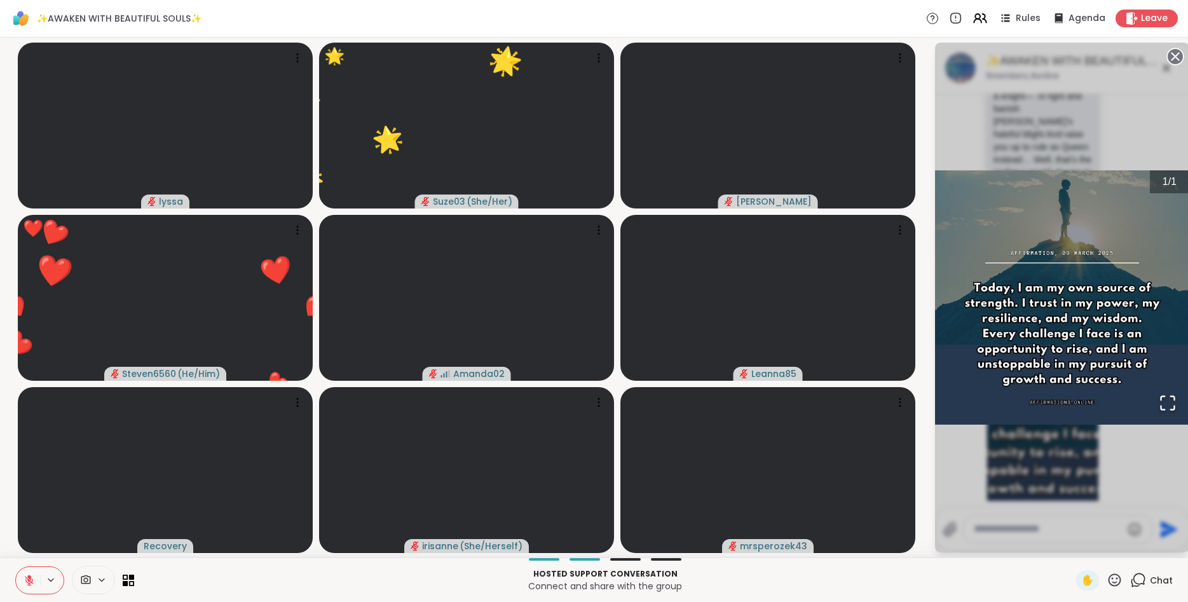
click at [1177, 53] on circle at bounding box center [1175, 56] width 15 height 15
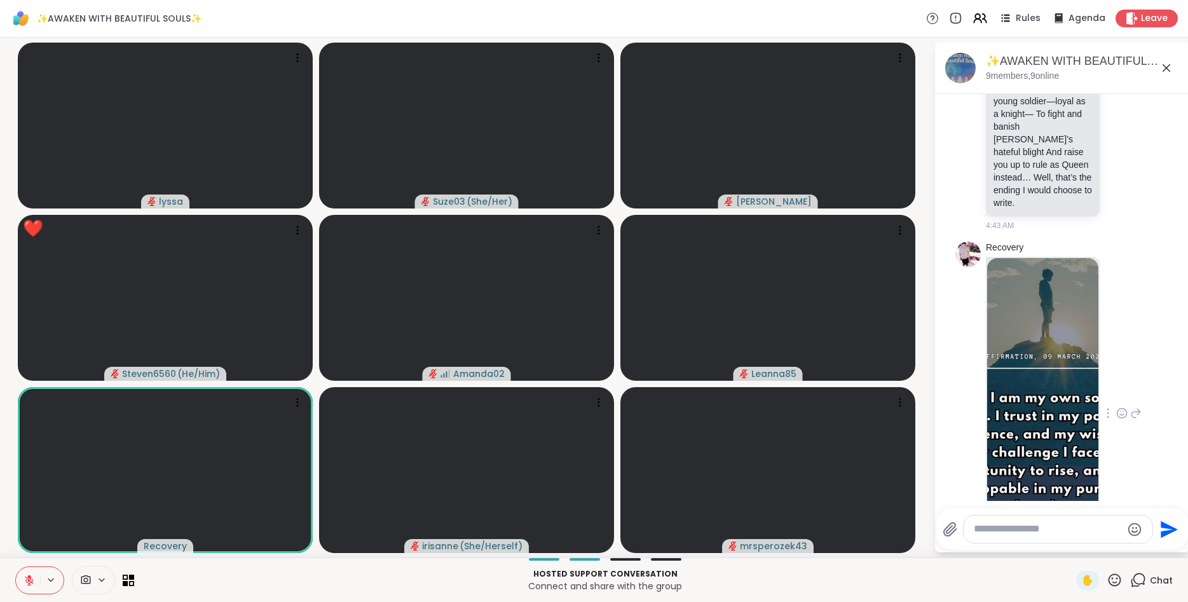
scroll to position [7567, 0]
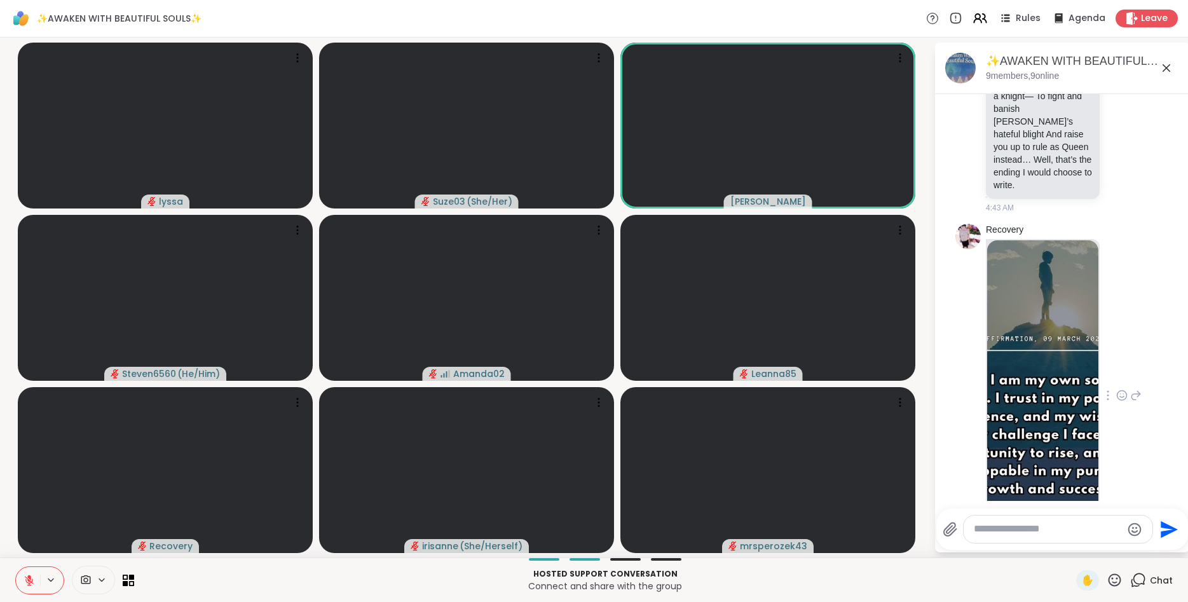
click at [1166, 66] on icon at bounding box center [1166, 67] width 15 height 15
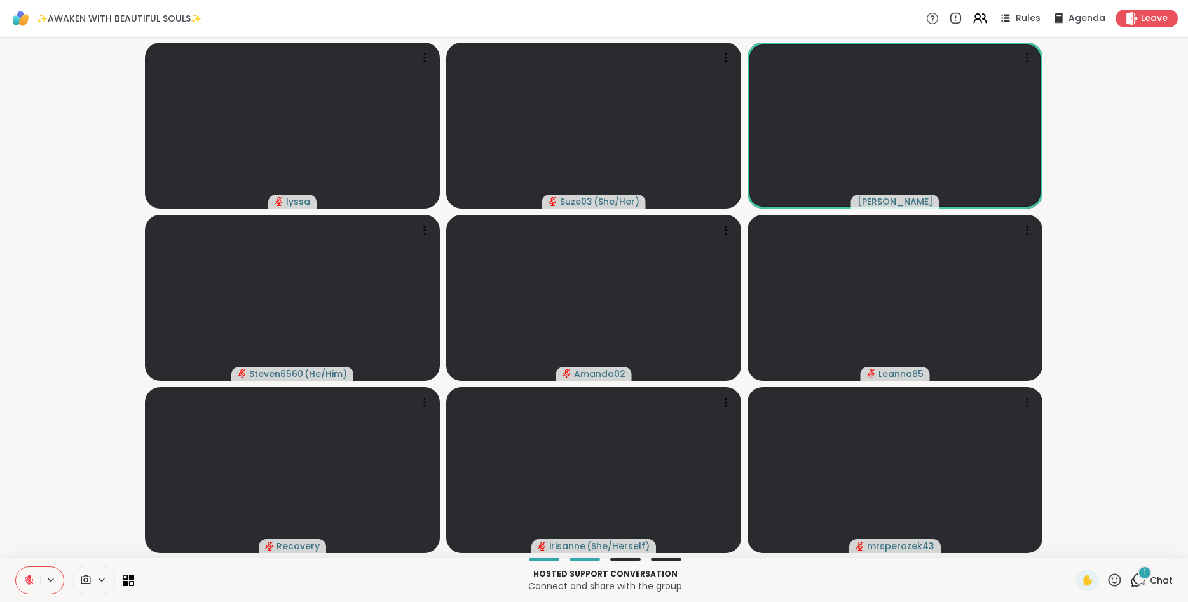
click at [1138, 578] on icon at bounding box center [1139, 580] width 16 height 16
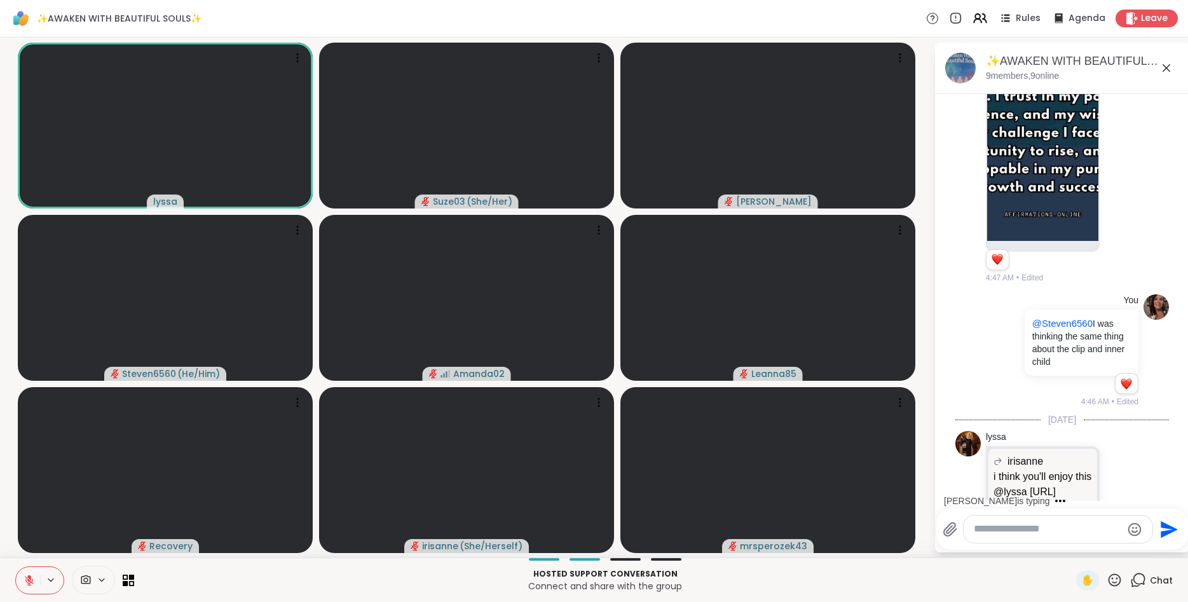
scroll to position [7844, 0]
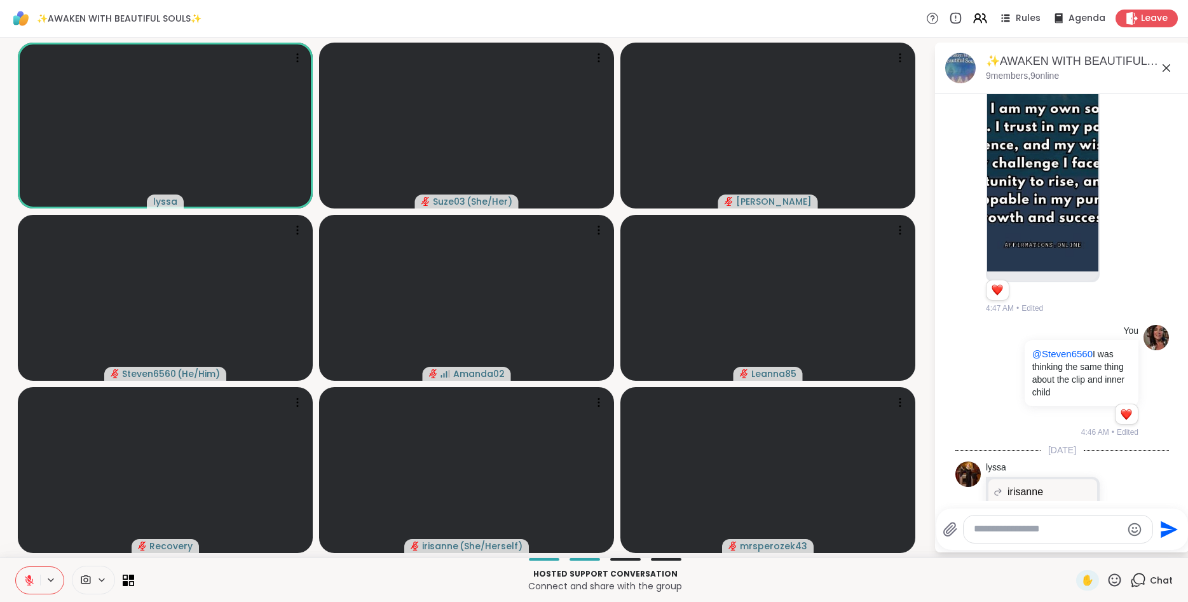
click at [1167, 69] on icon at bounding box center [1167, 68] width 8 height 8
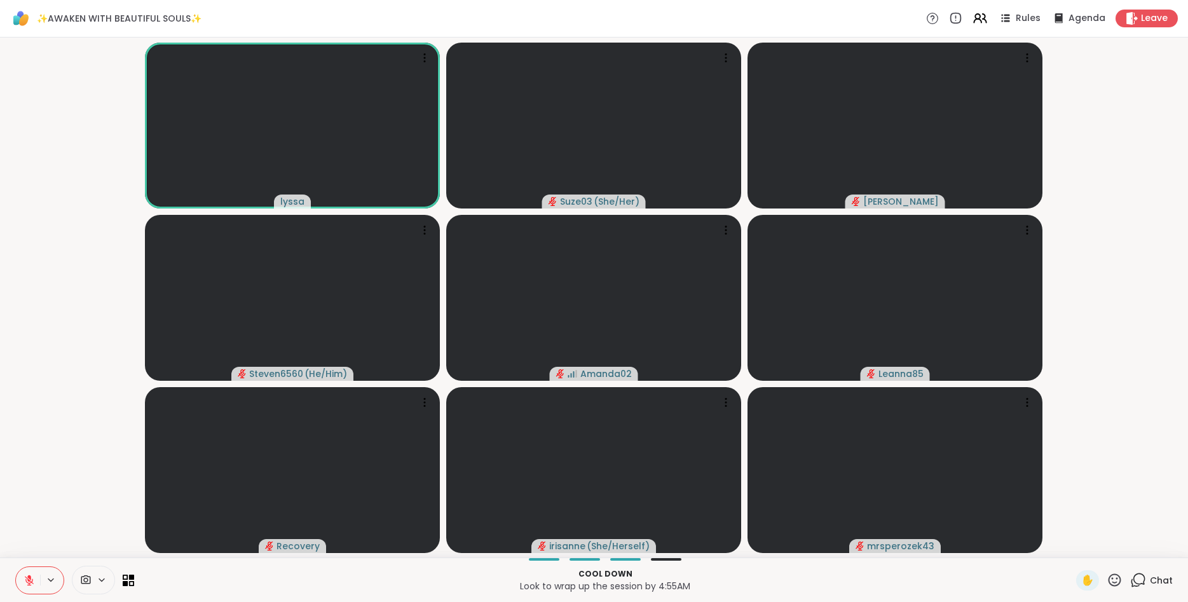
click at [1139, 196] on video-player-container "lyssa Suze03 ( She/Her ) [PERSON_NAME] Steven6560 ( He/Him ) Amanda02 Leanna85 …" at bounding box center [594, 298] width 1173 height 510
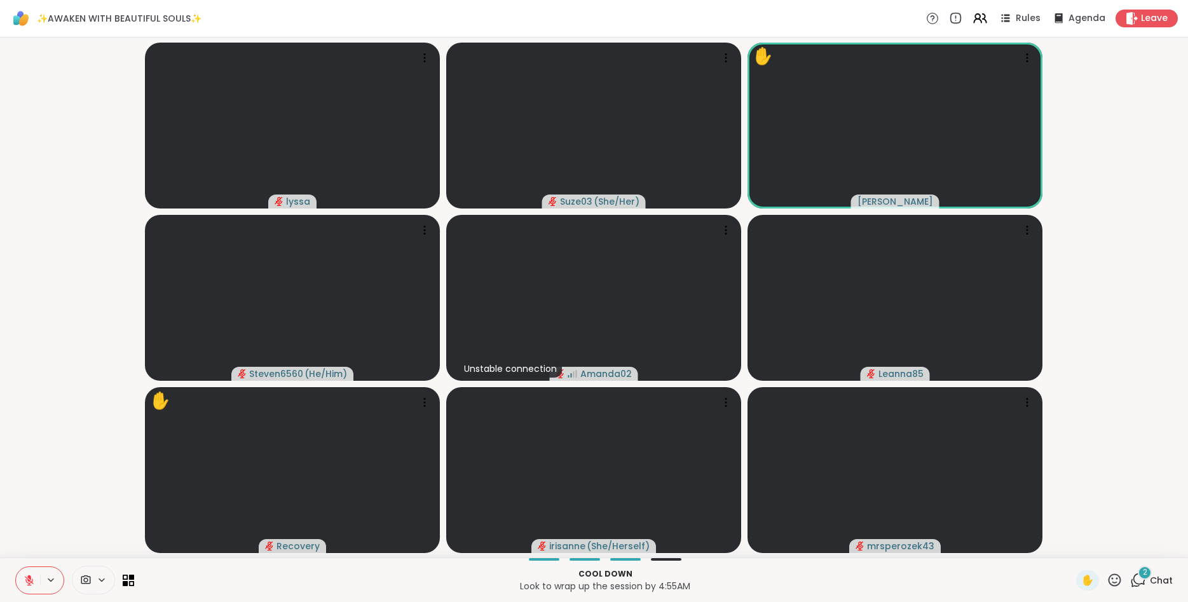
click at [1113, 571] on div "✋" at bounding box center [1099, 580] width 46 height 20
click at [1115, 580] on icon at bounding box center [1115, 580] width 16 height 16
click at [1134, 544] on span "🌟" at bounding box center [1133, 546] width 13 height 15
click at [1119, 580] on icon at bounding box center [1115, 580] width 16 height 16
click at [1135, 540] on span "🌟" at bounding box center [1133, 546] width 13 height 15
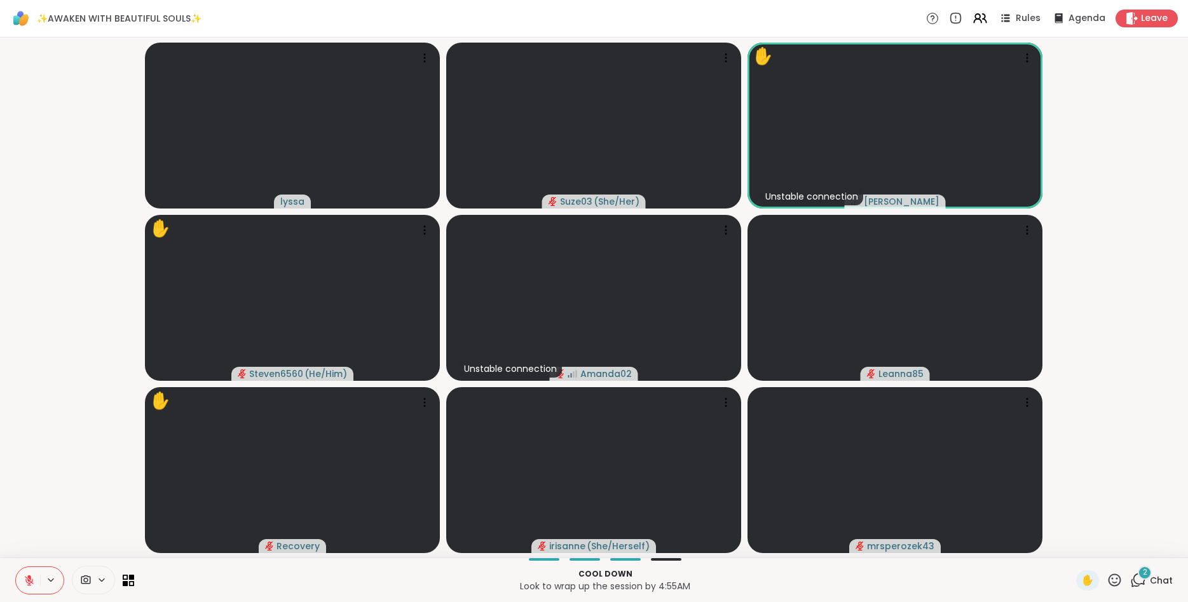
click at [1115, 574] on icon at bounding box center [1115, 580] width 13 height 13
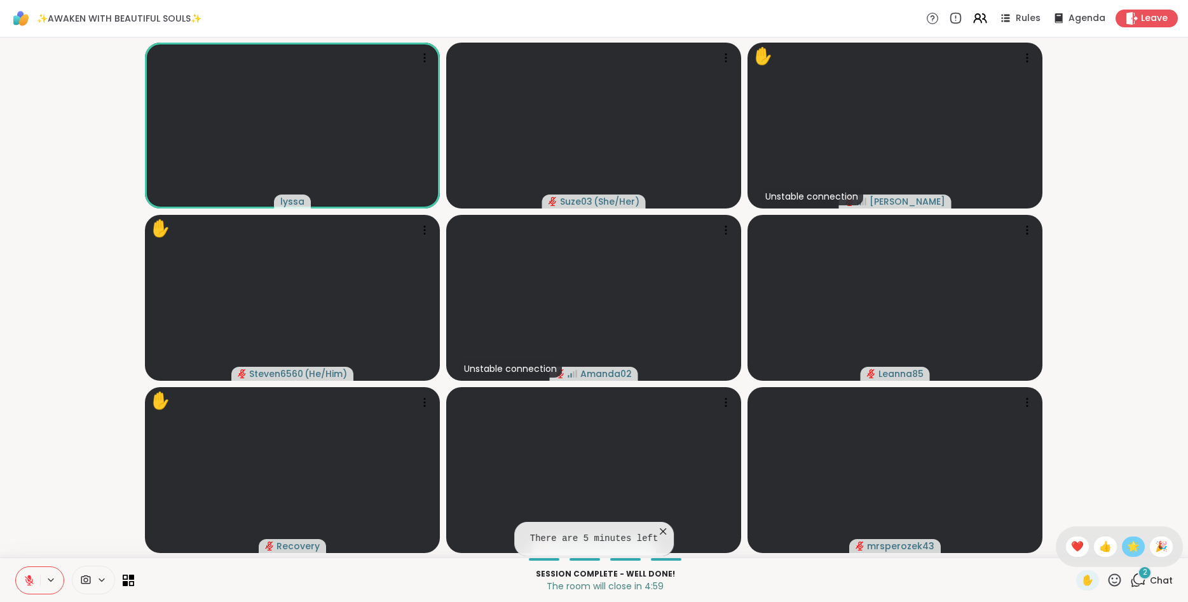
click at [1127, 548] on span "🌟" at bounding box center [1133, 546] width 13 height 15
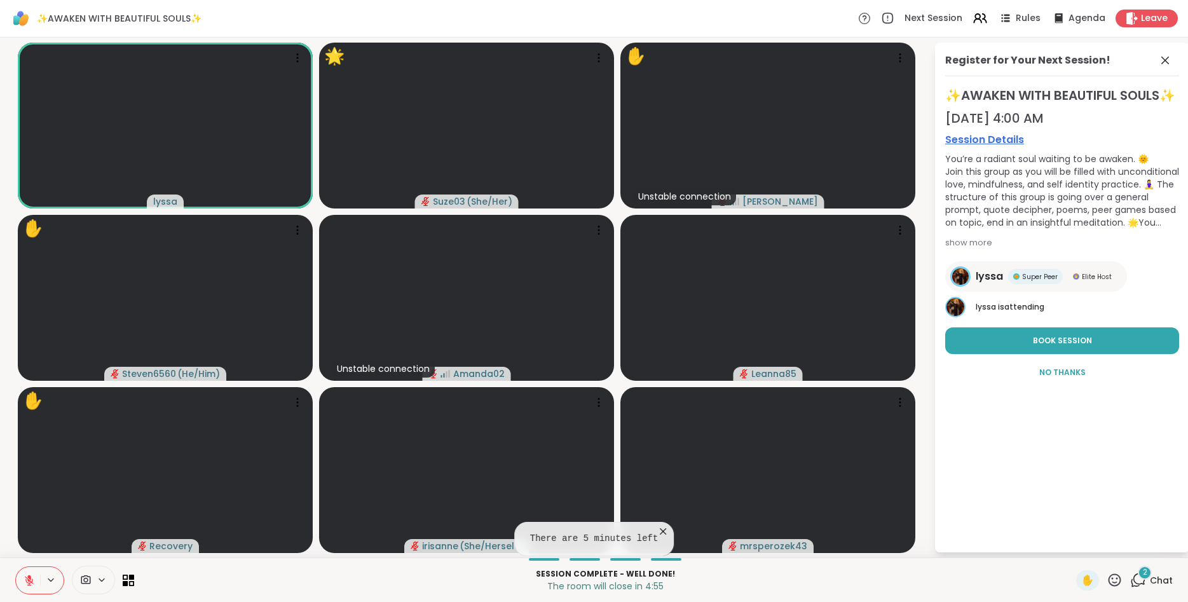
click at [29, 574] on button at bounding box center [28, 580] width 24 height 27
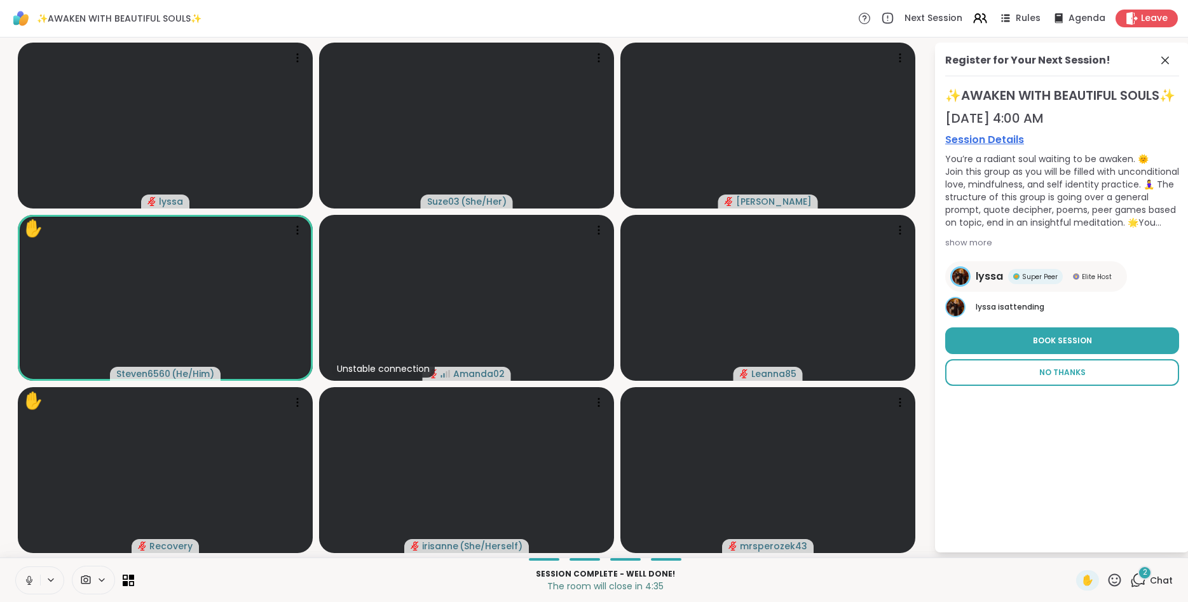
click at [1066, 378] on span "No Thanks" at bounding box center [1063, 372] width 46 height 11
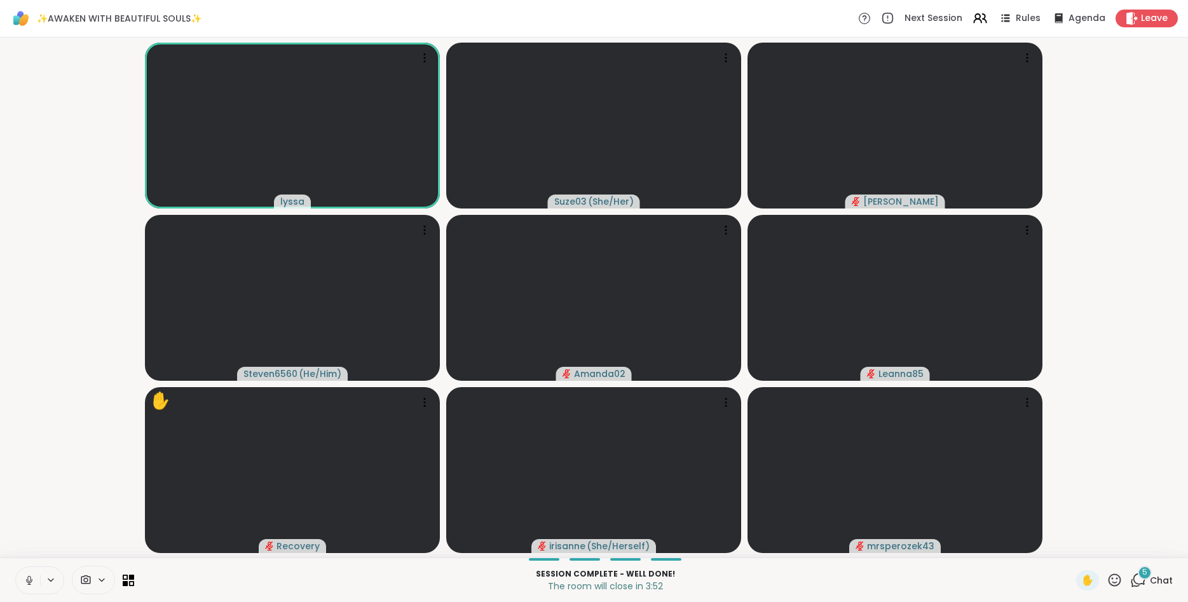
click at [1118, 579] on icon at bounding box center [1115, 580] width 13 height 13
click at [1159, 545] on span "🎉" at bounding box center [1161, 546] width 13 height 15
click at [1115, 578] on icon at bounding box center [1115, 580] width 16 height 16
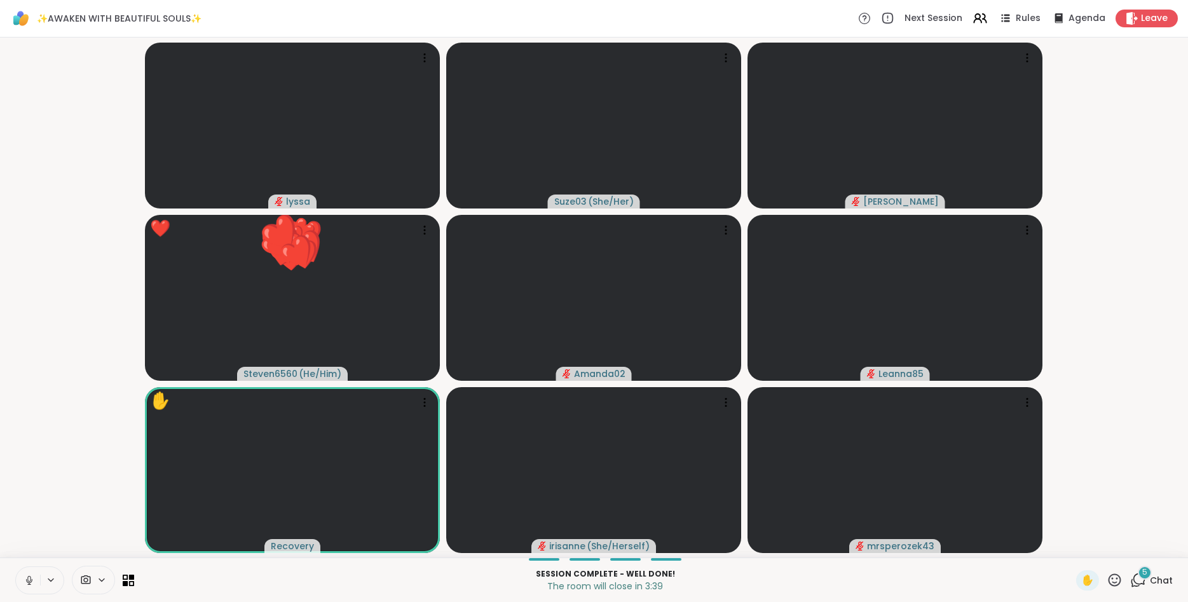
click at [1102, 465] on video-player-container "lyssa Suze03 ( She/Her ) dodi ❤️ Steven6560 ( He/Him ) ❤️ ❤️ ❤️ ❤️ ❤️ ❤️ ❤️ ❤️ …" at bounding box center [594, 298] width 1173 height 510
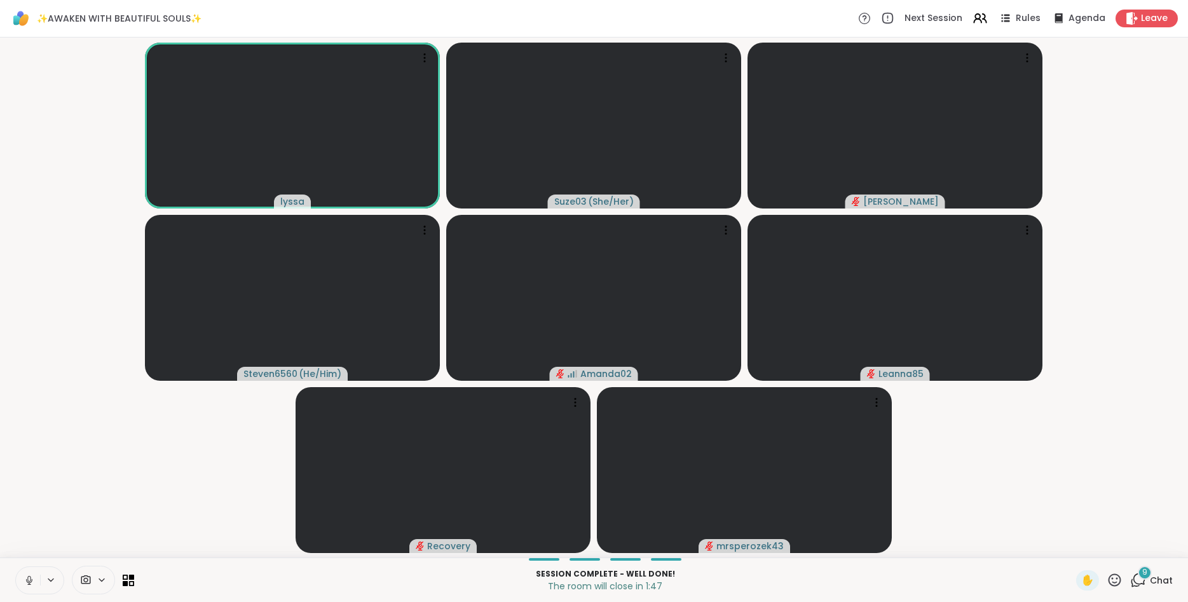
click at [1139, 579] on icon at bounding box center [1139, 580] width 16 height 16
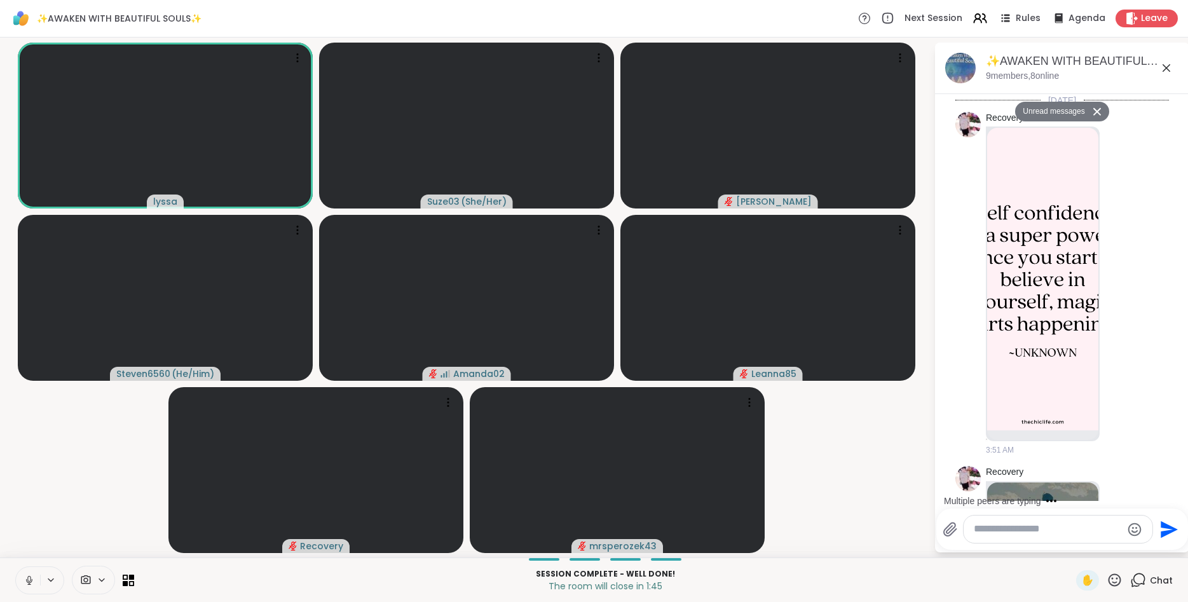
scroll to position [8914, 0]
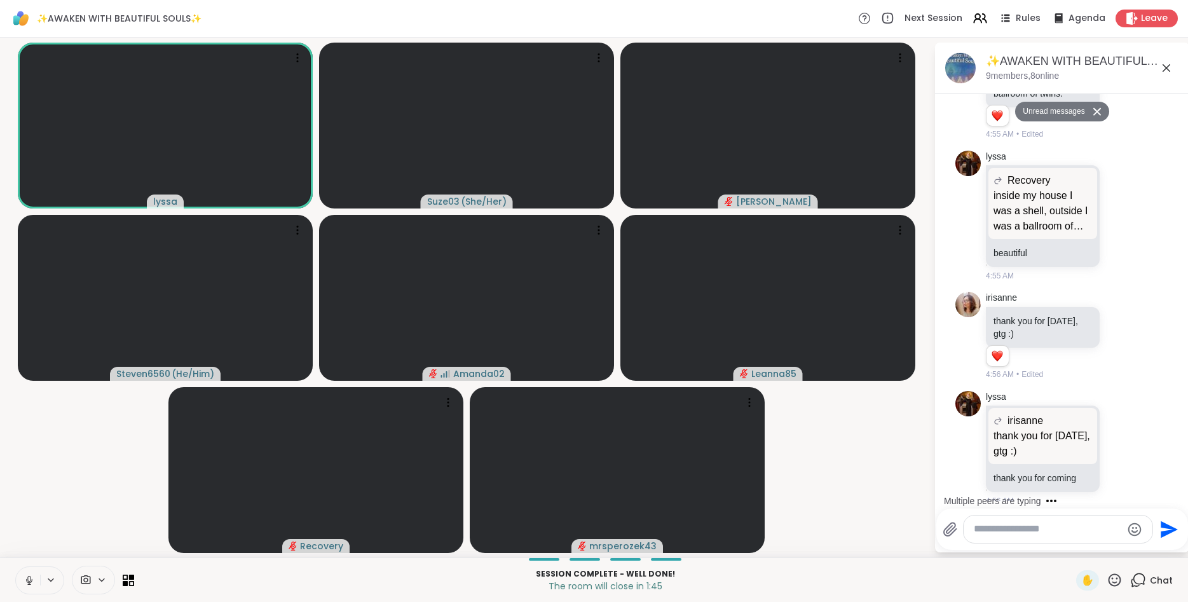
click at [1057, 533] on textarea "Type your message" at bounding box center [1048, 529] width 148 height 13
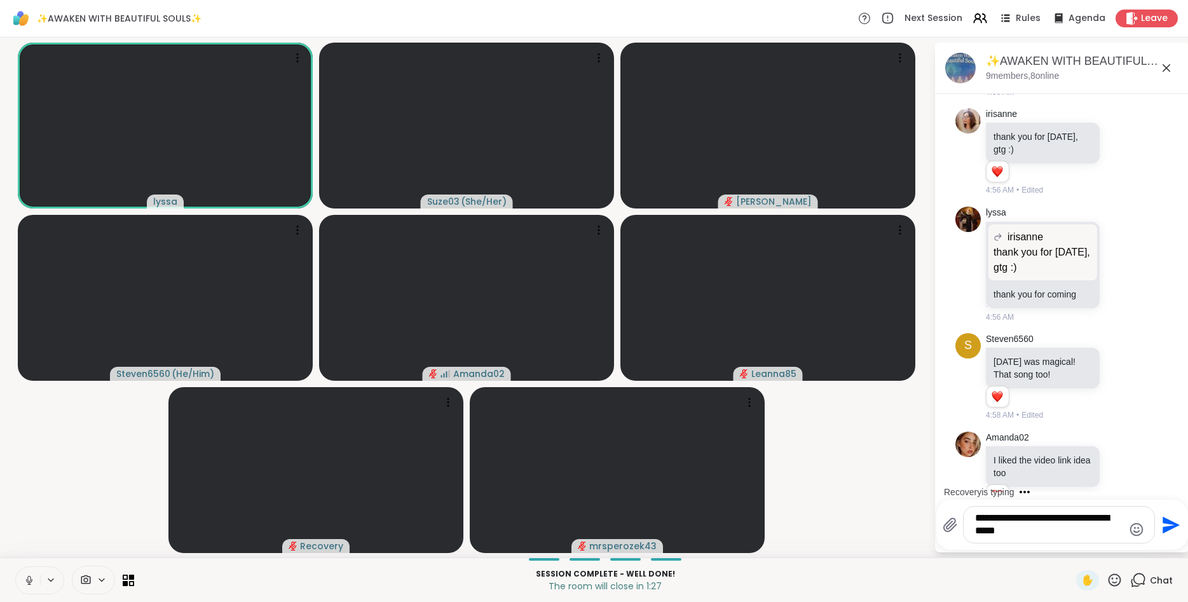
scroll to position [9095, 0]
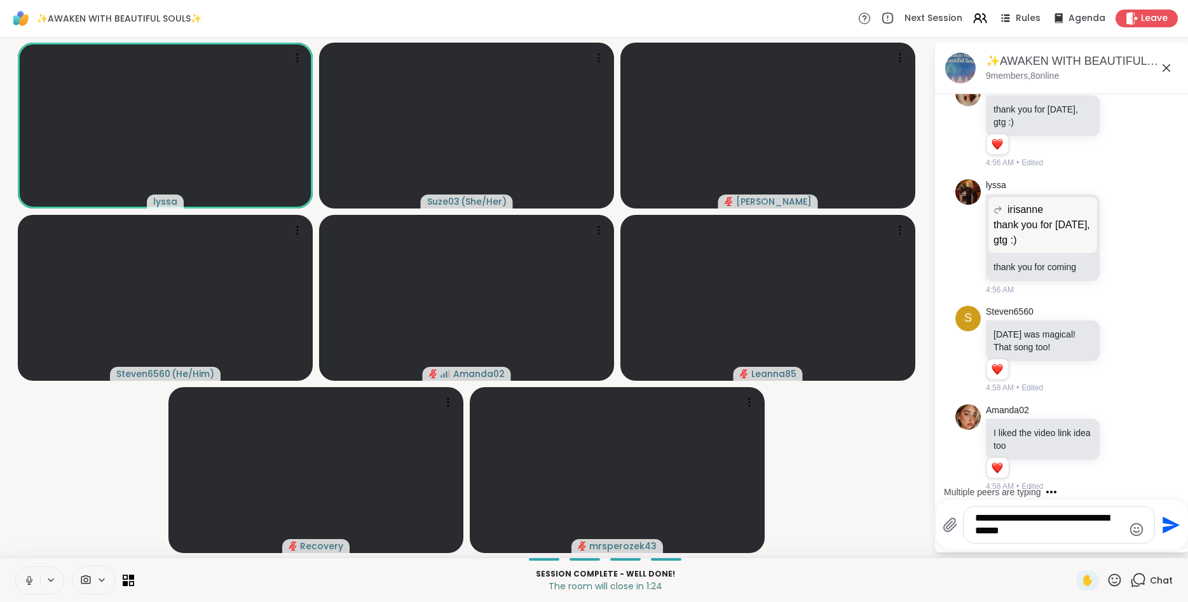
type textarea "**********"
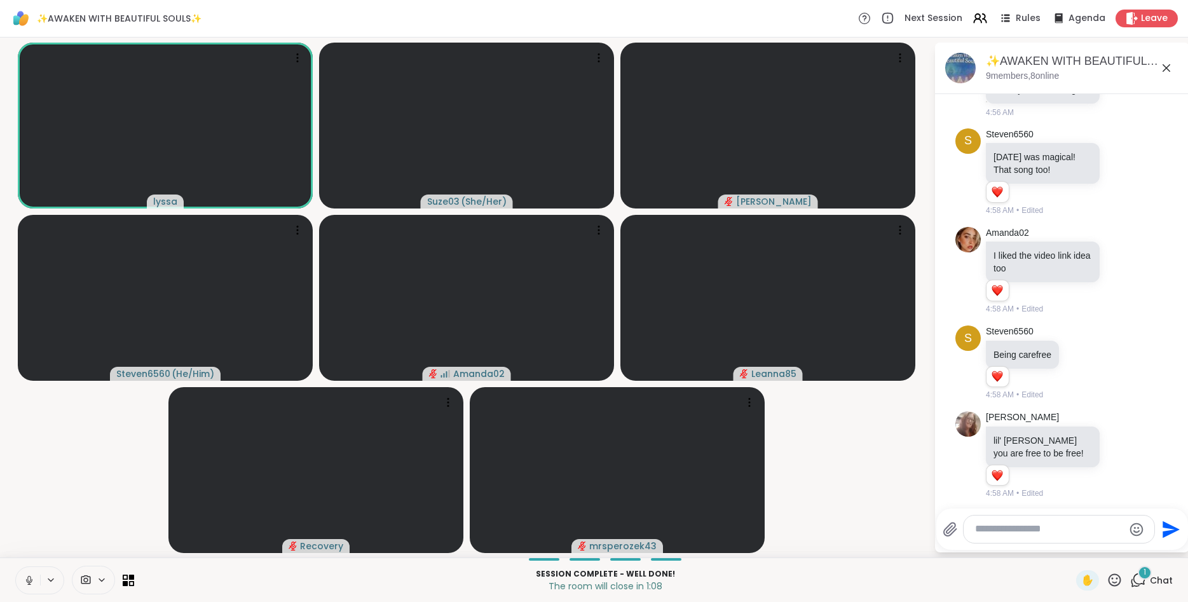
scroll to position [9341, 0]
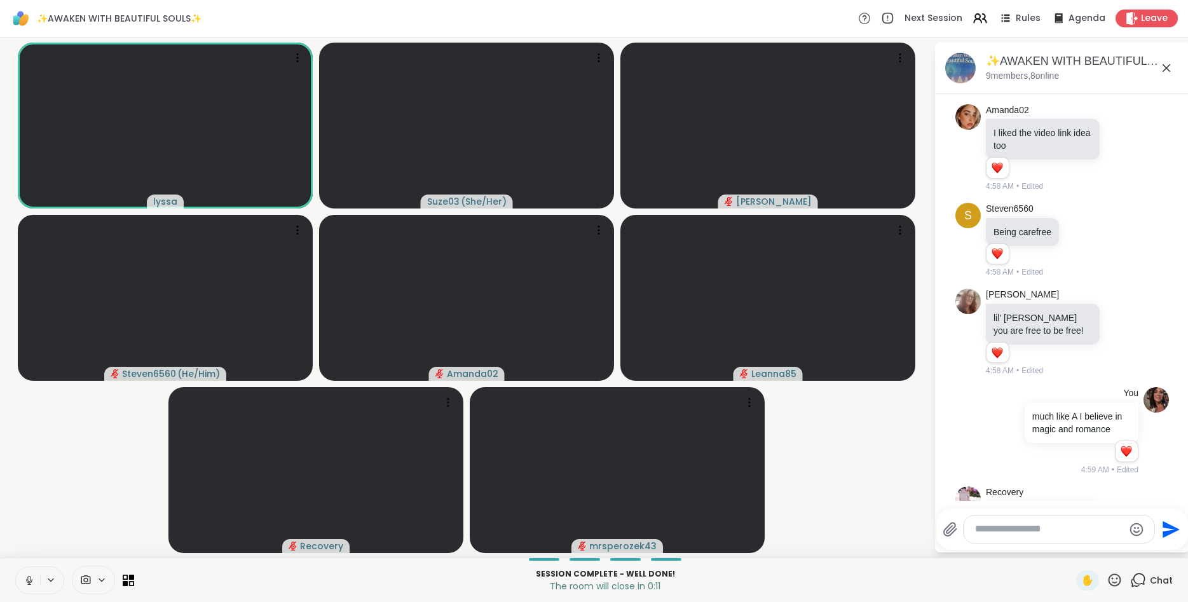
scroll to position [9463, 0]
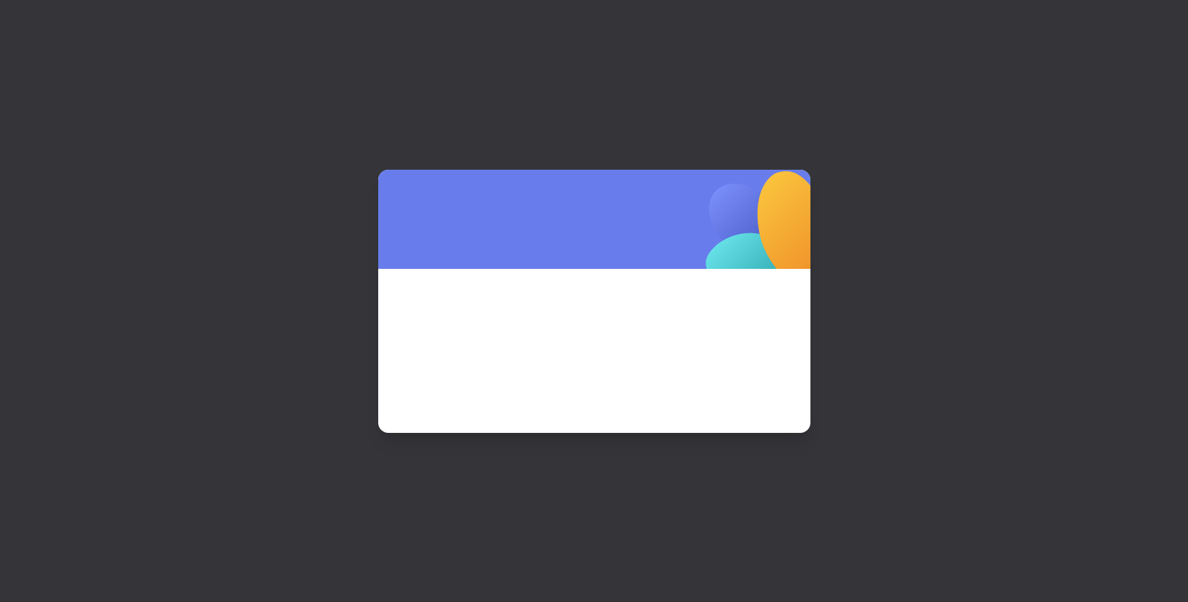
click at [1161, 14] on div at bounding box center [594, 301] width 1188 height 602
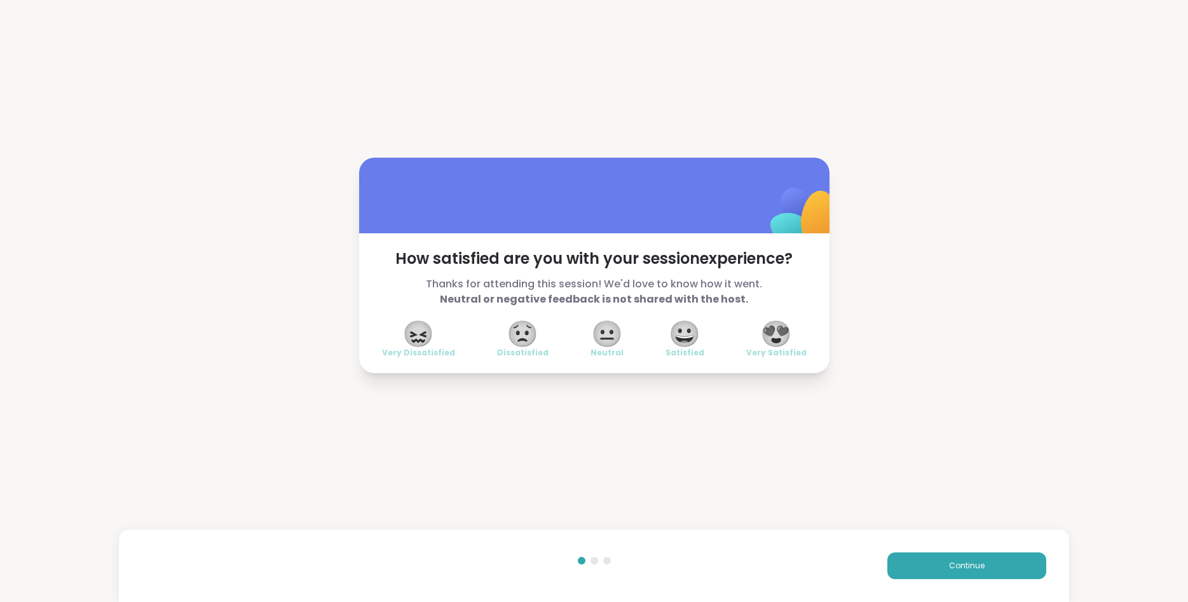
click at [783, 328] on span "😍" at bounding box center [776, 333] width 32 height 23
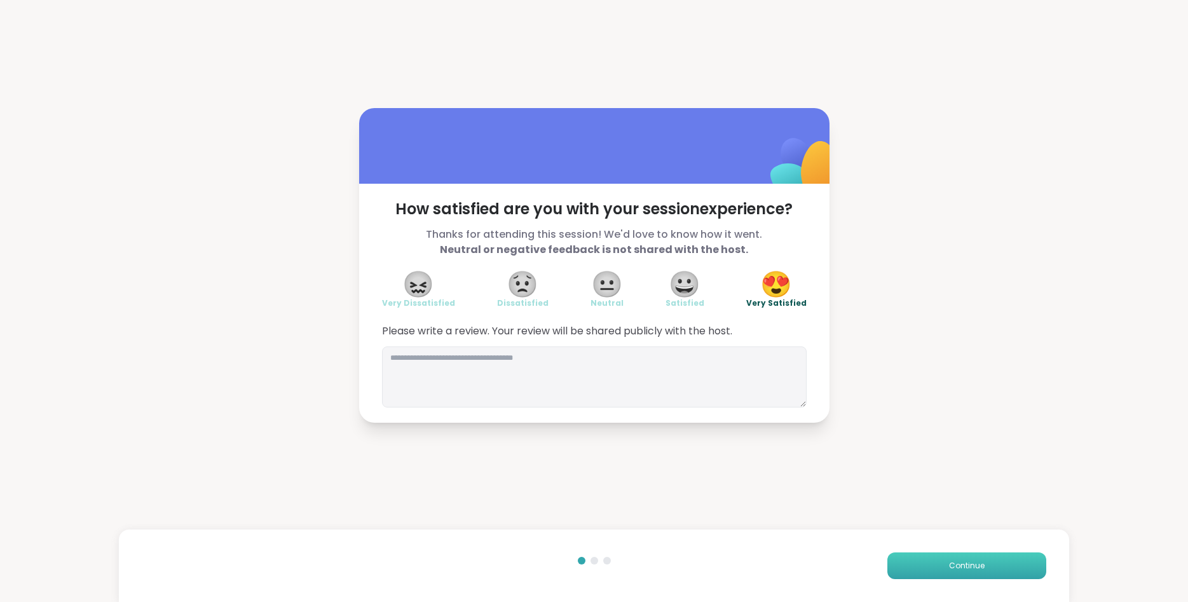
click at [961, 559] on button "Continue" at bounding box center [967, 566] width 159 height 27
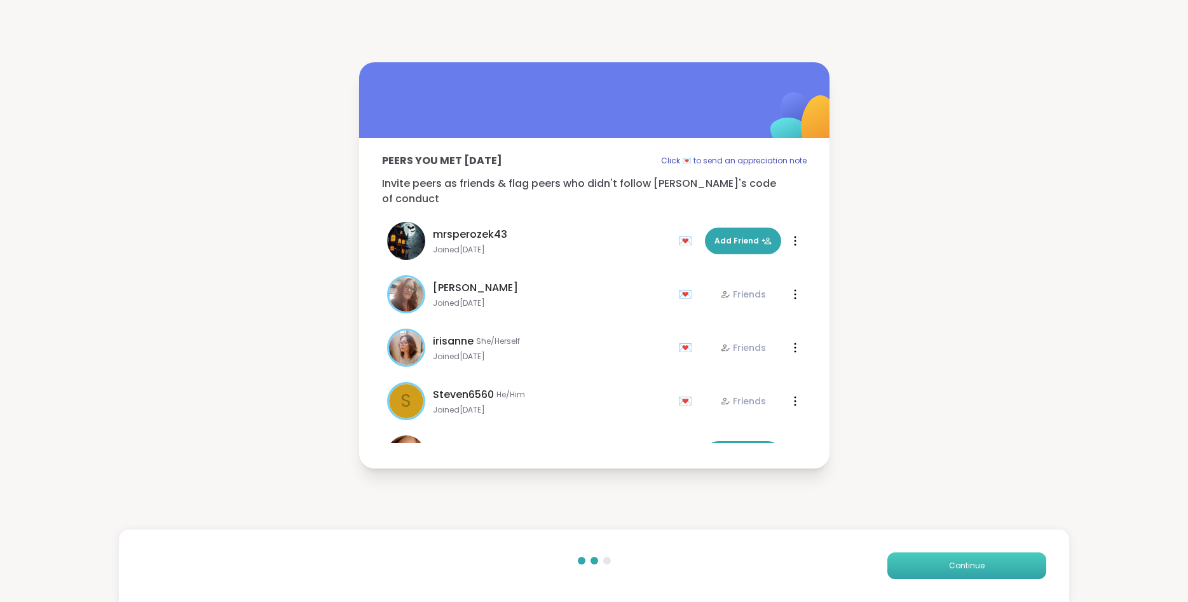
click at [961, 559] on button "Continue" at bounding box center [967, 566] width 159 height 27
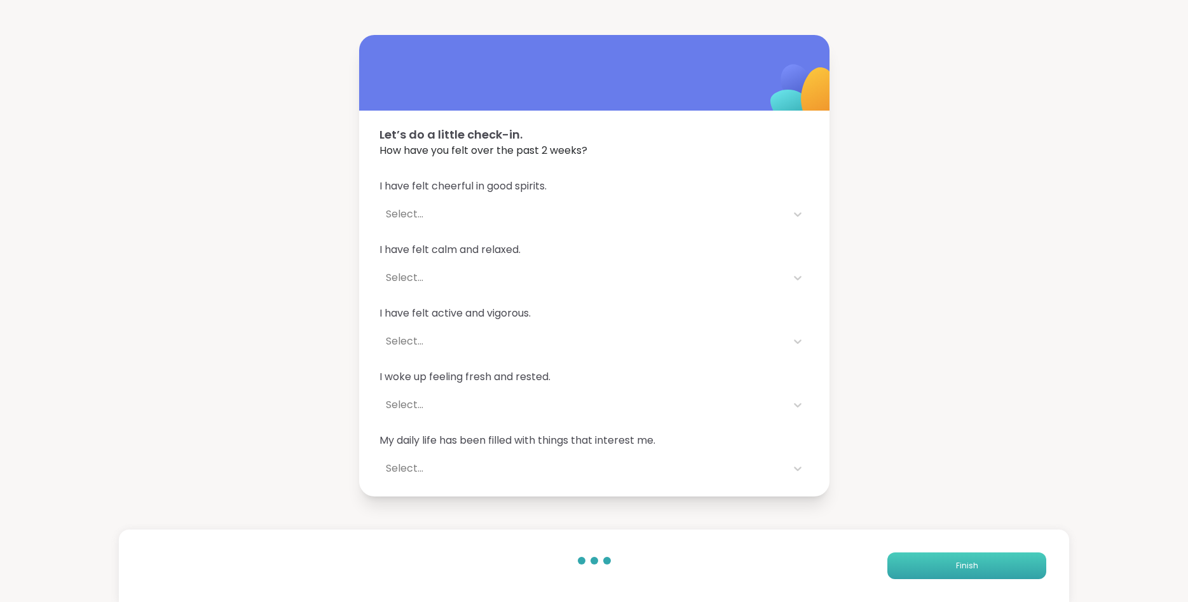
click at [961, 559] on button "Finish" at bounding box center [967, 566] width 159 height 27
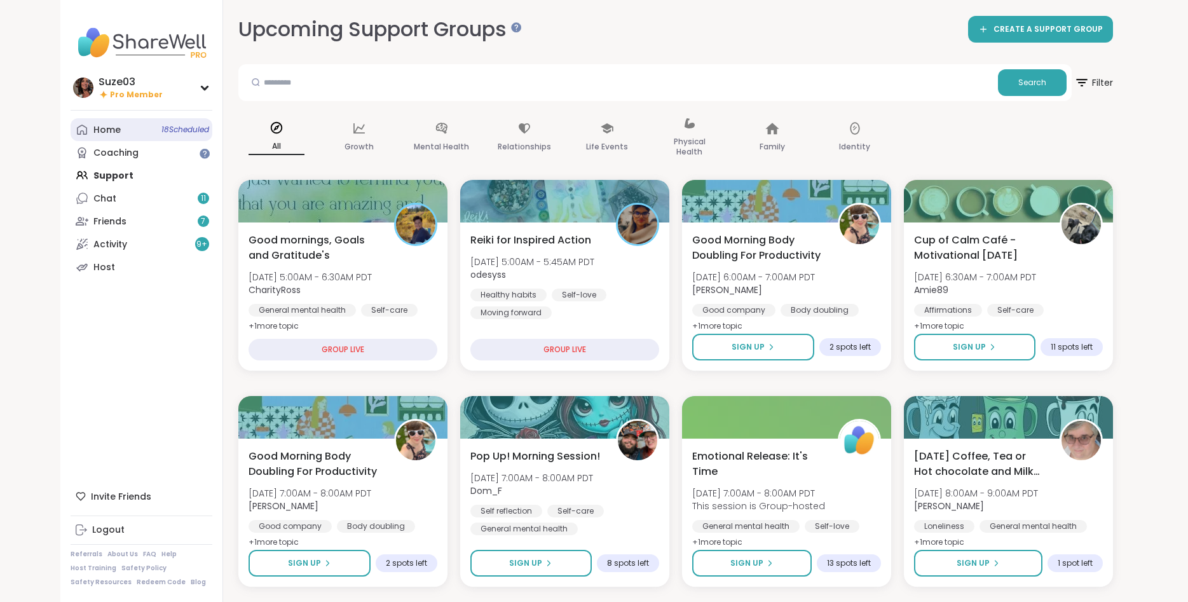
click at [134, 131] on link "Home 18 Scheduled" at bounding box center [142, 129] width 142 height 23
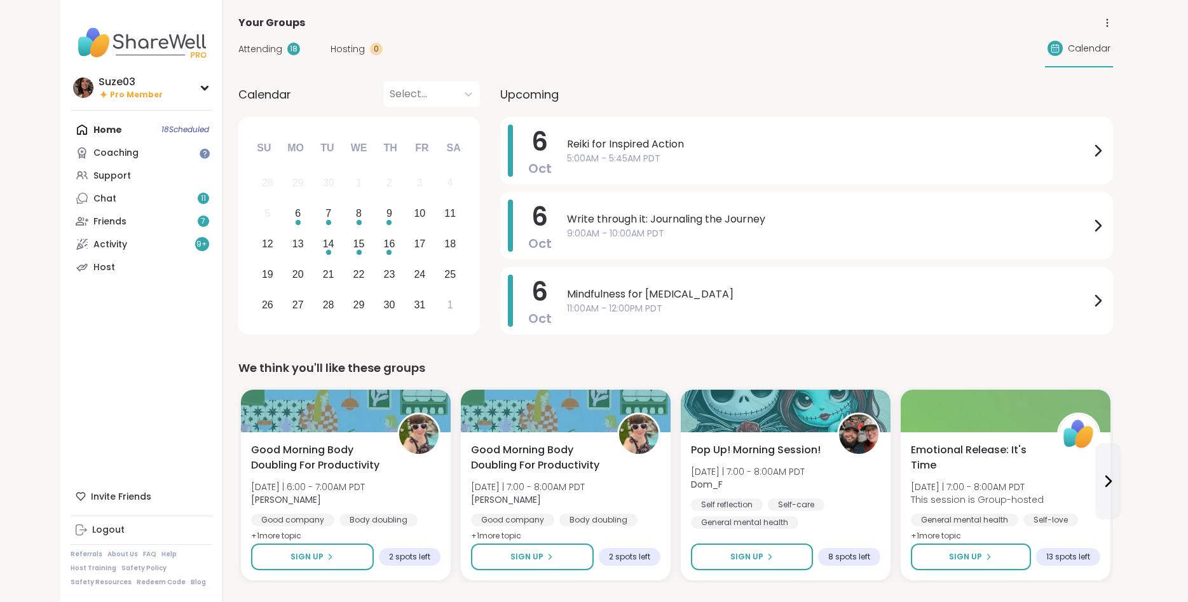
click at [1061, 149] on span "Reiki for Inspired Action" at bounding box center [828, 144] width 523 height 15
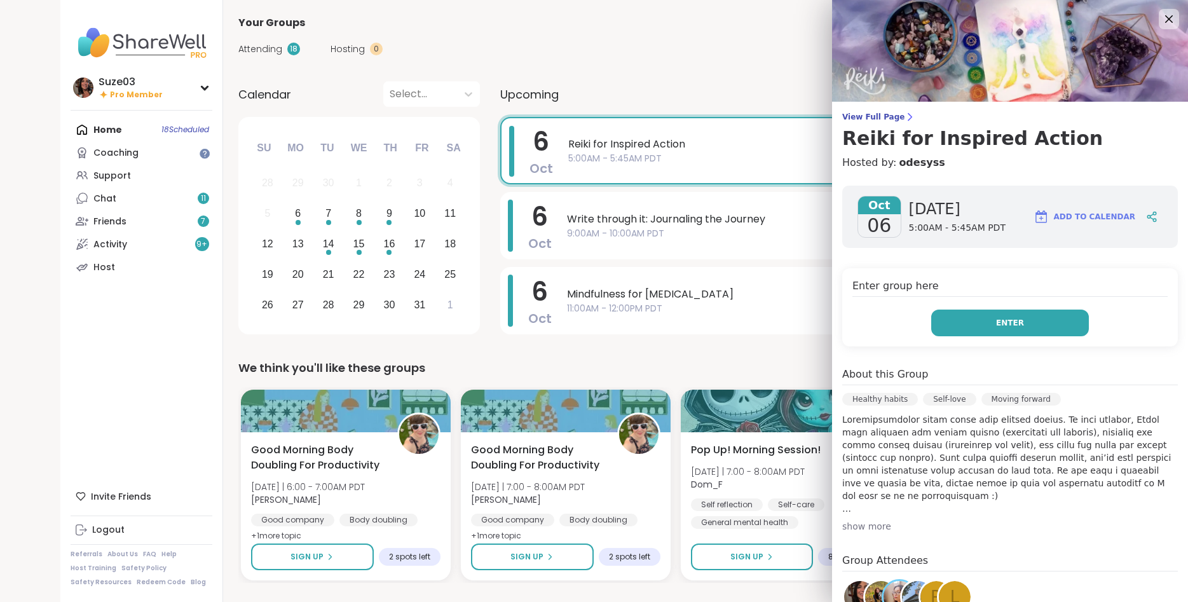
click at [1040, 328] on button "Enter" at bounding box center [1011, 323] width 158 height 27
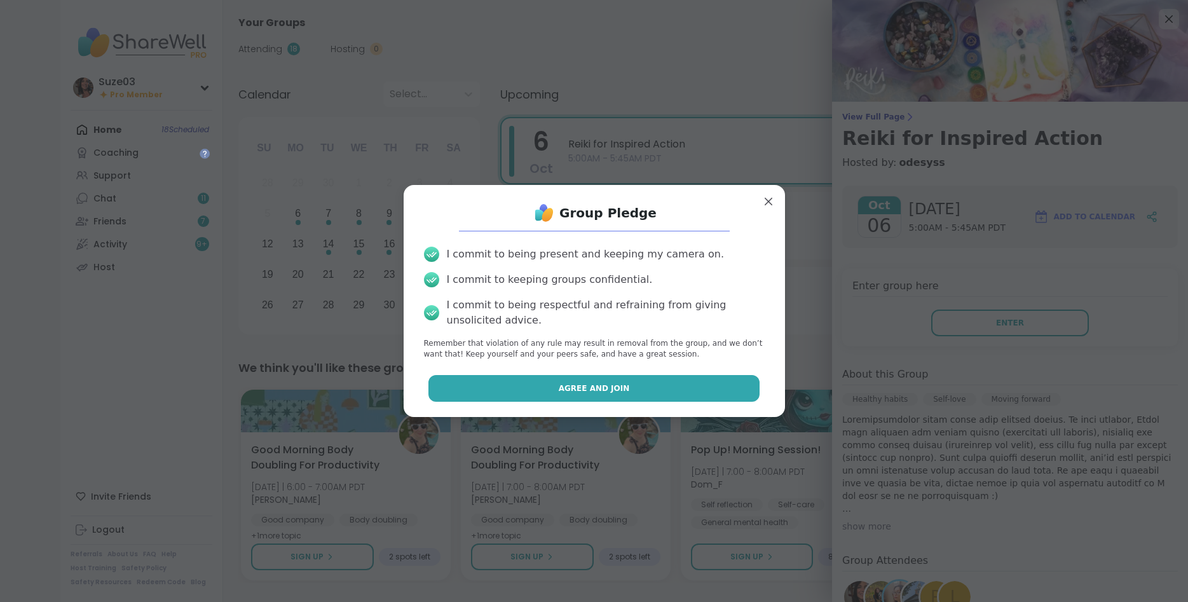
click at [705, 394] on button "Agree and Join" at bounding box center [594, 388] width 331 height 27
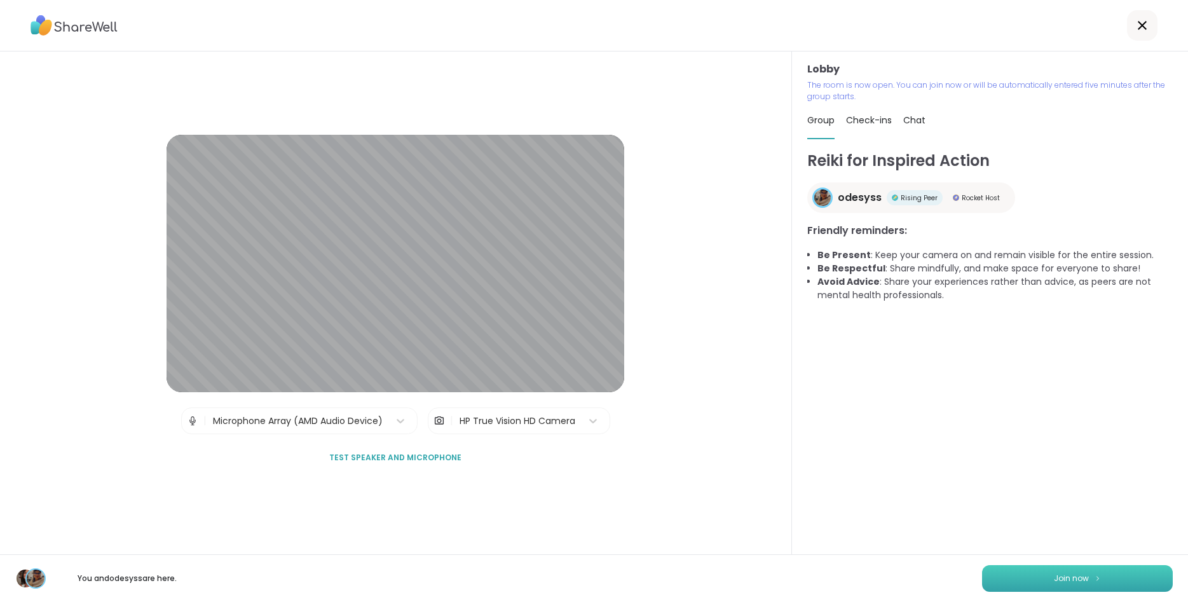
click at [1090, 580] on button "Join now" at bounding box center [1077, 578] width 191 height 27
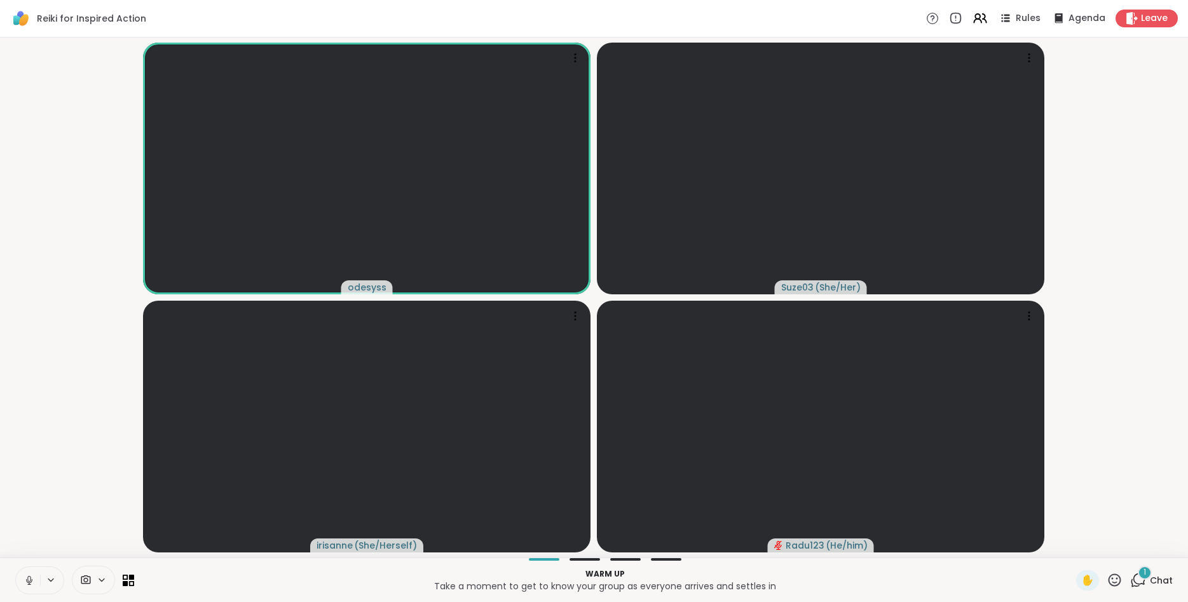
click at [27, 574] on button at bounding box center [28, 580] width 24 height 27
click at [27, 575] on icon at bounding box center [29, 580] width 11 height 11
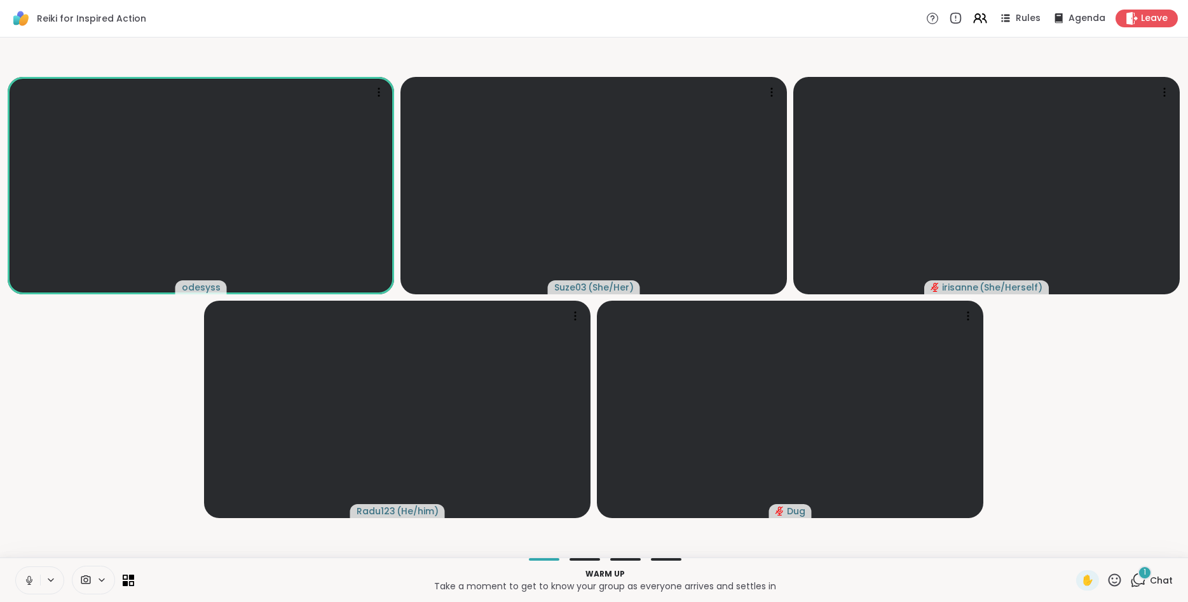
click at [27, 575] on icon at bounding box center [29, 580] width 11 height 11
click at [1092, 575] on span "✋" at bounding box center [1088, 580] width 13 height 15
click at [29, 577] on icon at bounding box center [29, 577] width 4 height 5
click at [29, 577] on icon at bounding box center [28, 579] width 3 height 6
click at [1085, 578] on span "✋" at bounding box center [1088, 580] width 13 height 15
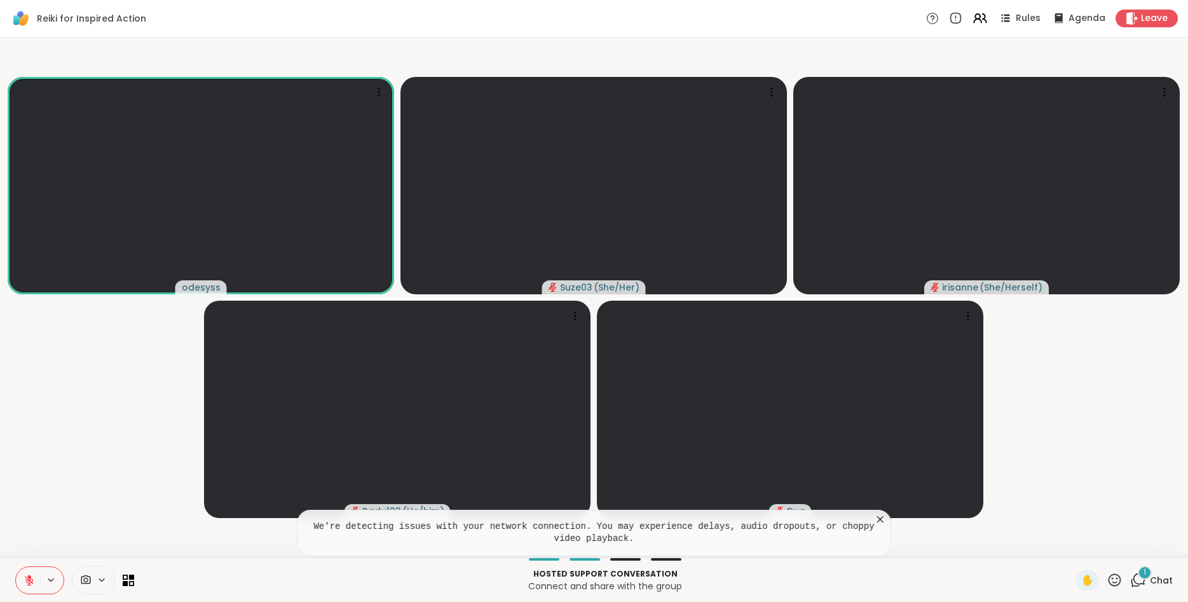
click at [1117, 580] on icon at bounding box center [1115, 580] width 16 height 16
click at [1066, 546] on div "❤️" at bounding box center [1077, 547] width 23 height 20
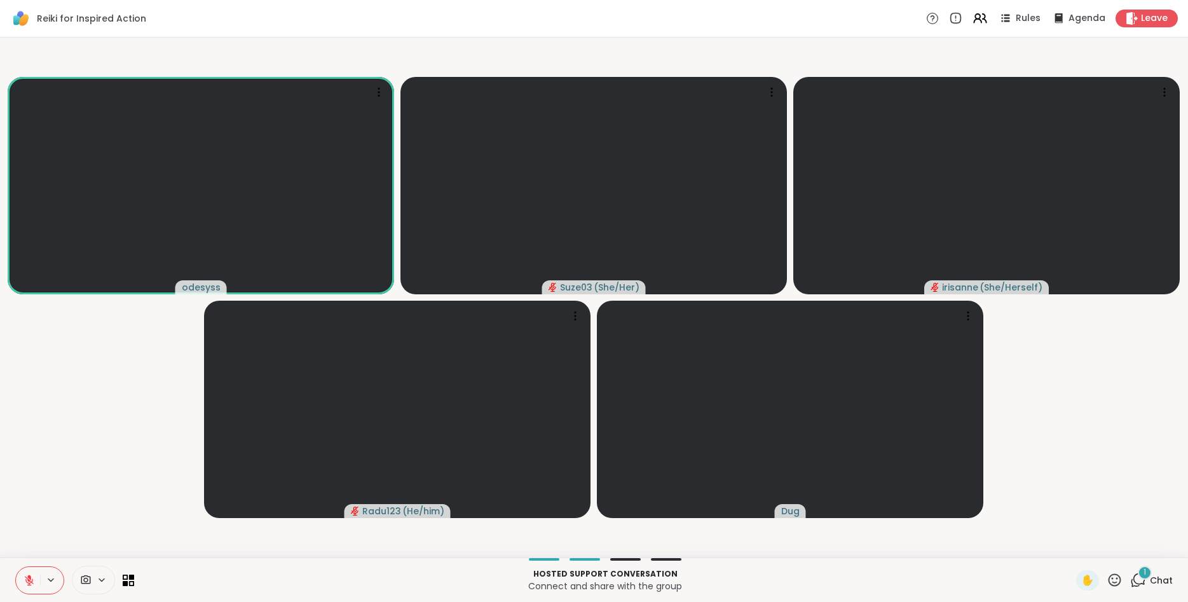
click at [28, 577] on icon at bounding box center [29, 577] width 4 height 5
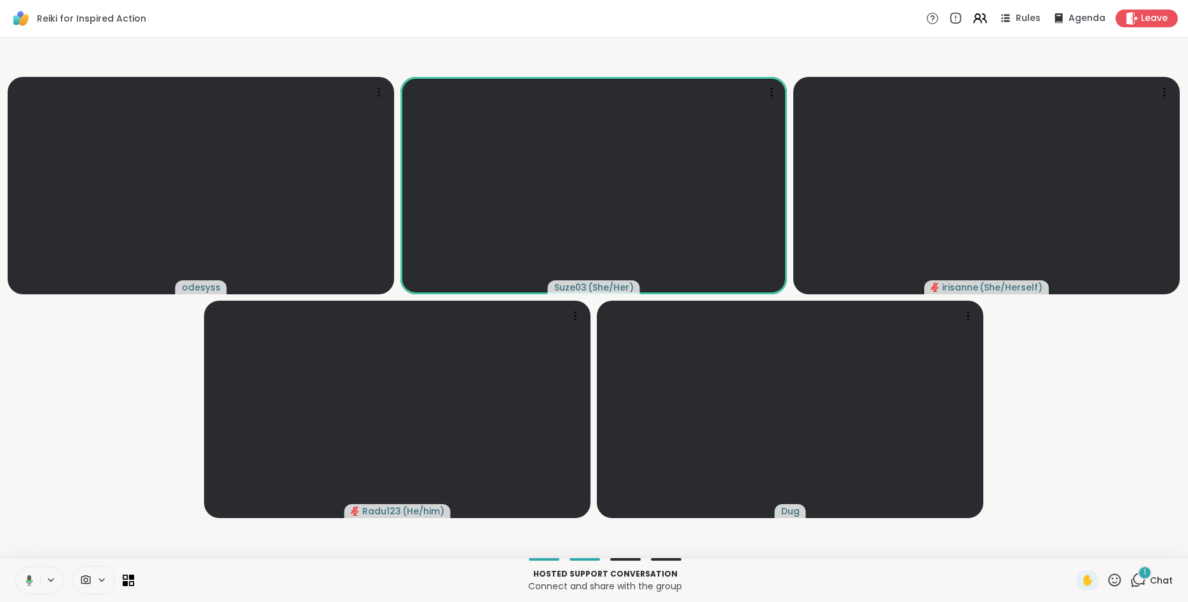
click at [28, 577] on icon at bounding box center [29, 580] width 7 height 11
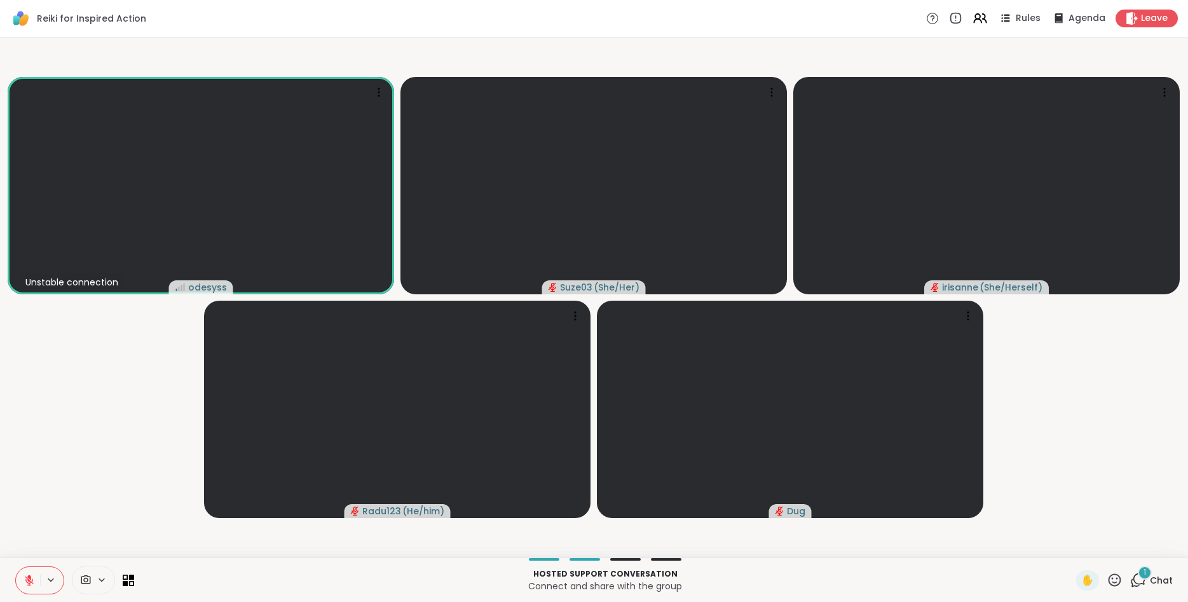
click at [1138, 572] on icon at bounding box center [1139, 580] width 16 height 16
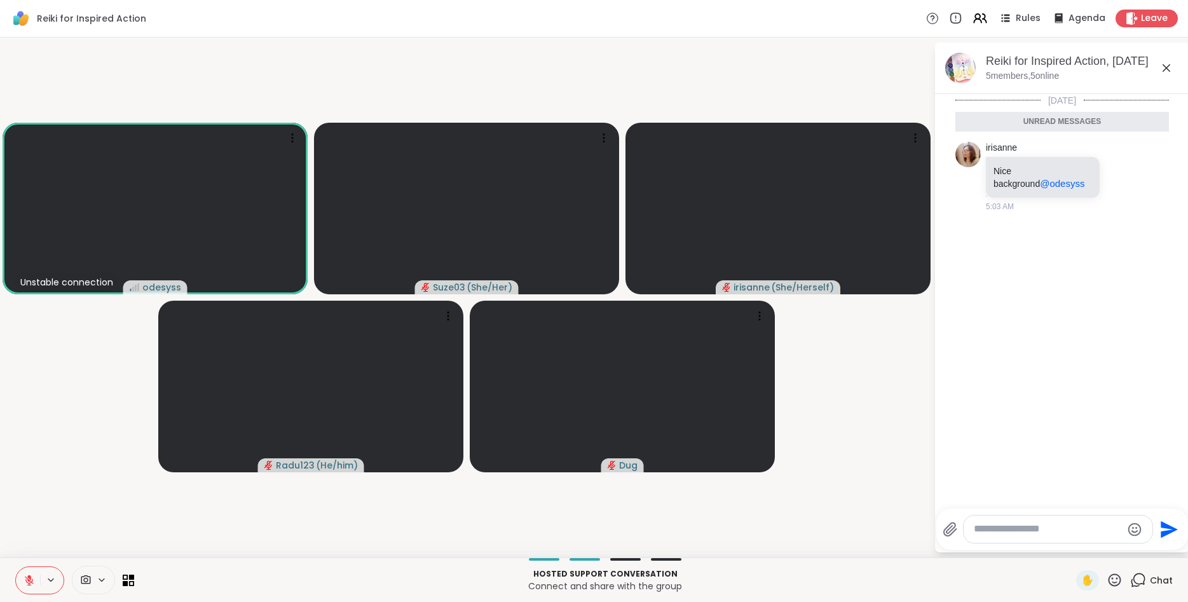
click at [1057, 535] on textarea "Type your message" at bounding box center [1048, 529] width 148 height 13
type textarea "*"
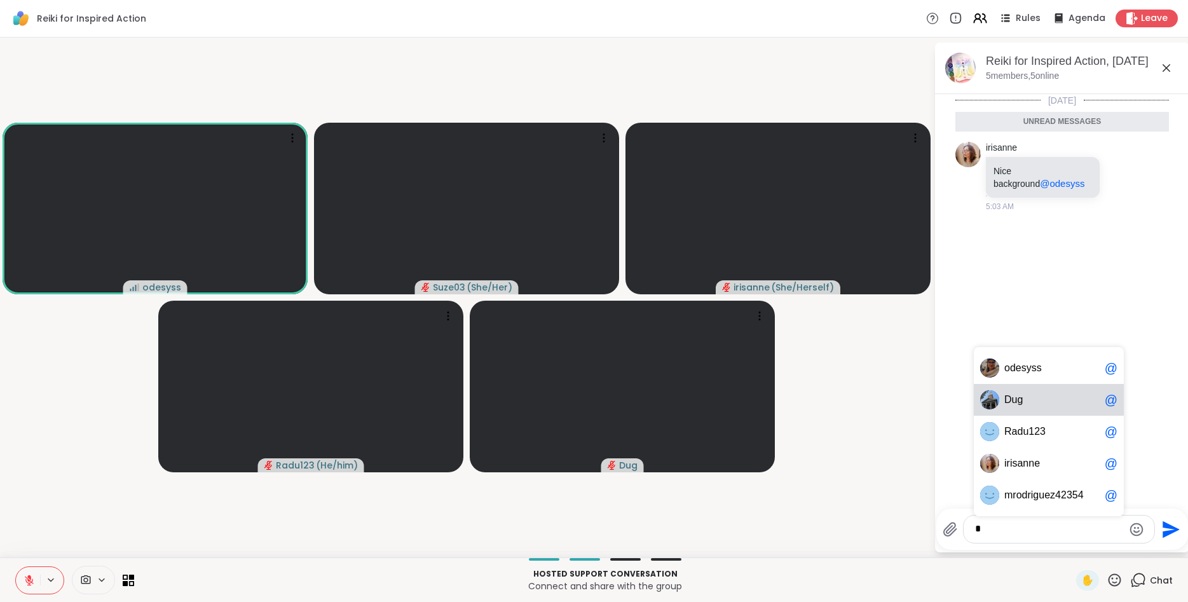
click at [1051, 406] on span "D u g" at bounding box center [1052, 400] width 95 height 13
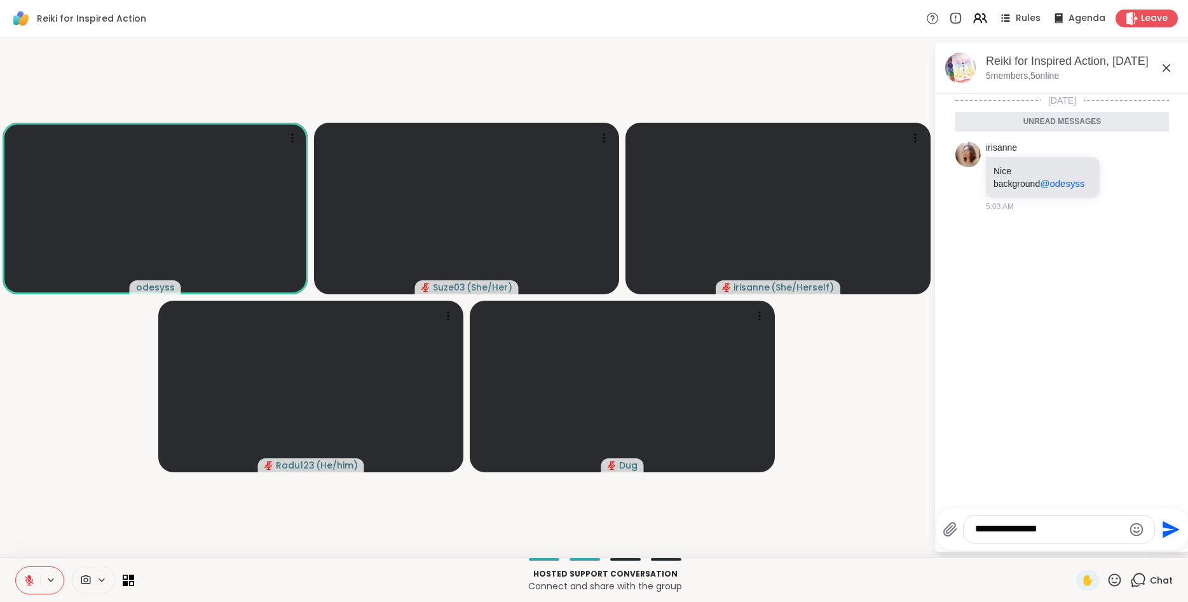
type textarea "**********"
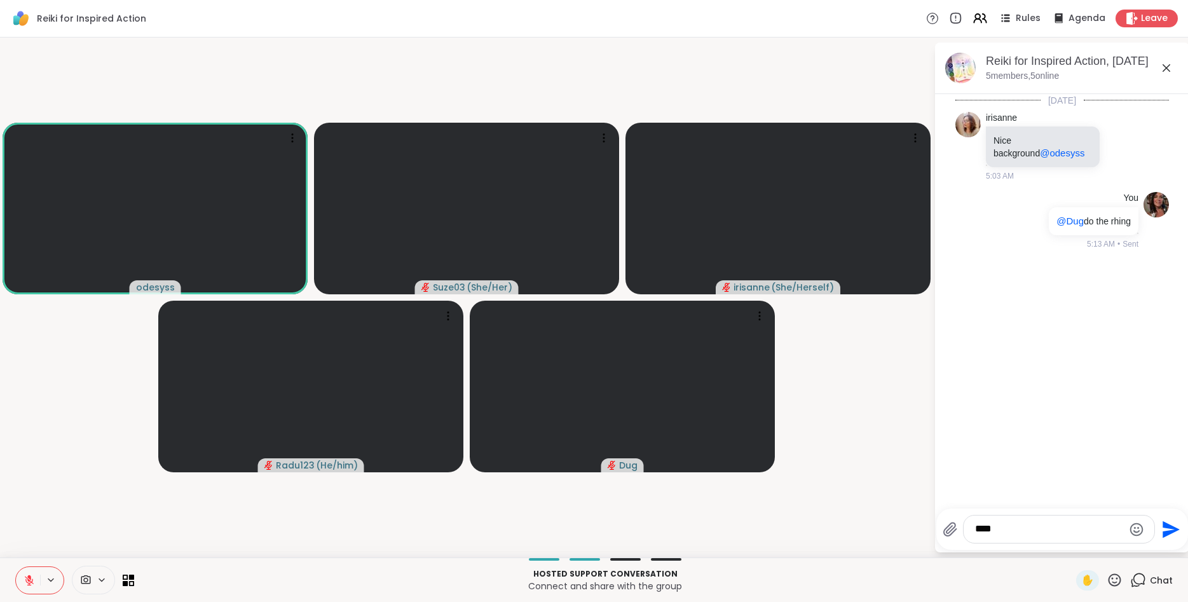
type textarea "*****"
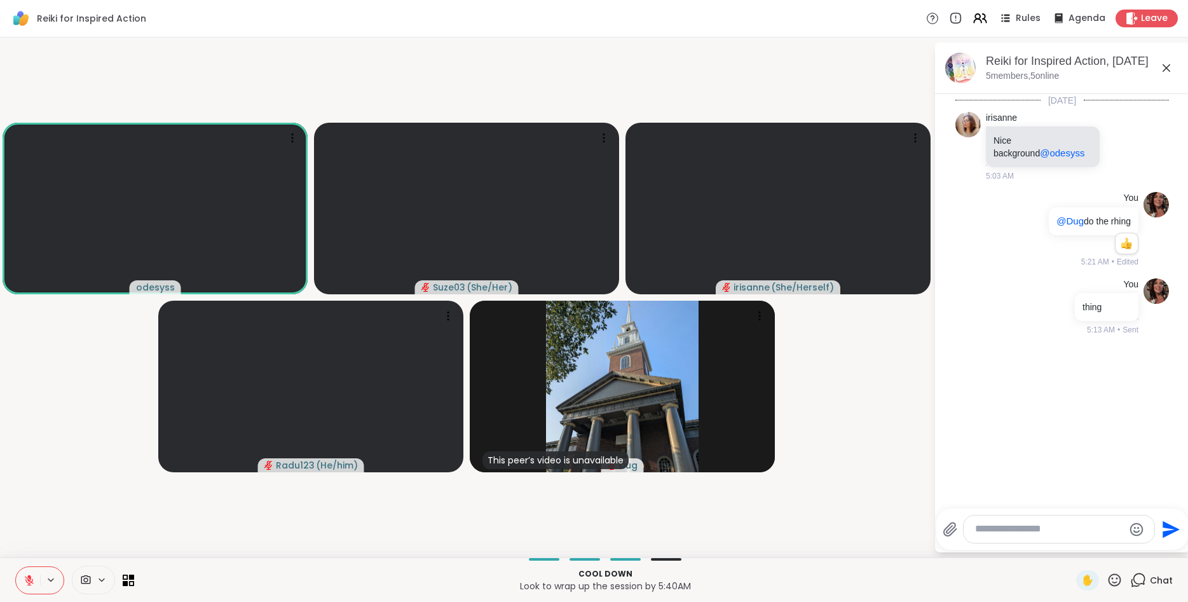
click at [29, 577] on icon at bounding box center [29, 577] width 4 height 5
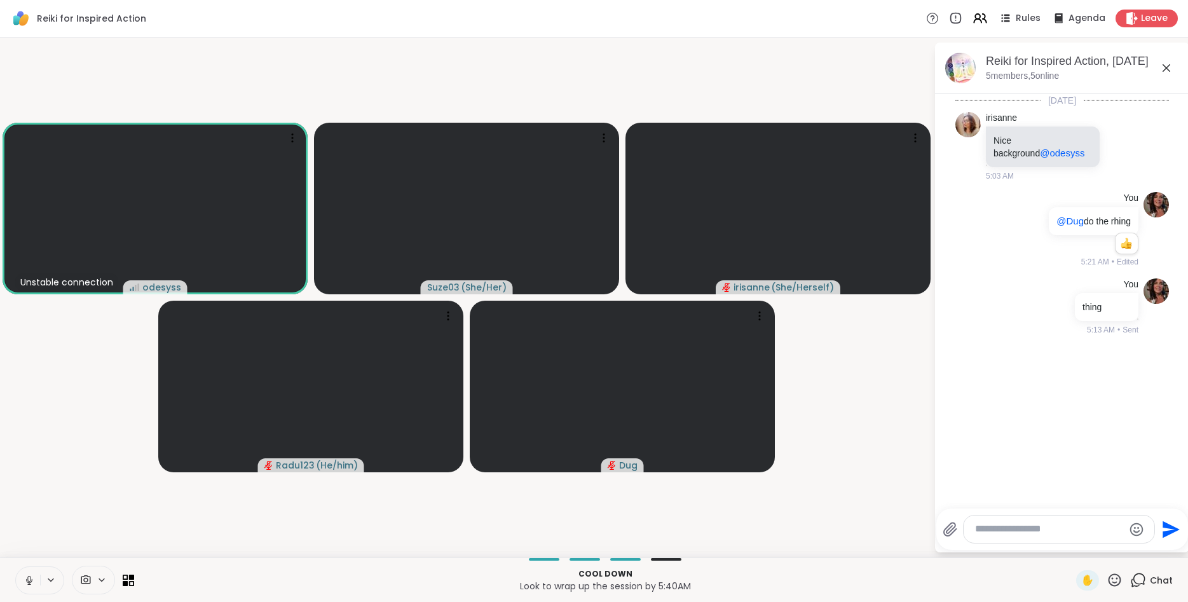
click at [29, 577] on icon at bounding box center [28, 579] width 3 height 6
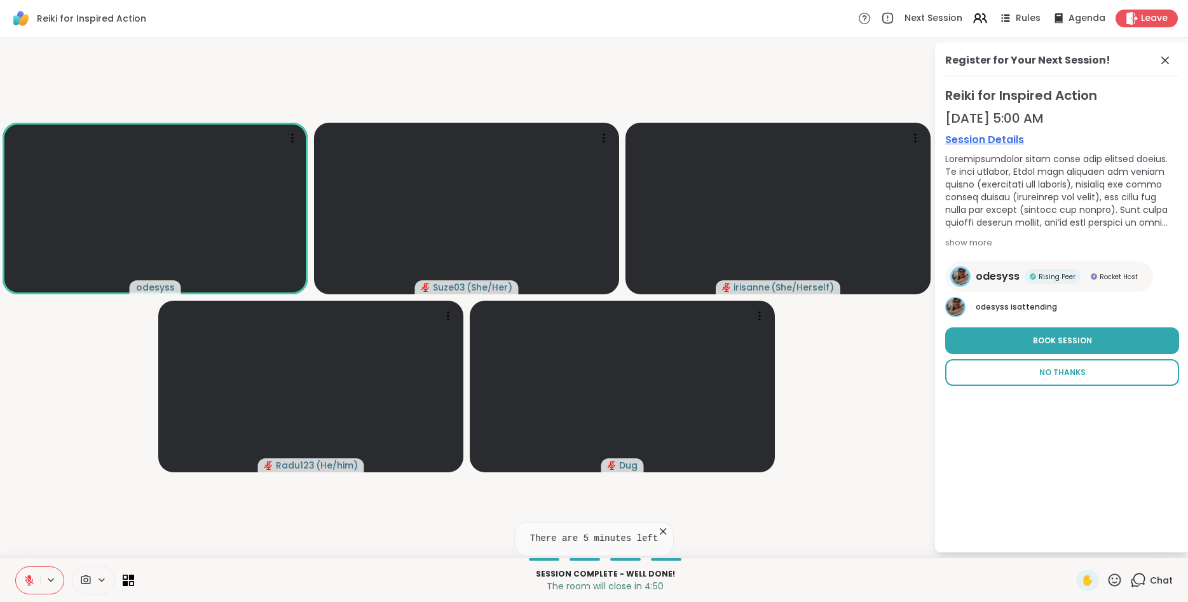
click at [1077, 369] on span "No Thanks" at bounding box center [1063, 372] width 46 height 11
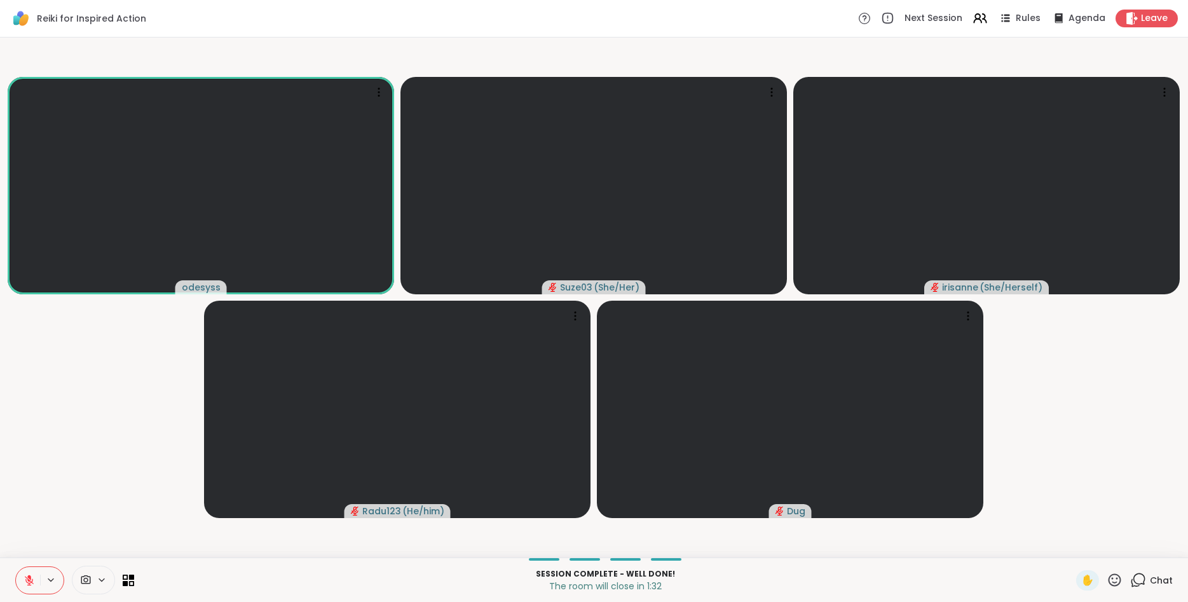
click at [1116, 577] on icon at bounding box center [1115, 580] width 16 height 16
click at [1132, 551] on span "🌟" at bounding box center [1133, 546] width 13 height 15
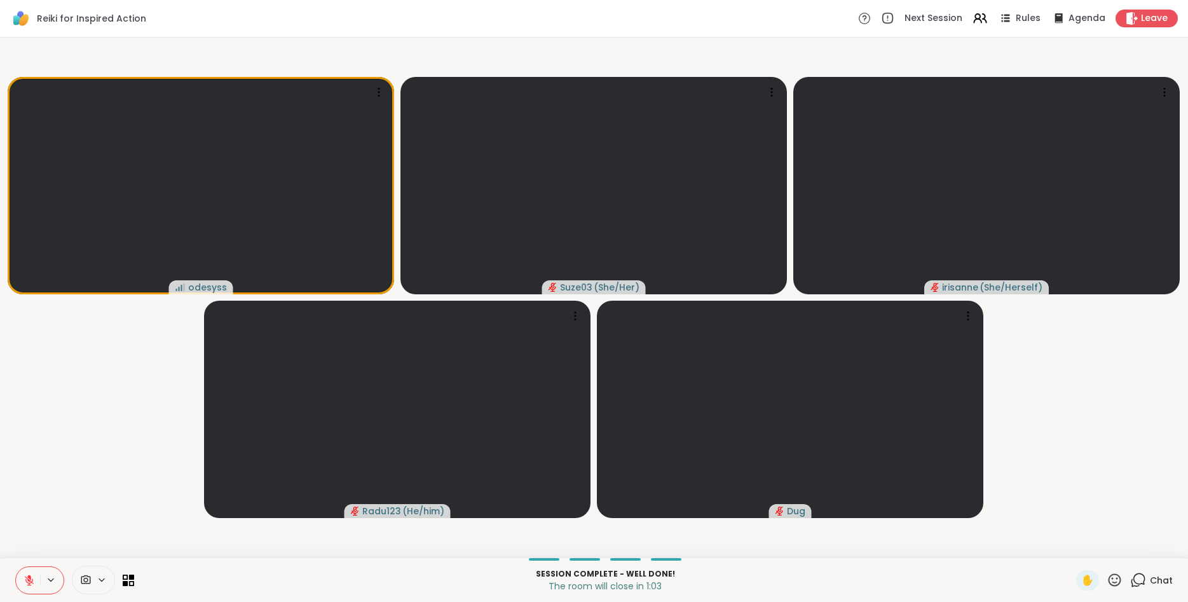
click at [1141, 574] on icon at bounding box center [1140, 579] width 12 height 11
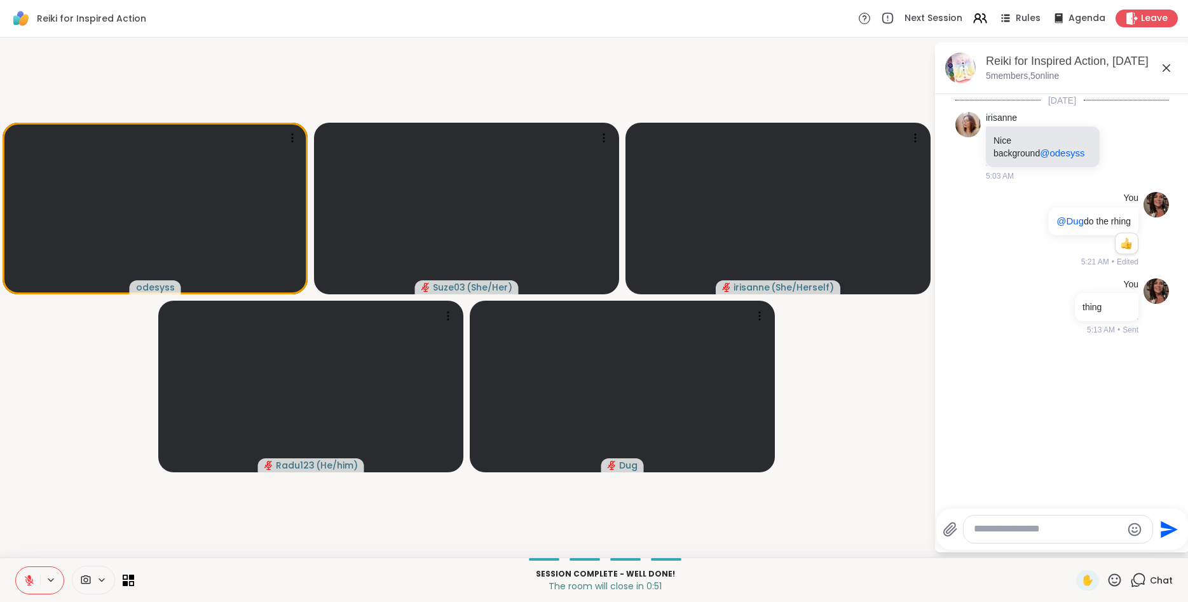
click at [1061, 525] on textarea "Type your message" at bounding box center [1048, 529] width 148 height 13
click at [34, 577] on icon at bounding box center [29, 580] width 11 height 11
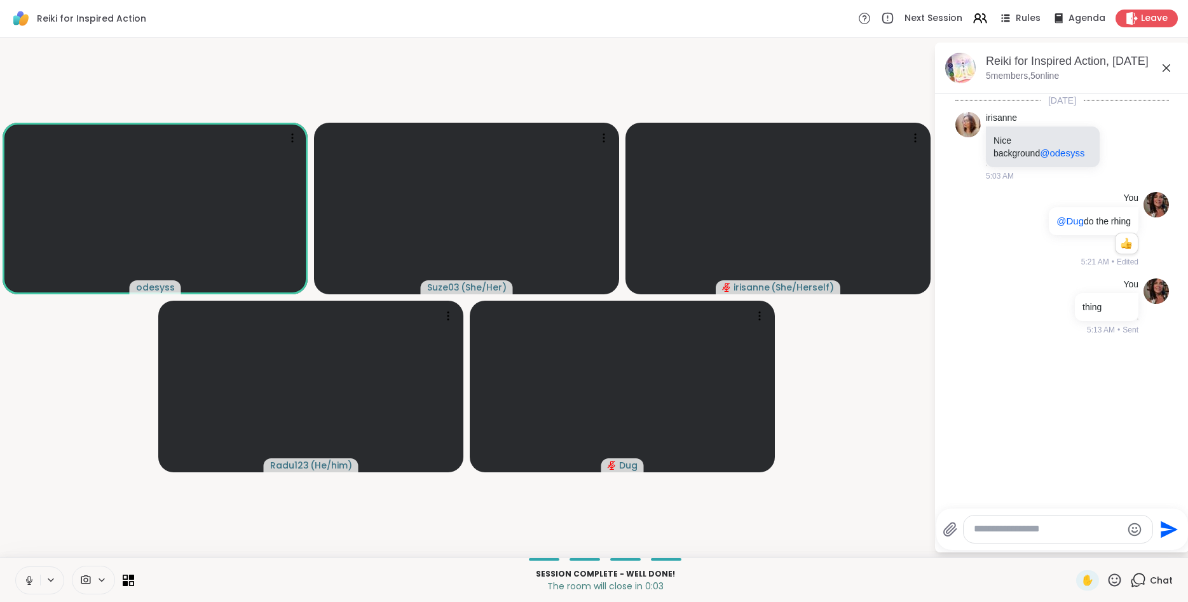
click at [32, 578] on icon at bounding box center [29, 580] width 11 height 11
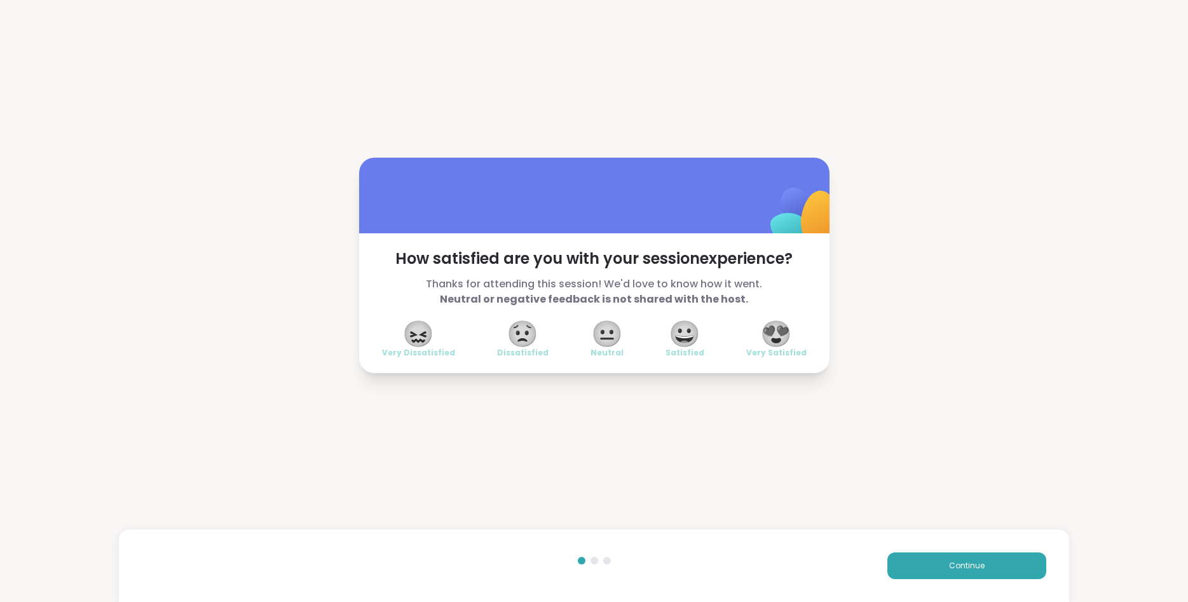
click at [776, 328] on span "😍" at bounding box center [776, 333] width 32 height 23
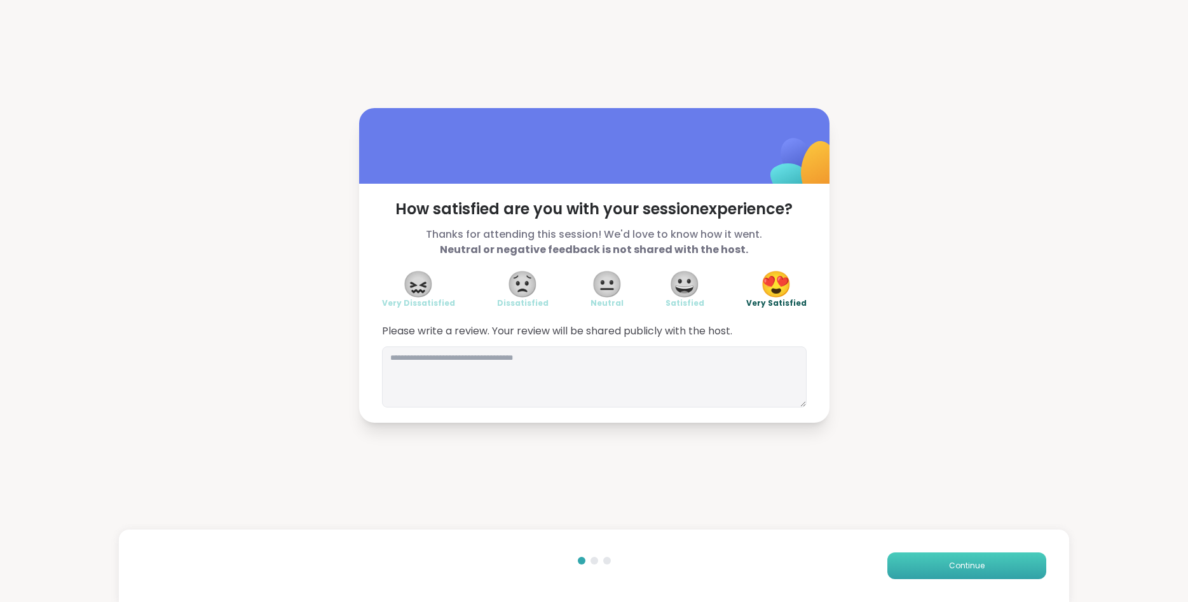
click at [997, 565] on button "Continue" at bounding box center [967, 566] width 159 height 27
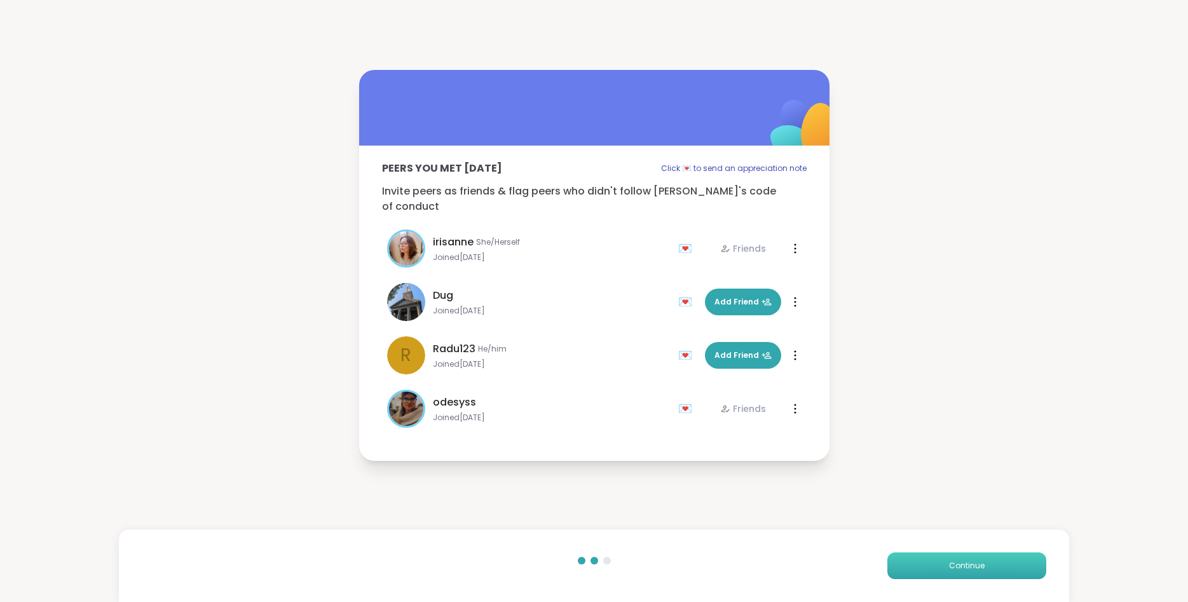
click at [997, 565] on button "Continue" at bounding box center [967, 566] width 159 height 27
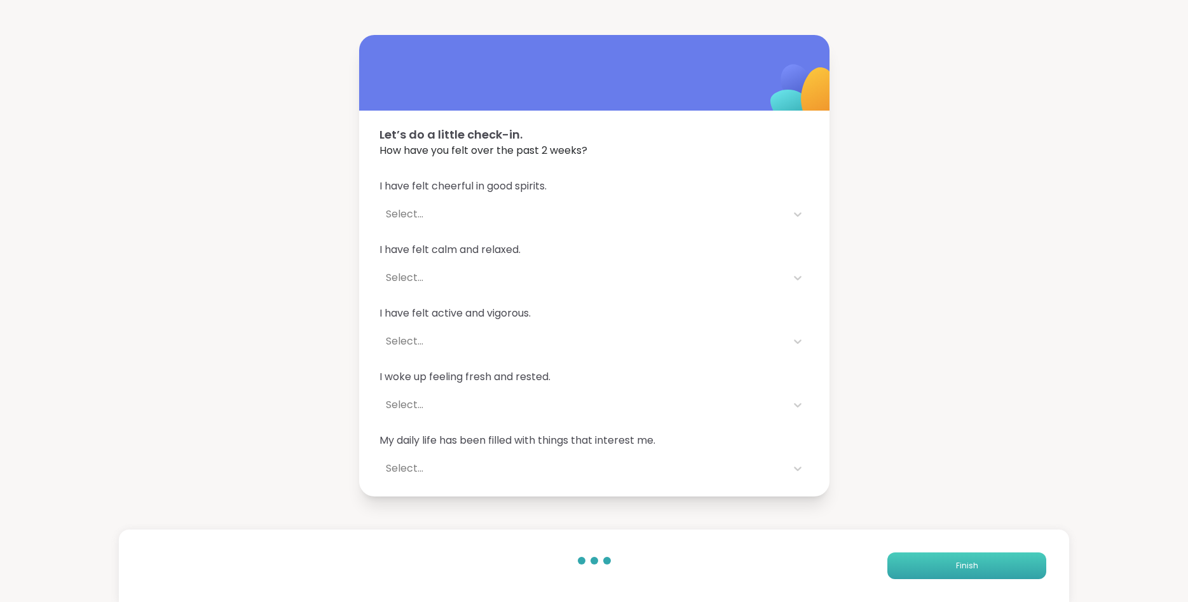
click at [997, 565] on button "Finish" at bounding box center [967, 566] width 159 height 27
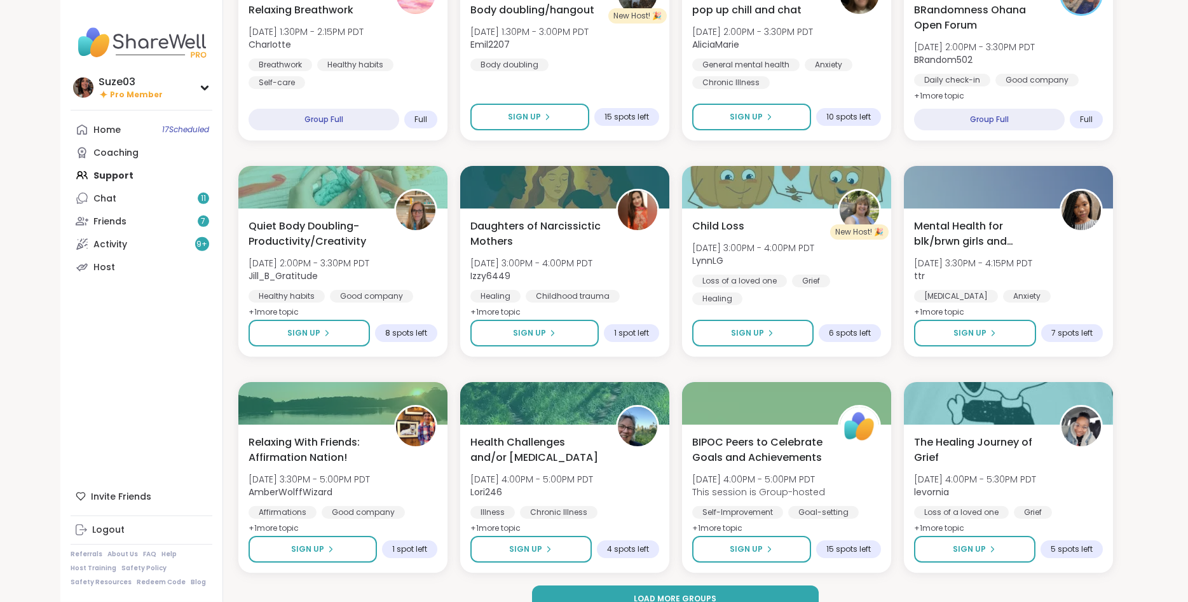
scroll to position [1550, 0]
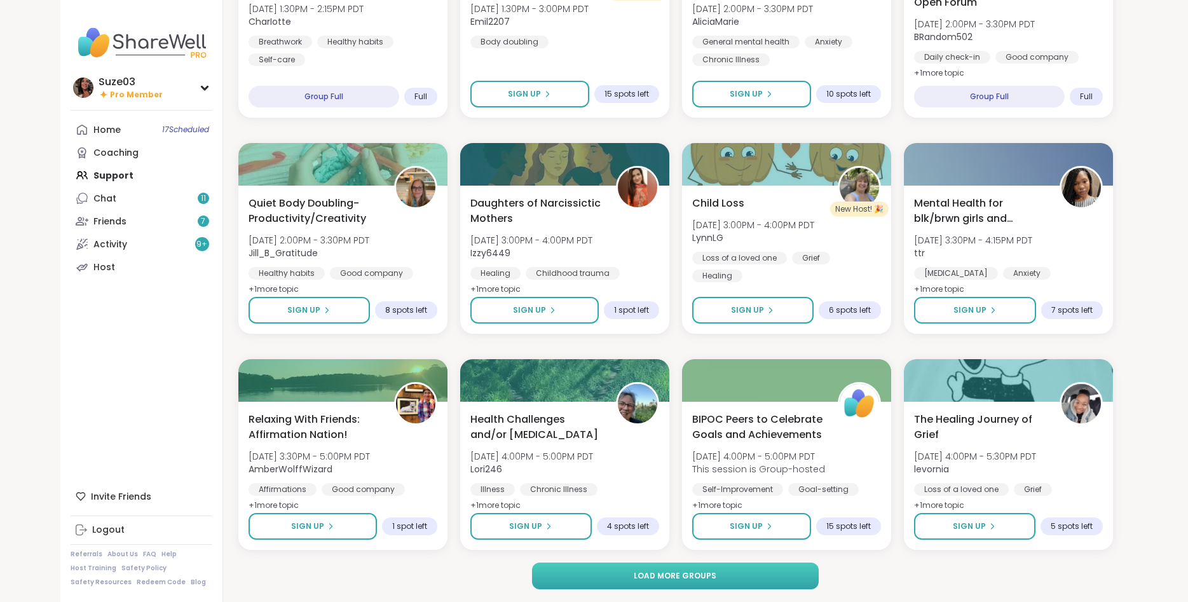
click at [727, 579] on button "Load more groups" at bounding box center [675, 576] width 287 height 27
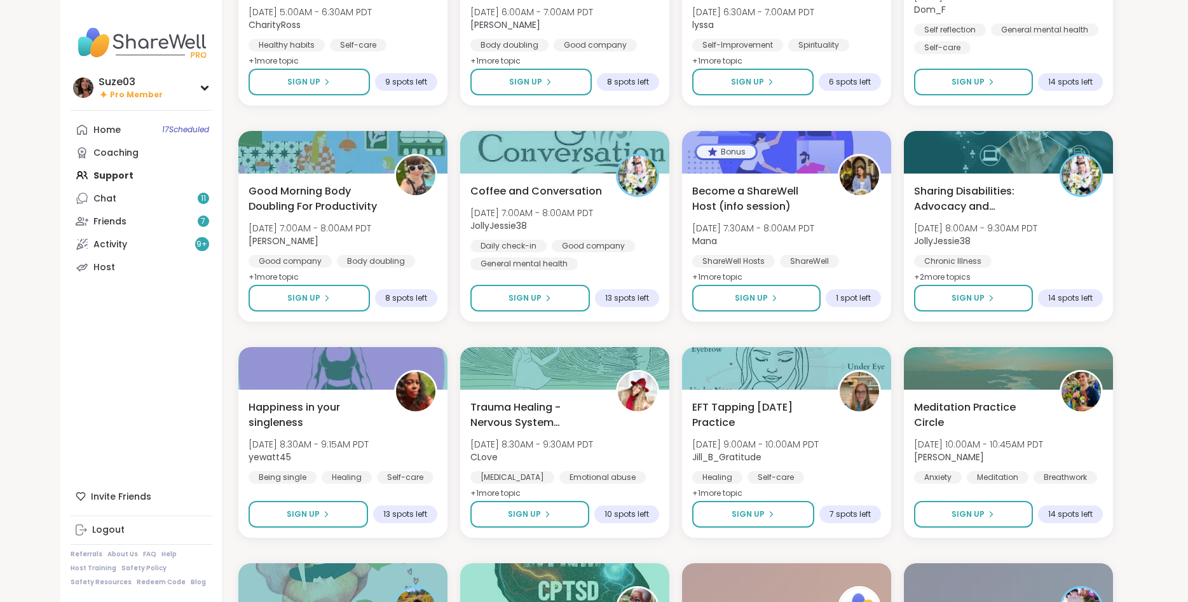
scroll to position [3496, 0]
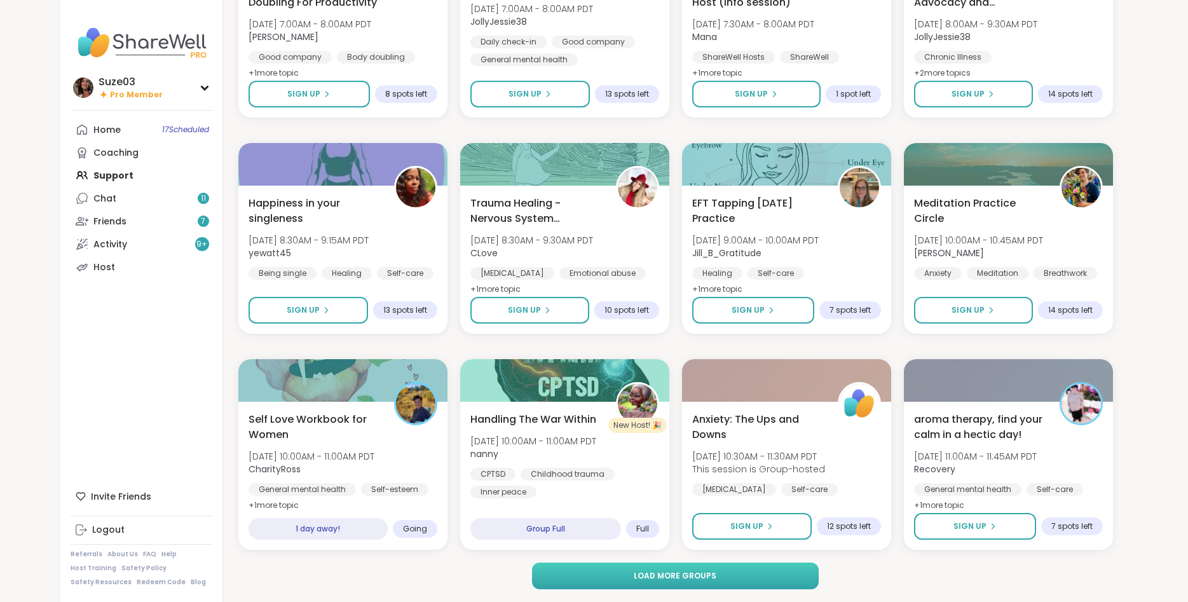
click at [761, 579] on button "Load more groups" at bounding box center [675, 576] width 287 height 27
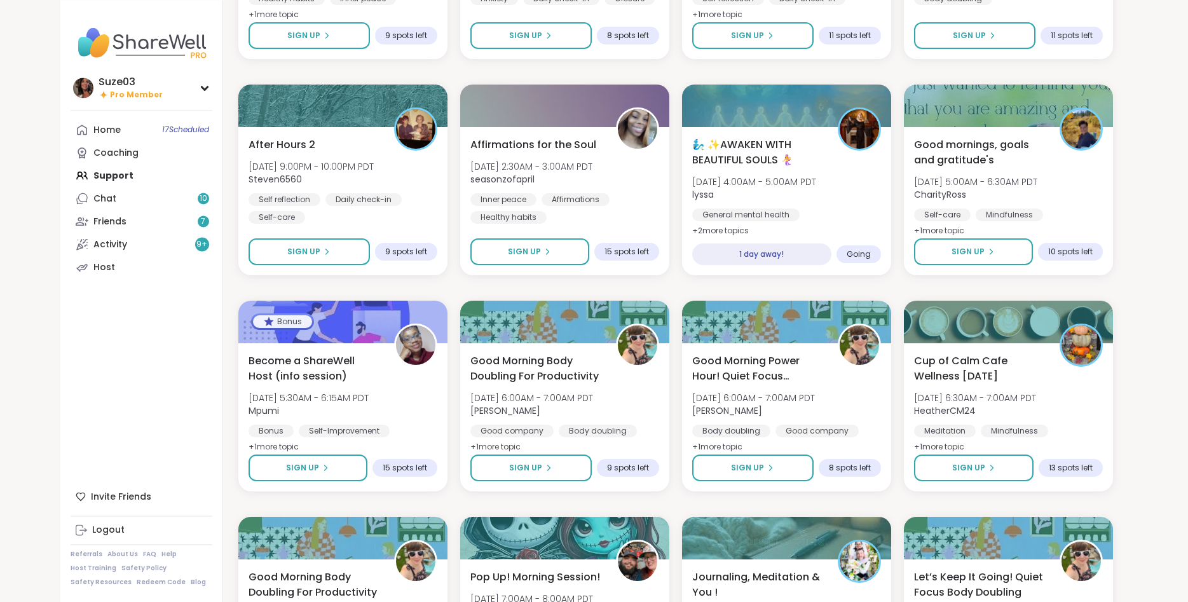
scroll to position [5279, 0]
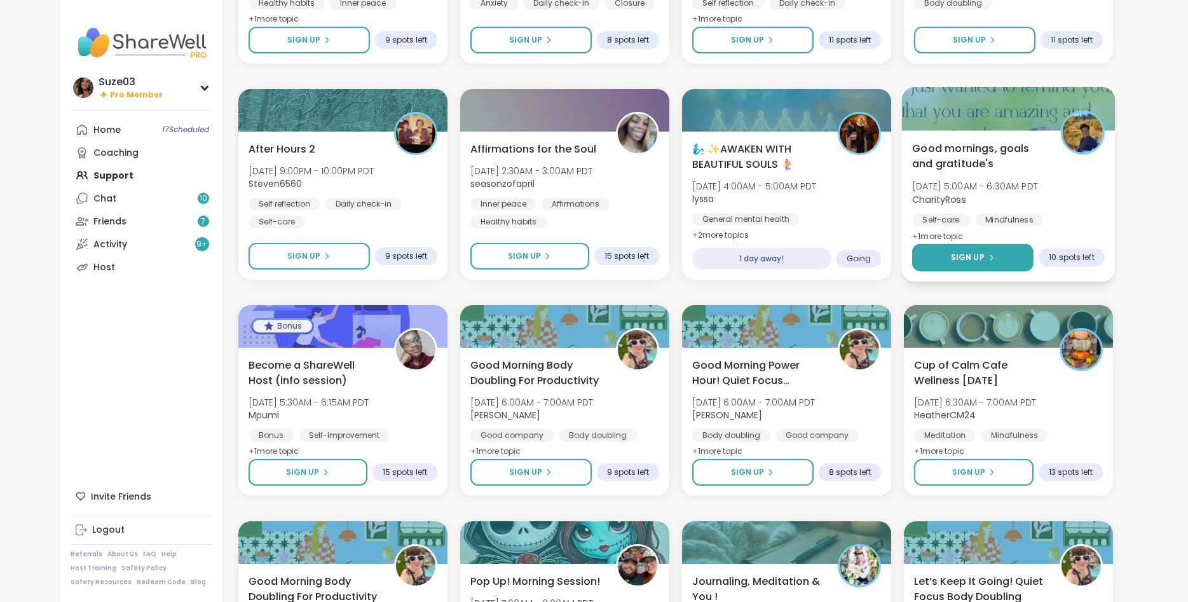
click at [981, 256] on span "Sign Up" at bounding box center [968, 257] width 34 height 11
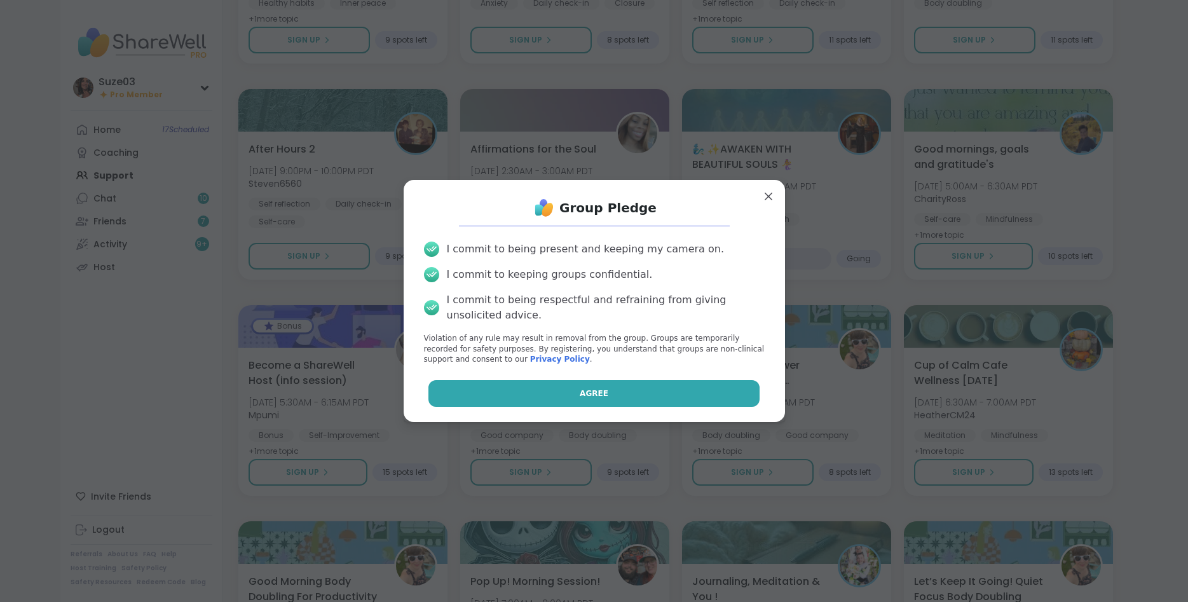
click at [665, 390] on button "Agree" at bounding box center [594, 393] width 331 height 27
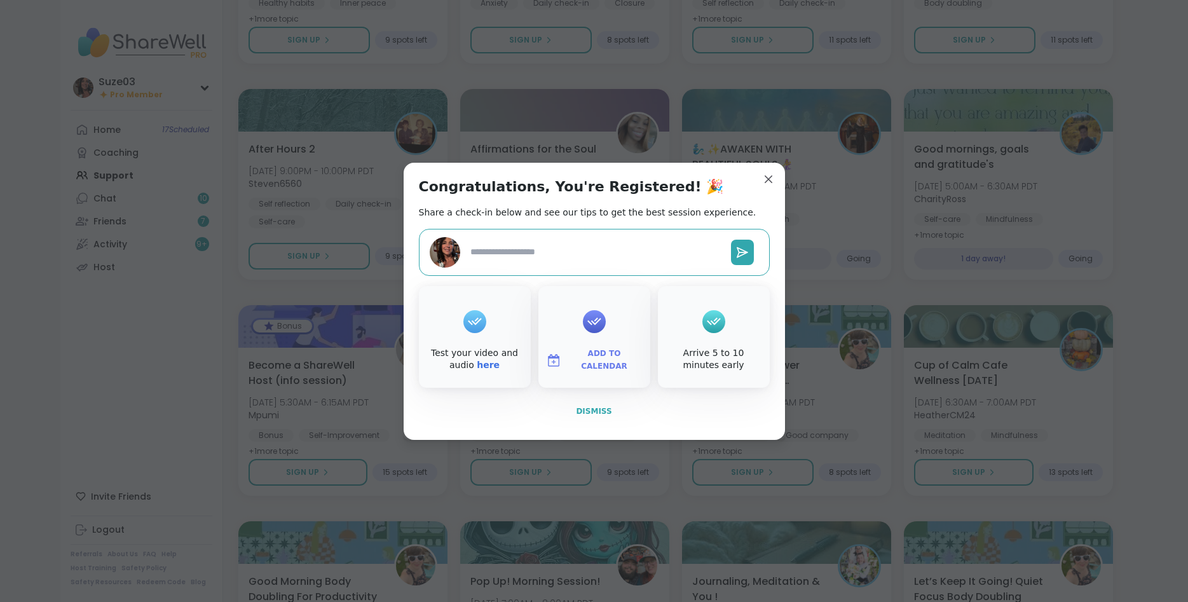
click at [598, 408] on span "Dismiss" at bounding box center [594, 411] width 36 height 9
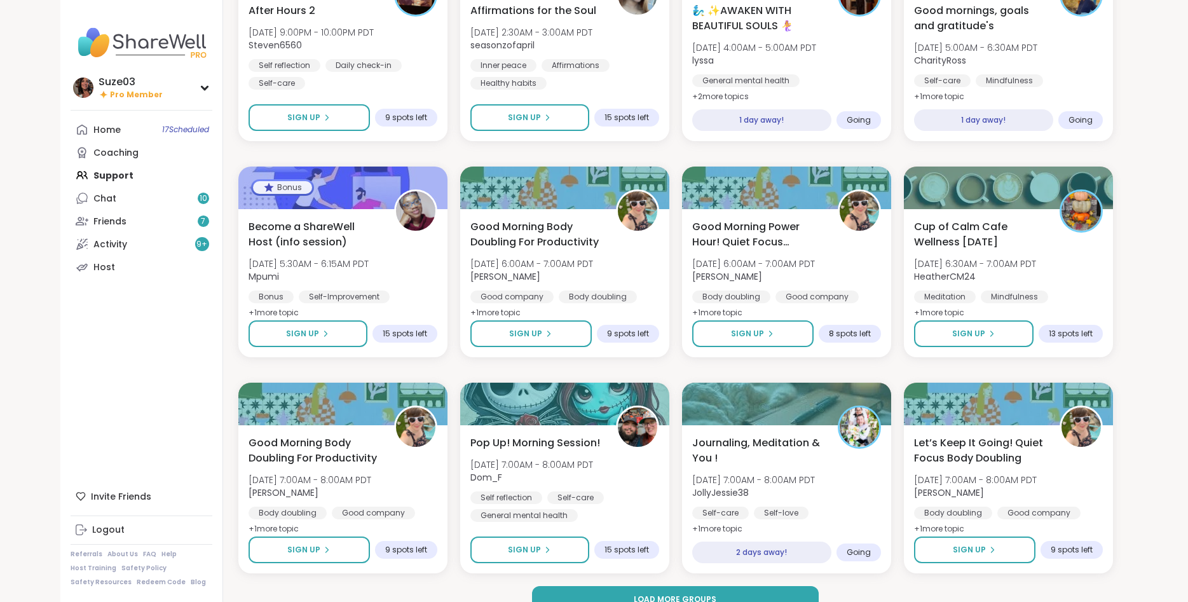
scroll to position [5442, 0]
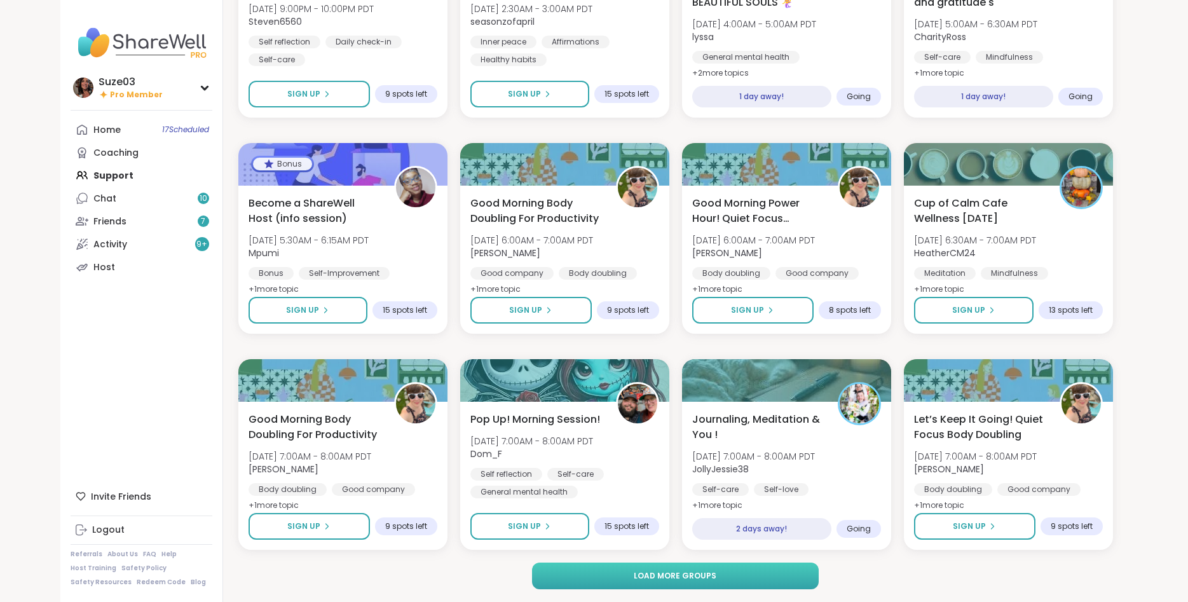
click at [778, 572] on button "Load more groups" at bounding box center [675, 576] width 287 height 27
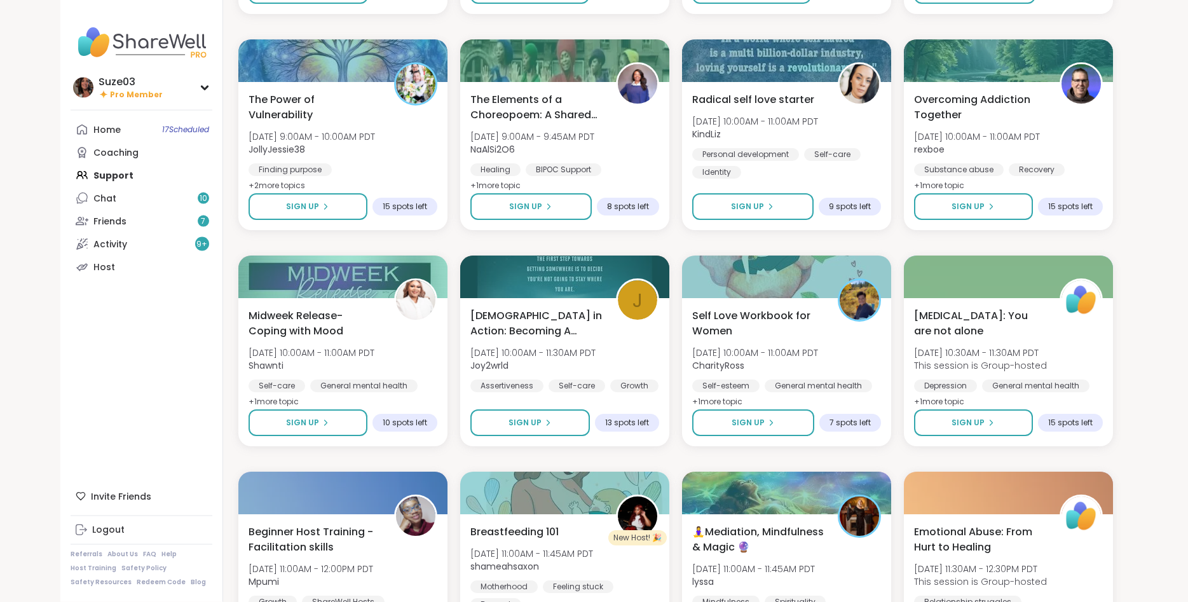
scroll to position [6198, 0]
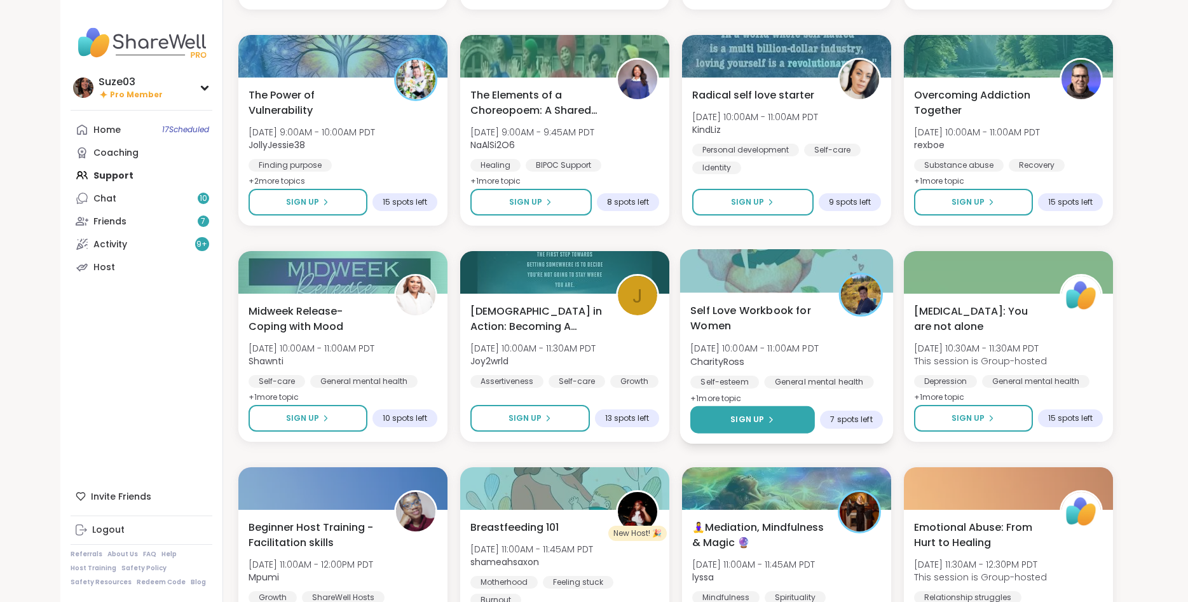
click at [787, 416] on button "Sign Up" at bounding box center [753, 419] width 125 height 27
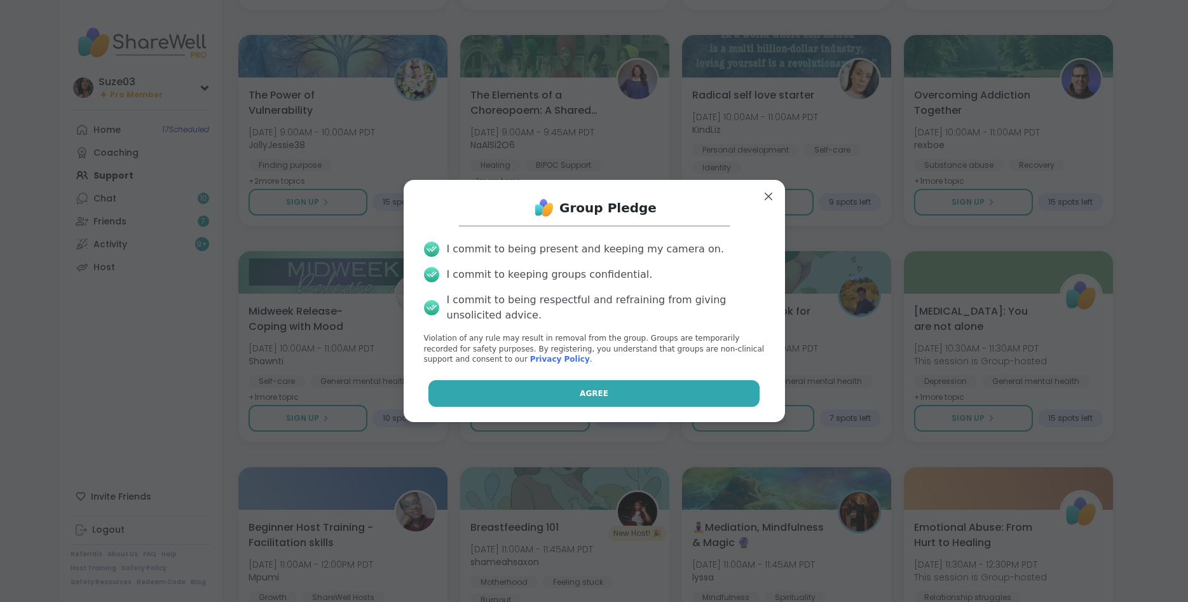
click at [708, 397] on button "Agree" at bounding box center [594, 393] width 331 height 27
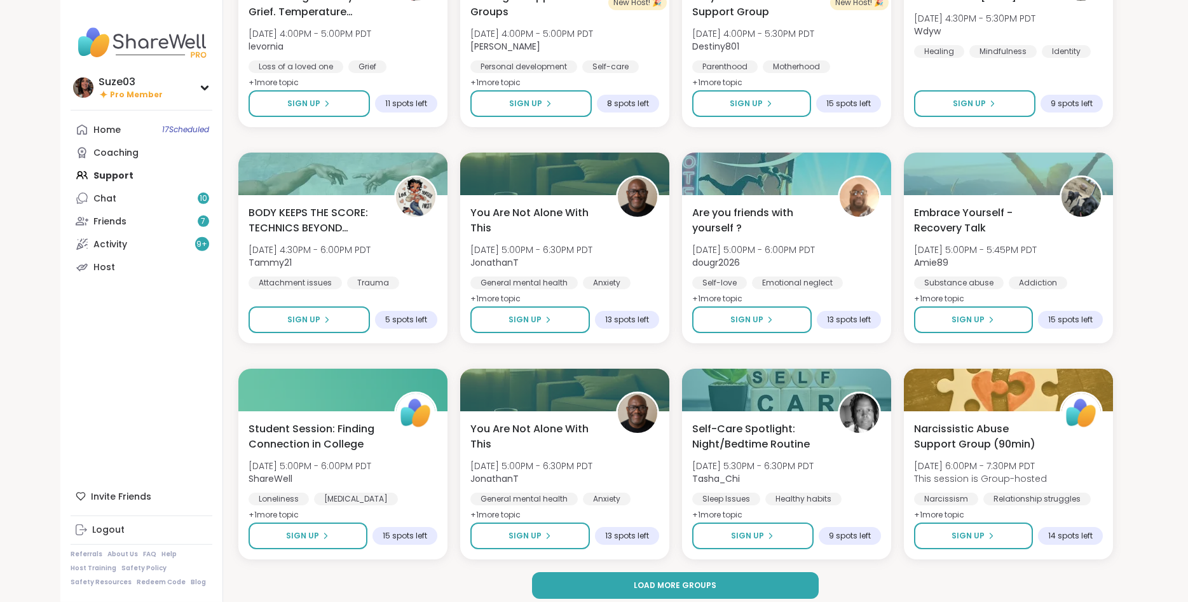
scroll to position [7387, 0]
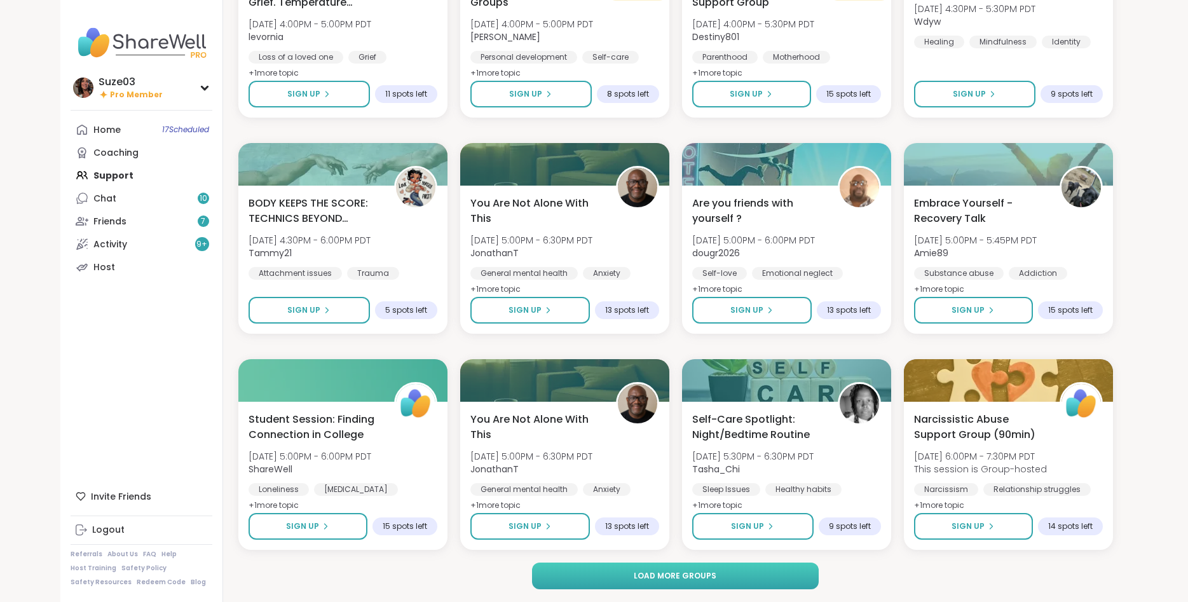
click at [799, 576] on button "Load more groups" at bounding box center [675, 576] width 287 height 27
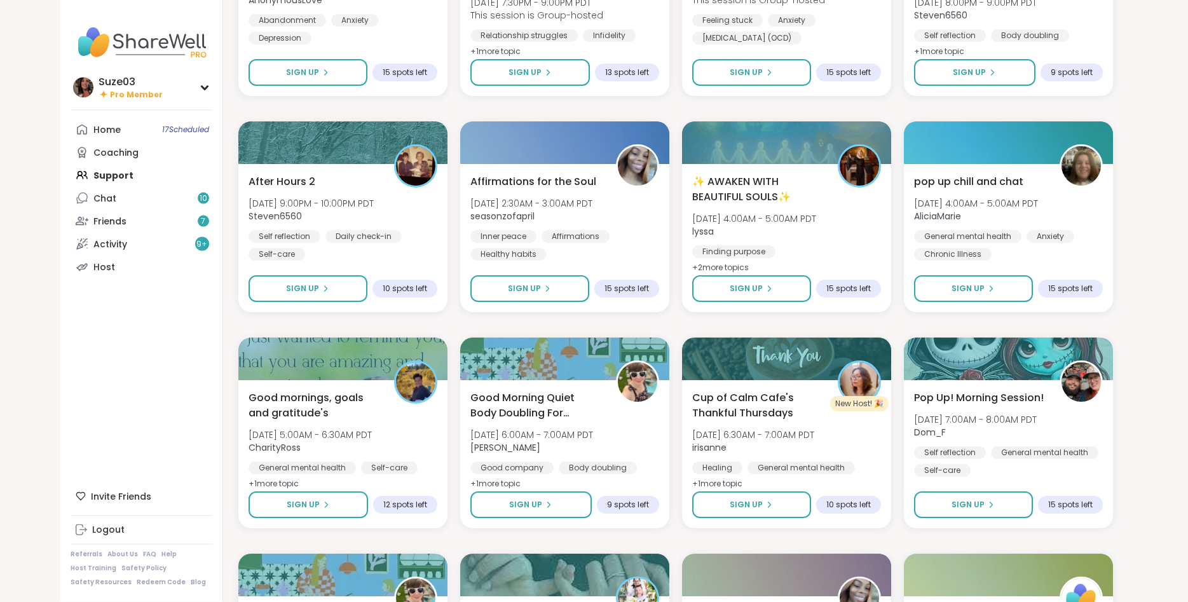
scroll to position [8284, 0]
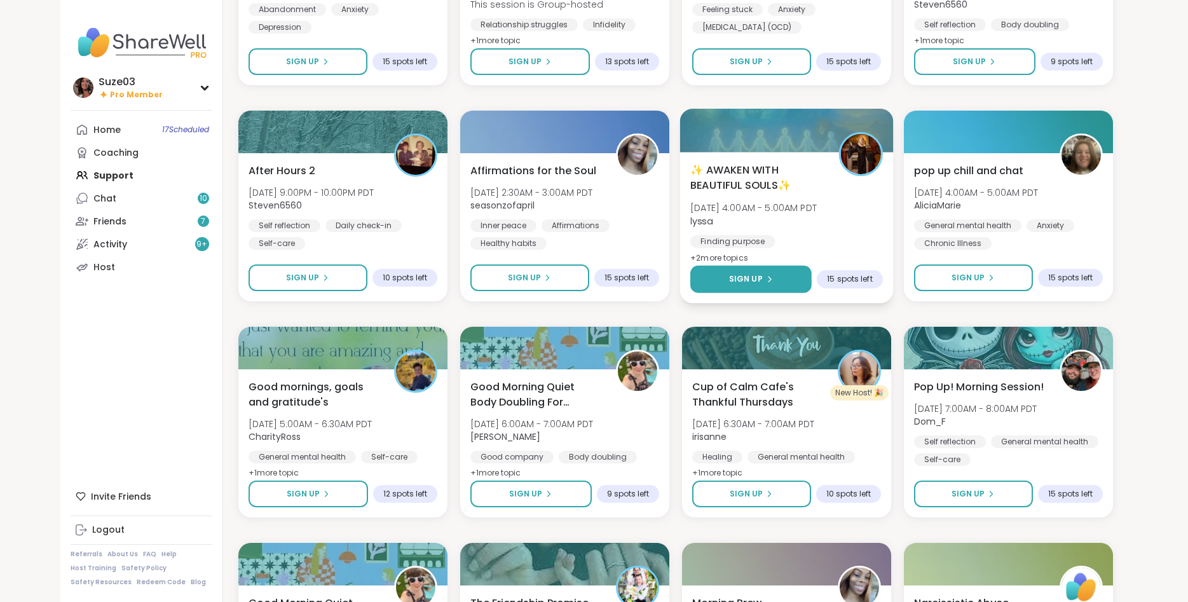
click at [750, 283] on span "Sign Up" at bounding box center [746, 278] width 34 height 11
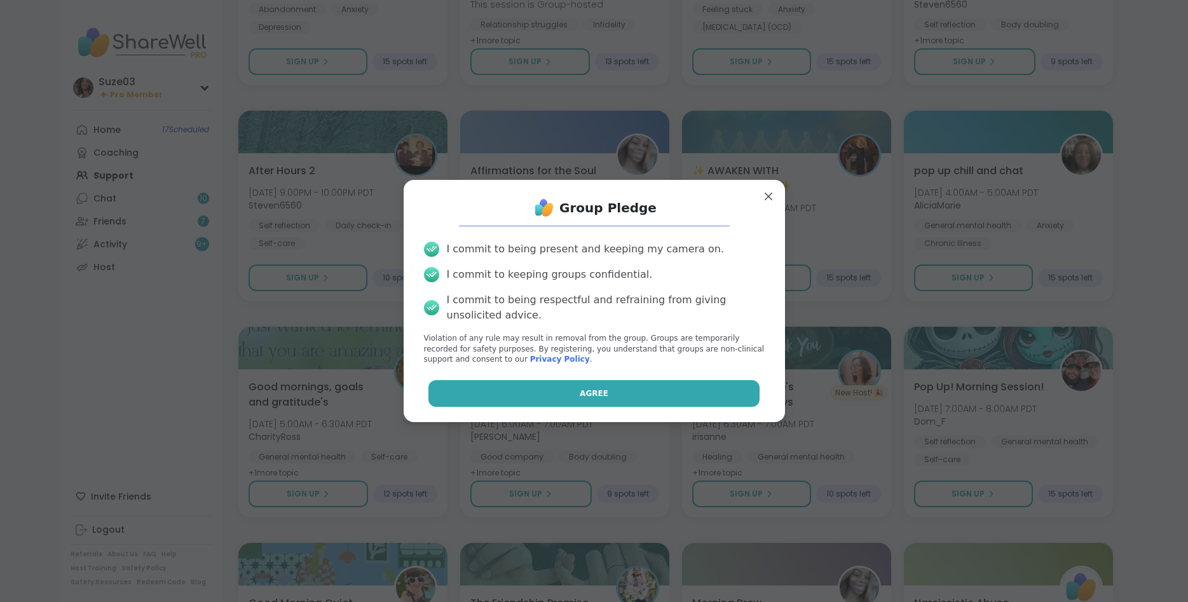
click at [683, 399] on button "Agree" at bounding box center [594, 393] width 331 height 27
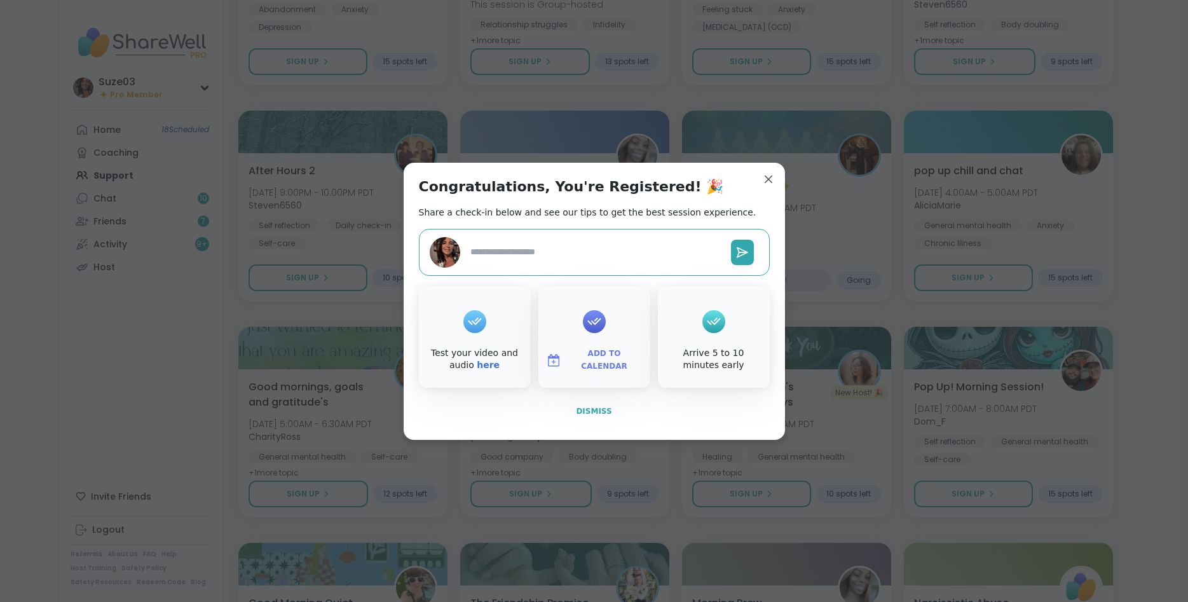
click at [602, 407] on span "Dismiss" at bounding box center [594, 411] width 36 height 9
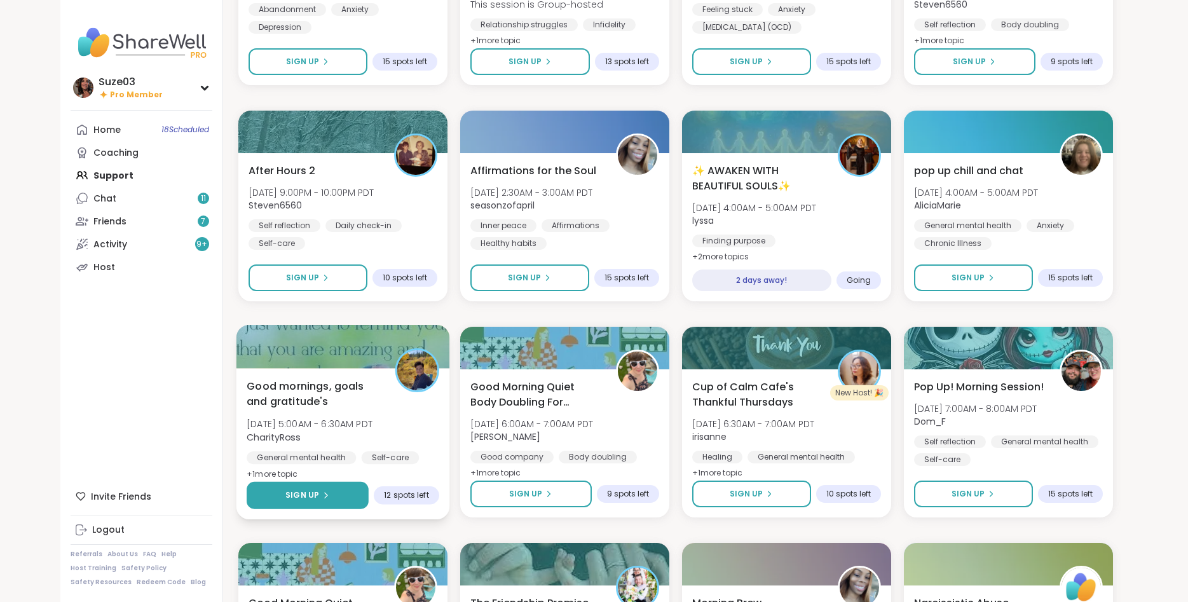
click at [322, 493] on icon at bounding box center [326, 496] width 8 height 8
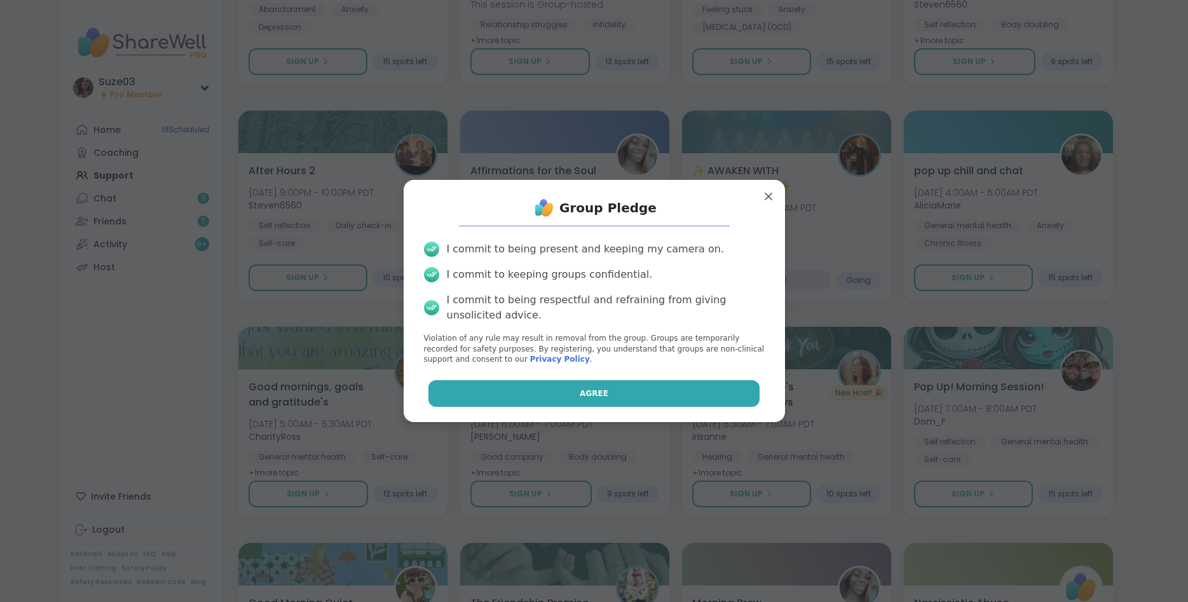
click at [505, 390] on button "Agree" at bounding box center [594, 393] width 331 height 27
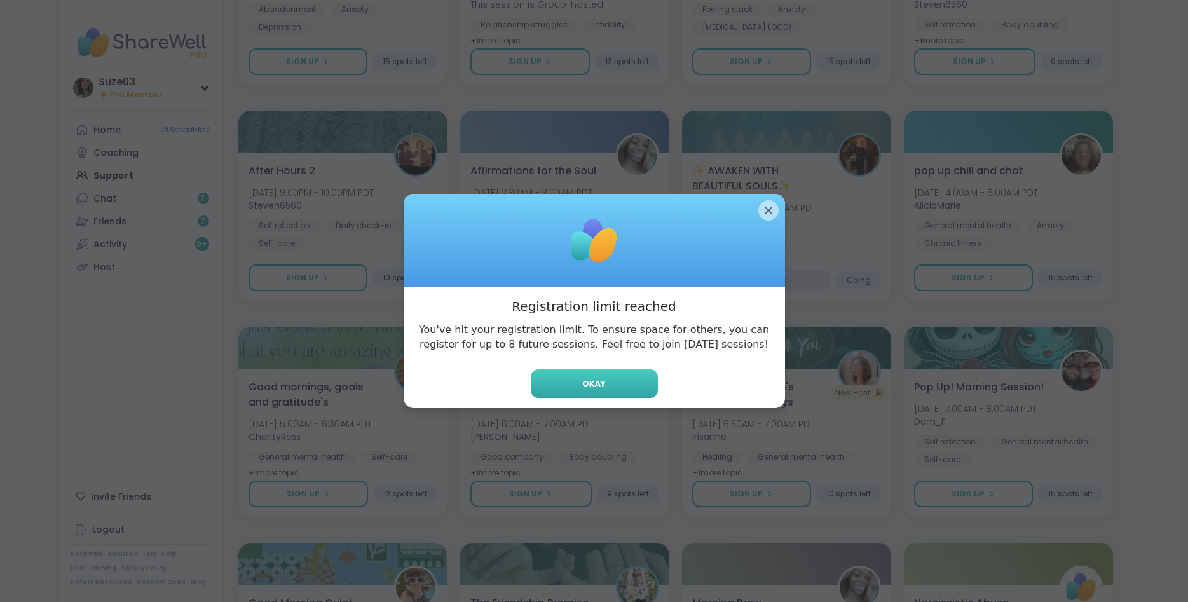
click at [594, 385] on span "Okay" at bounding box center [593, 383] width 23 height 11
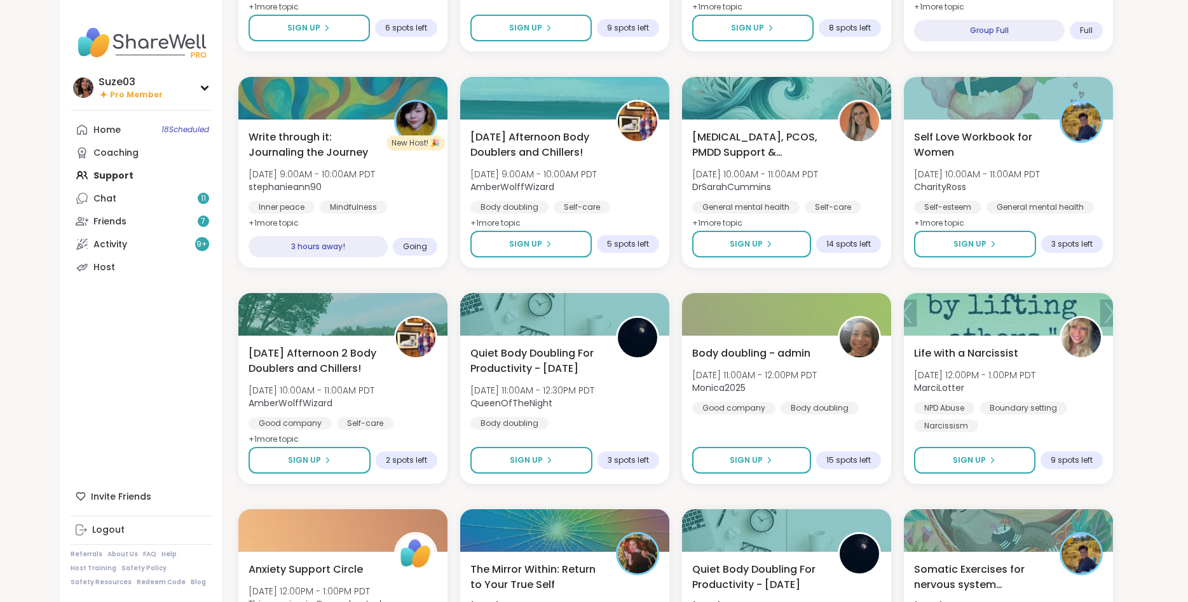
scroll to position [719, 0]
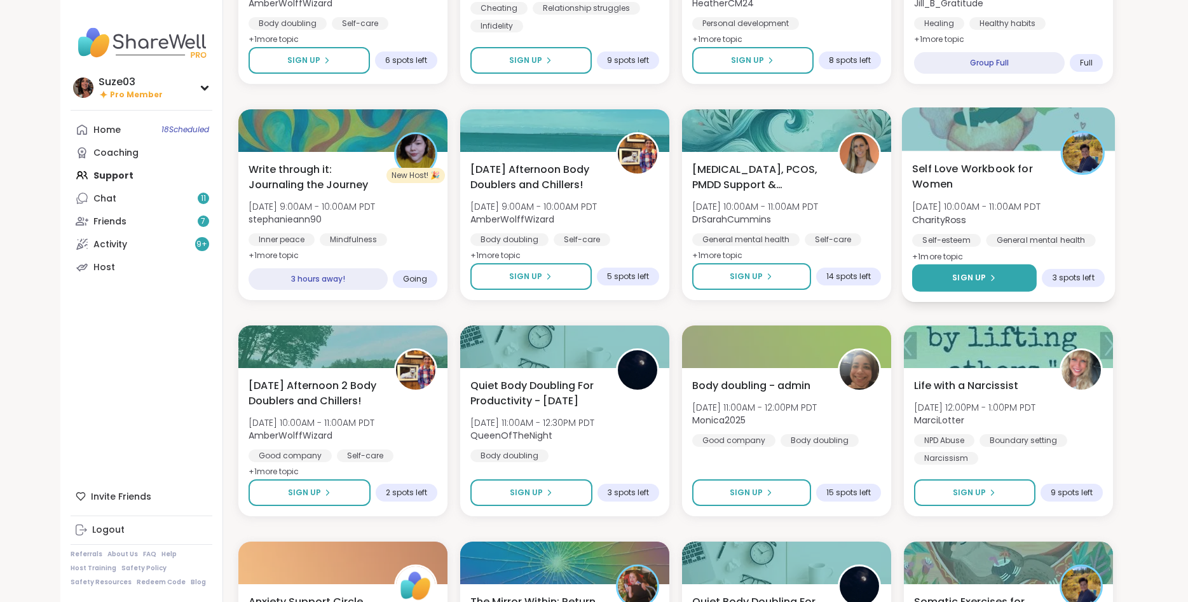
click at [996, 278] on button "Sign Up" at bounding box center [974, 278] width 125 height 27
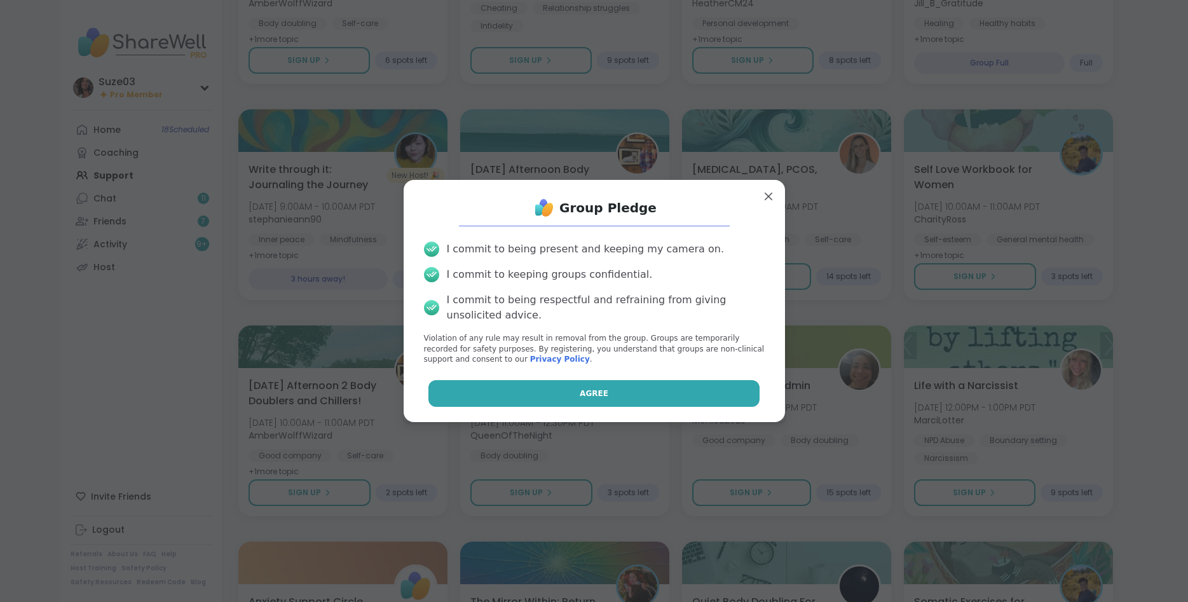
click at [657, 393] on button "Agree" at bounding box center [594, 393] width 331 height 27
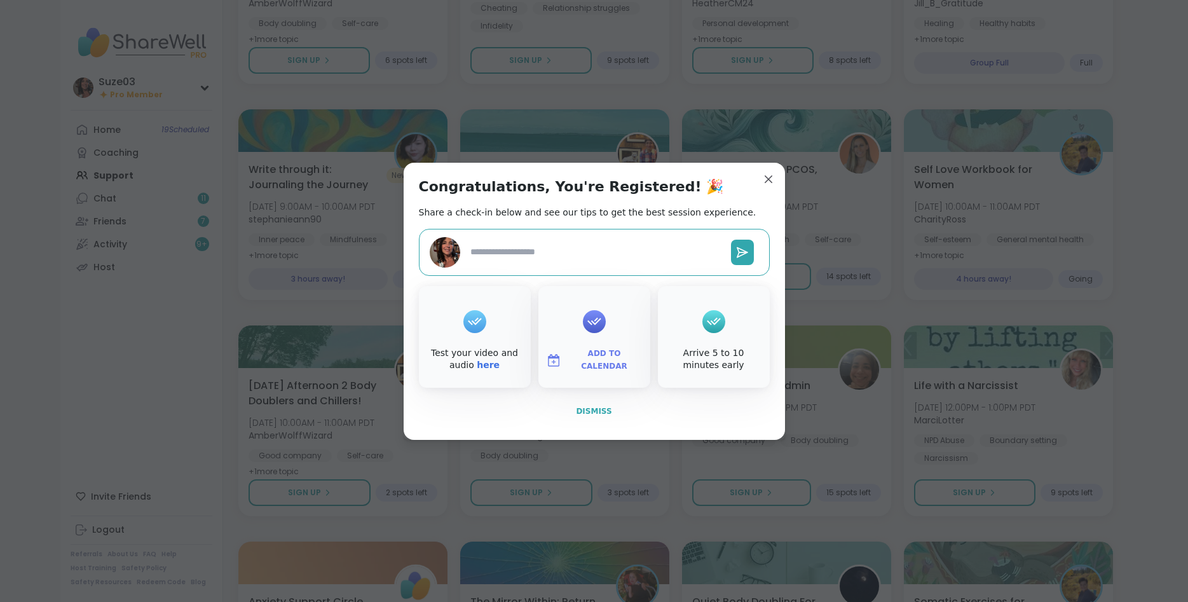
click at [600, 411] on span "Dismiss" at bounding box center [594, 411] width 36 height 9
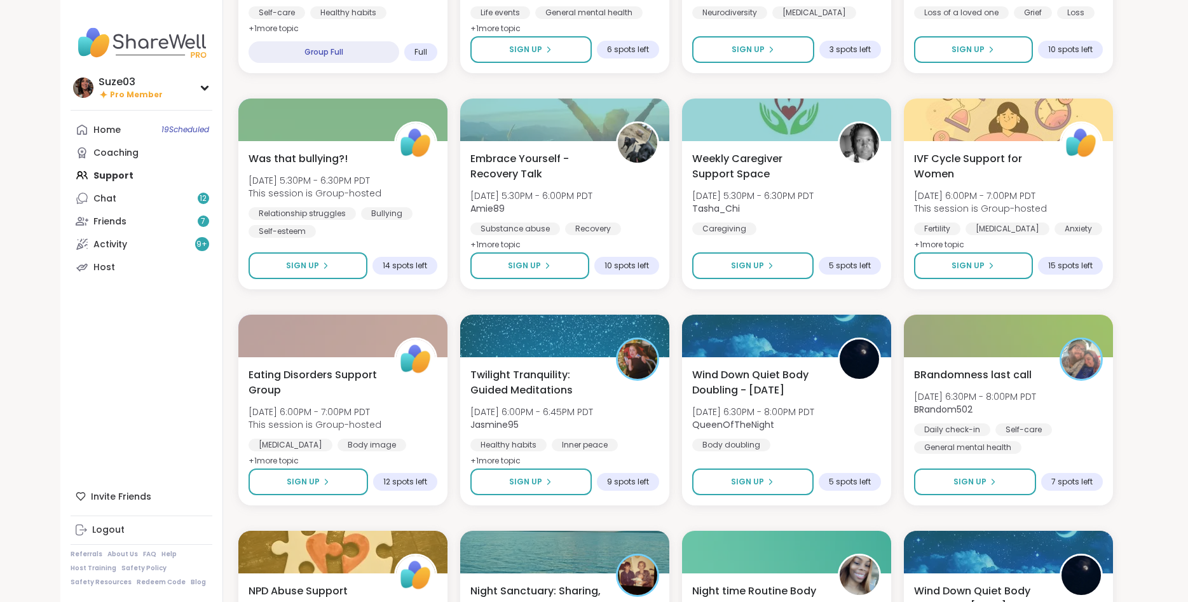
scroll to position [2276, 0]
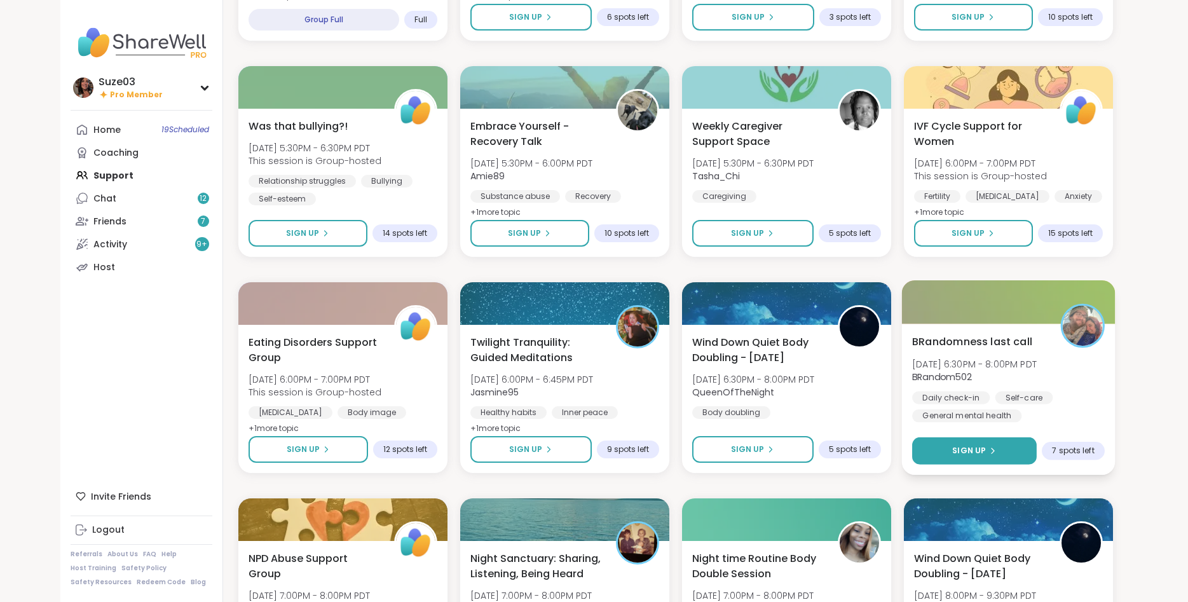
click at [994, 447] on div "Sign Up" at bounding box center [975, 450] width 44 height 11
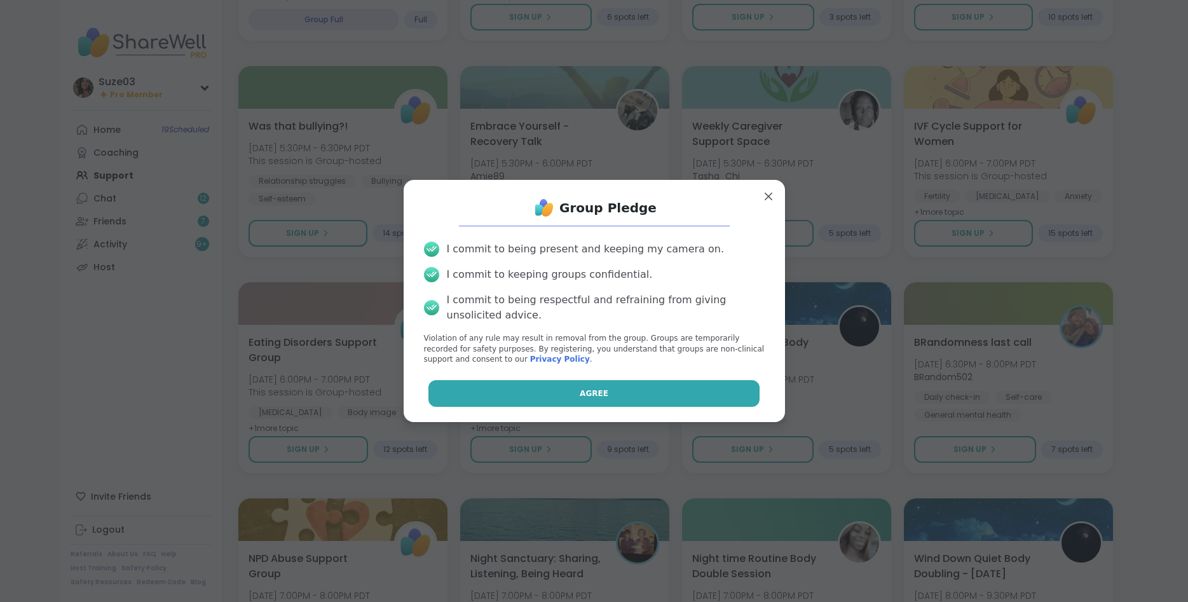
click at [738, 392] on button "Agree" at bounding box center [594, 393] width 331 height 27
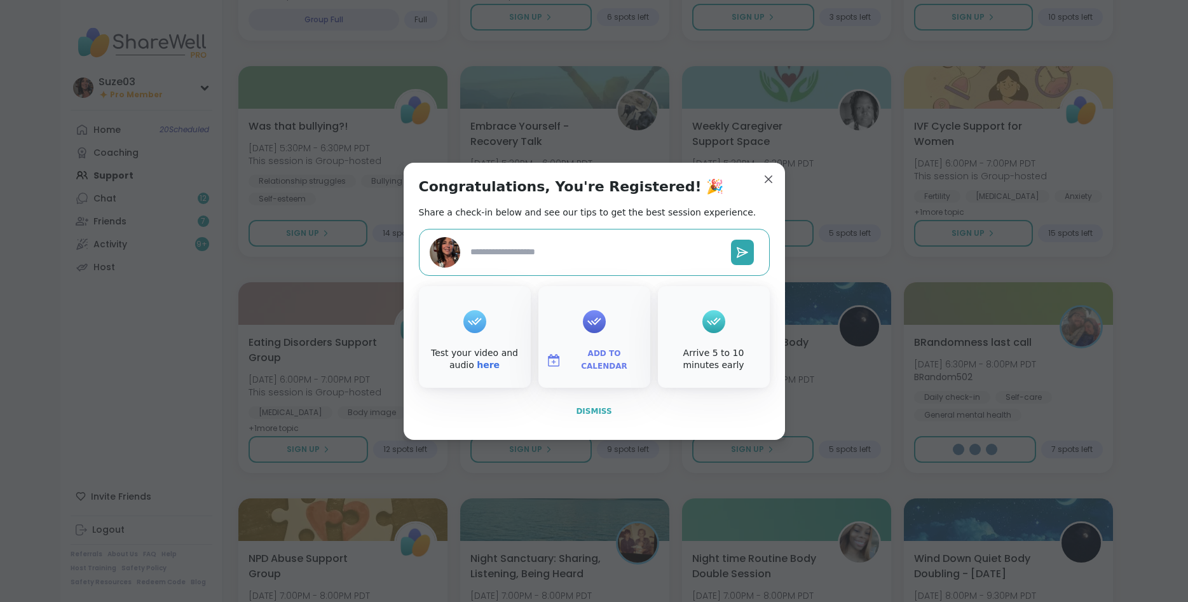
click at [600, 408] on span "Dismiss" at bounding box center [594, 411] width 36 height 9
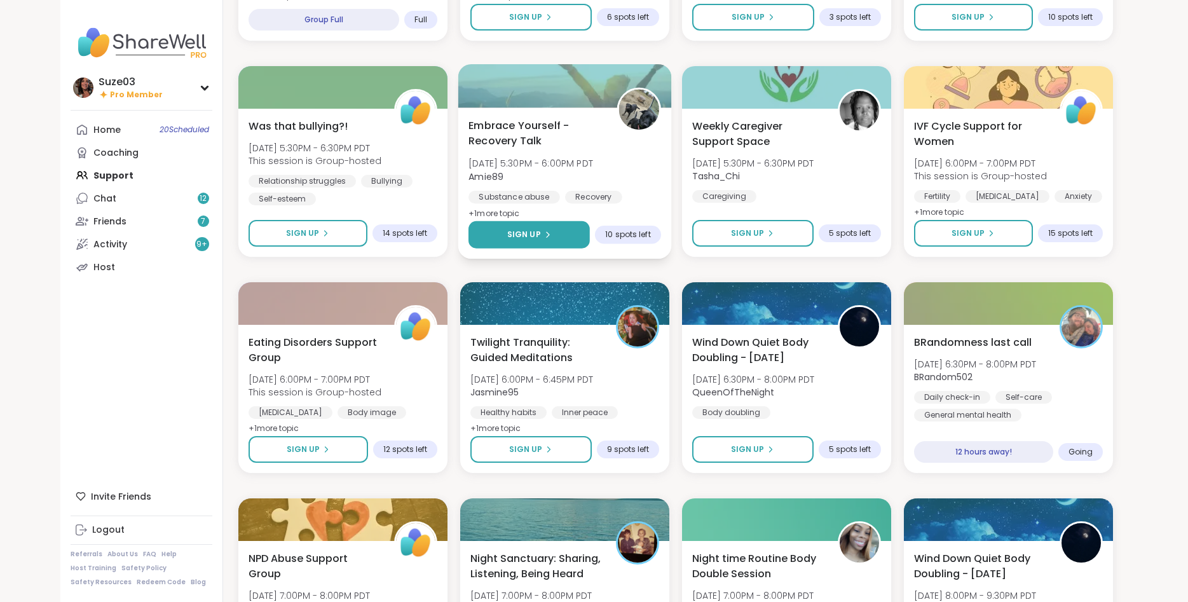
click at [556, 228] on button "Sign Up" at bounding box center [529, 234] width 121 height 27
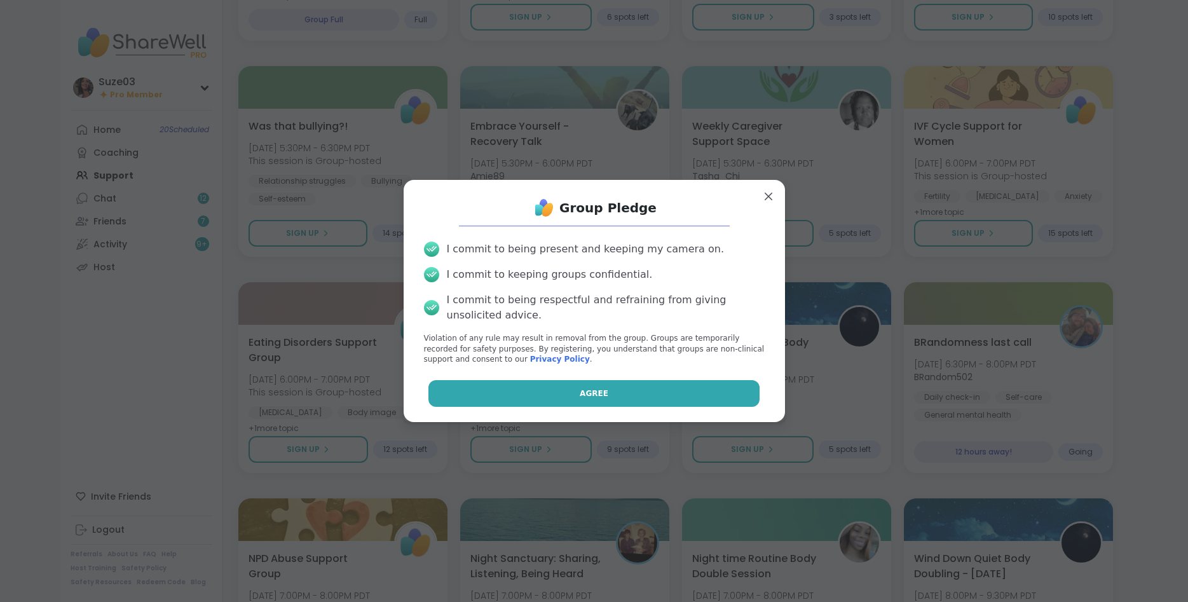
click at [616, 390] on button "Agree" at bounding box center [594, 393] width 331 height 27
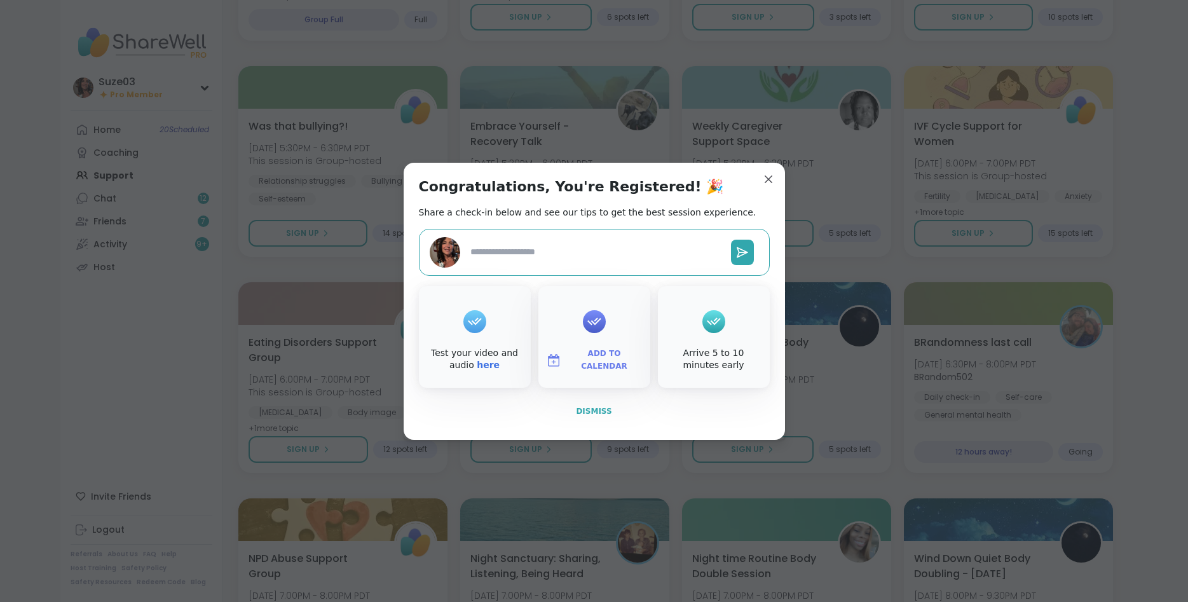
type textarea "*"
click at [599, 411] on span "Dismiss" at bounding box center [594, 411] width 36 height 9
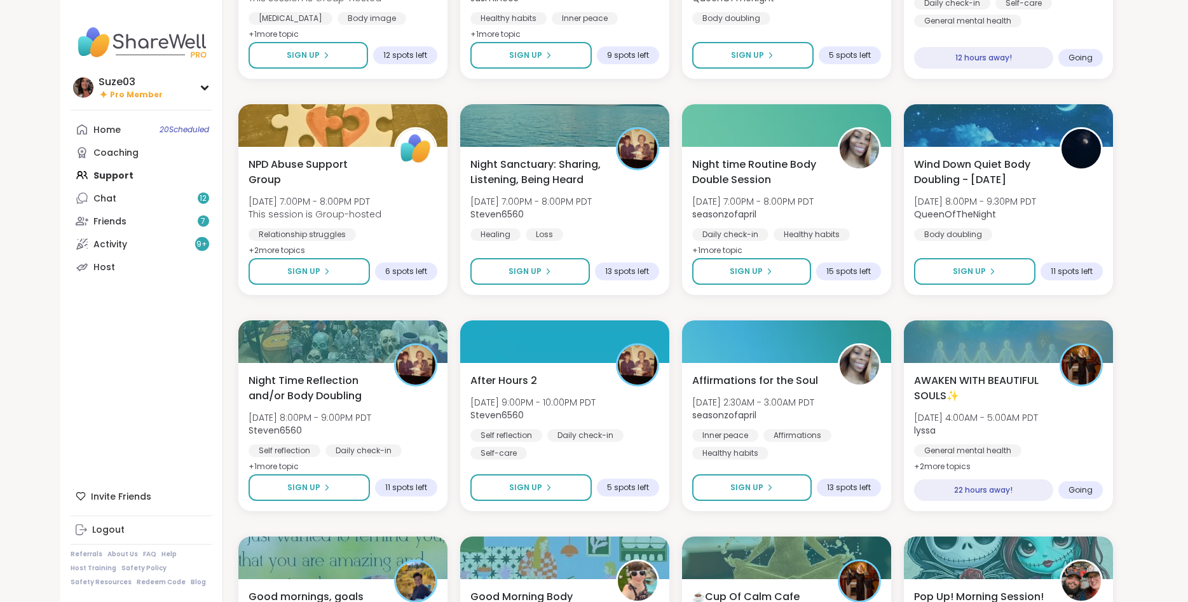
scroll to position [2676, 0]
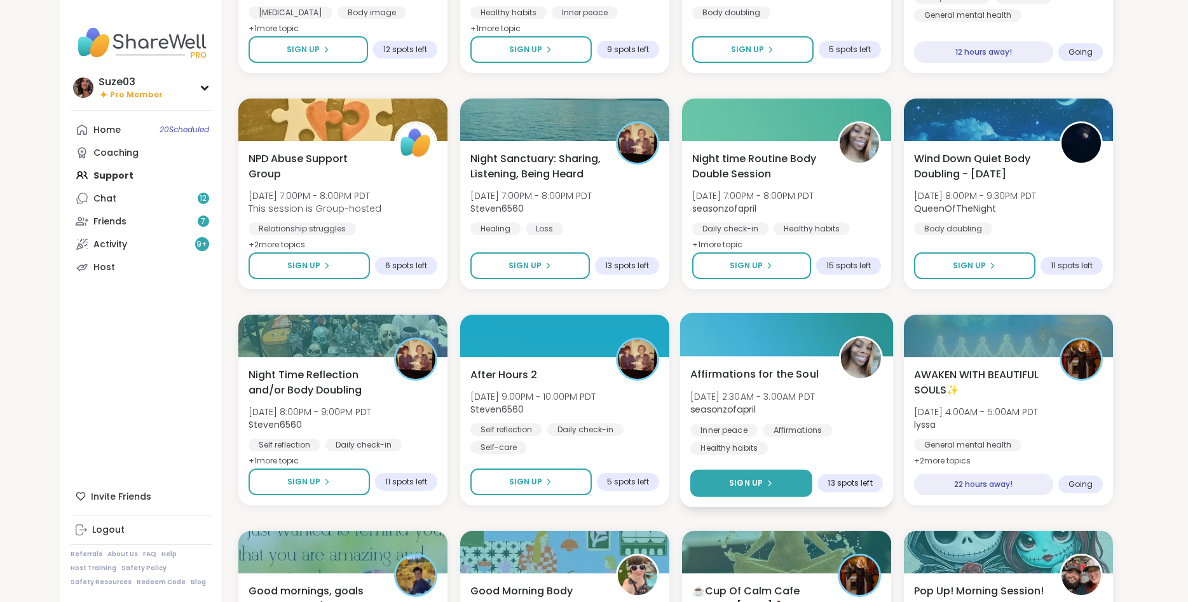
click at [778, 481] on button "Sign Up" at bounding box center [752, 483] width 122 height 27
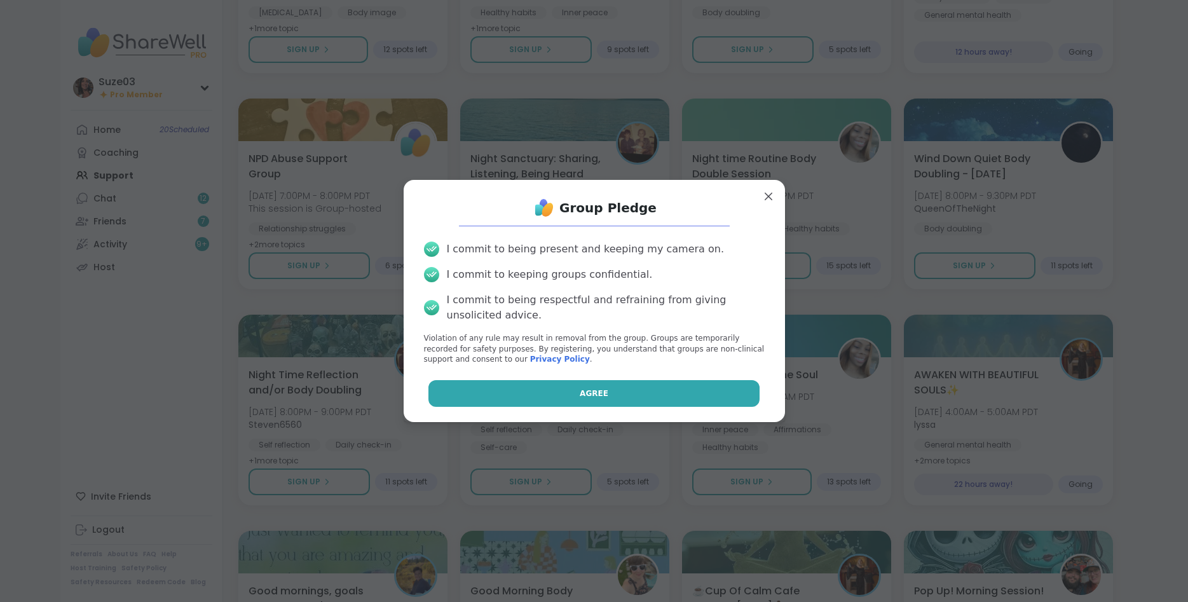
click at [684, 394] on button "Agree" at bounding box center [594, 393] width 331 height 27
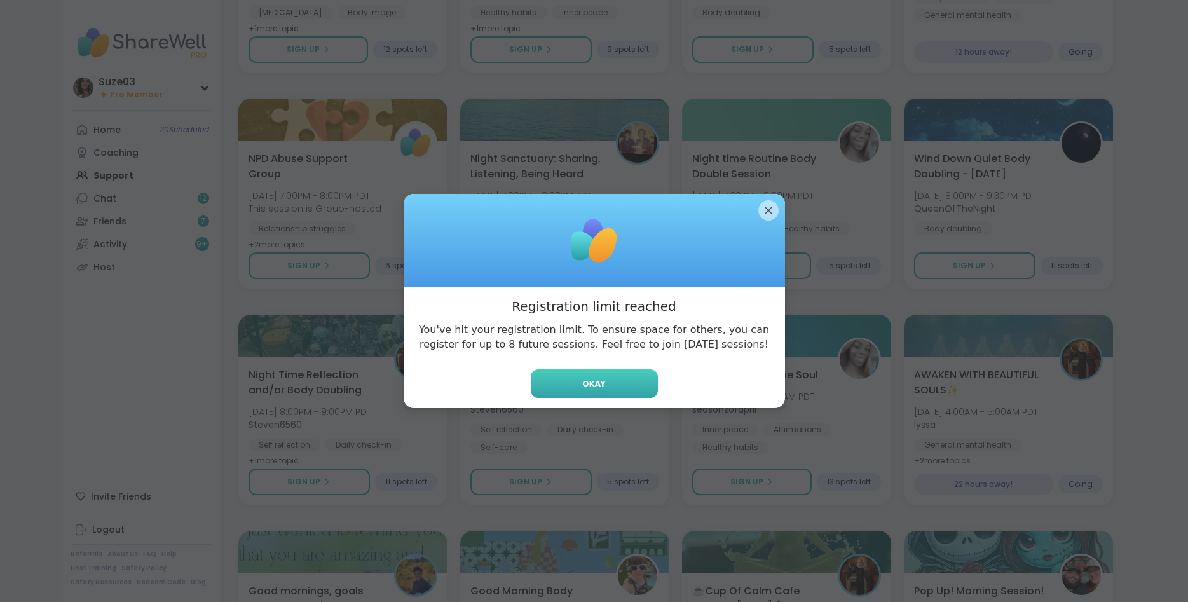
click at [631, 379] on button "Okay" at bounding box center [594, 383] width 127 height 29
